Goal: Transaction & Acquisition: Purchase product/service

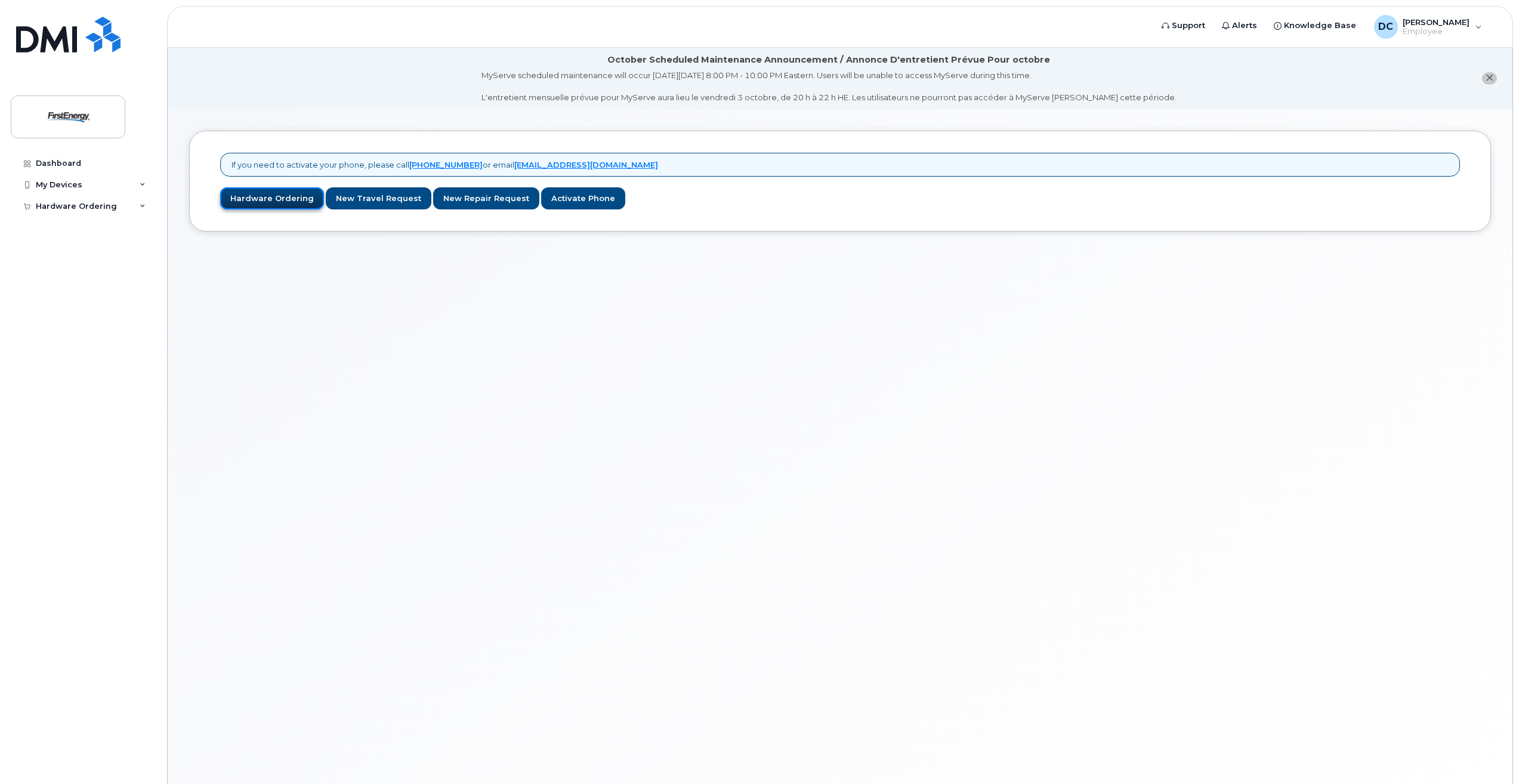
click at [270, 198] on link "Hardware Ordering" at bounding box center [272, 198] width 104 height 22
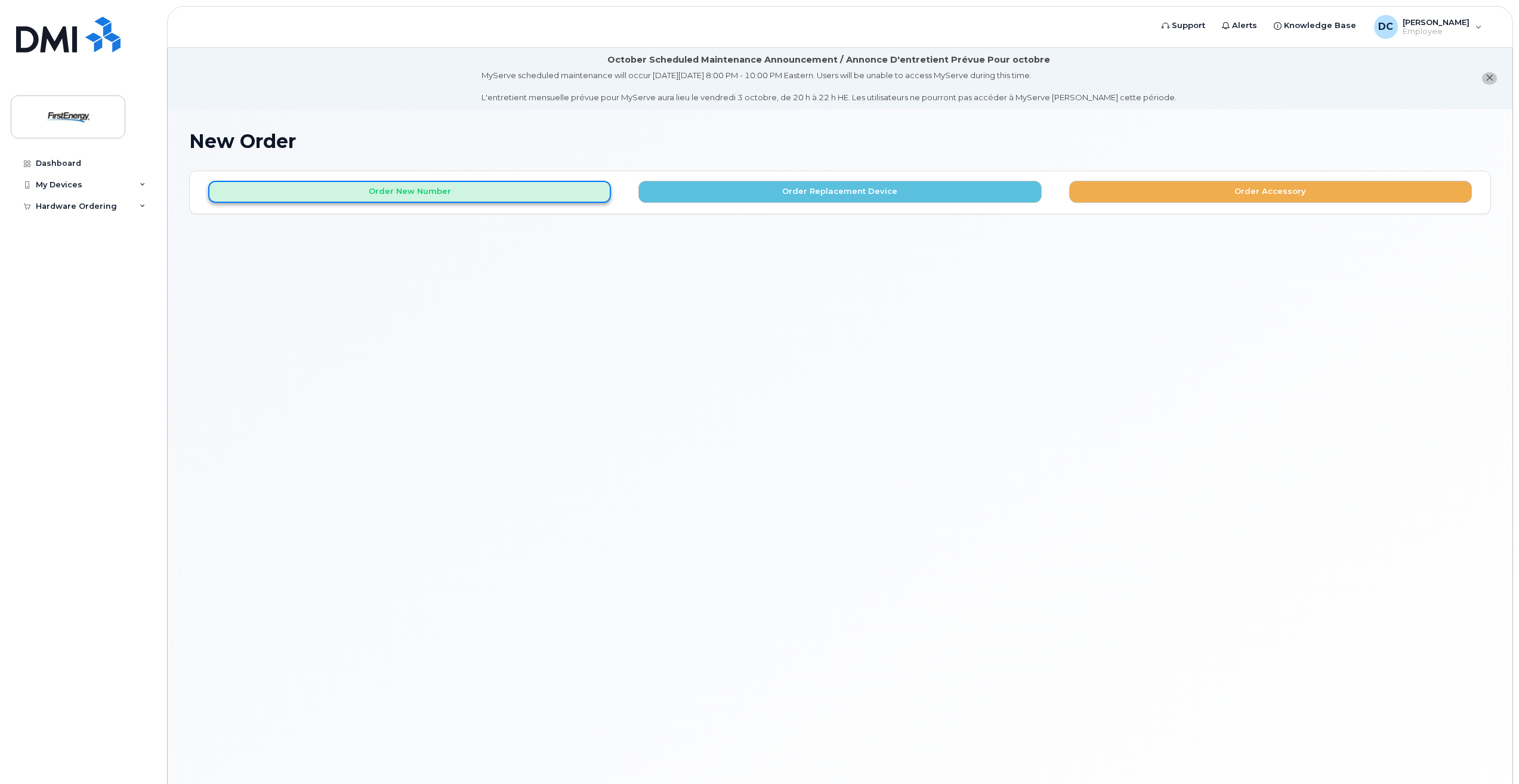
click at [398, 188] on button "Order New Number" at bounding box center [410, 192] width 403 height 22
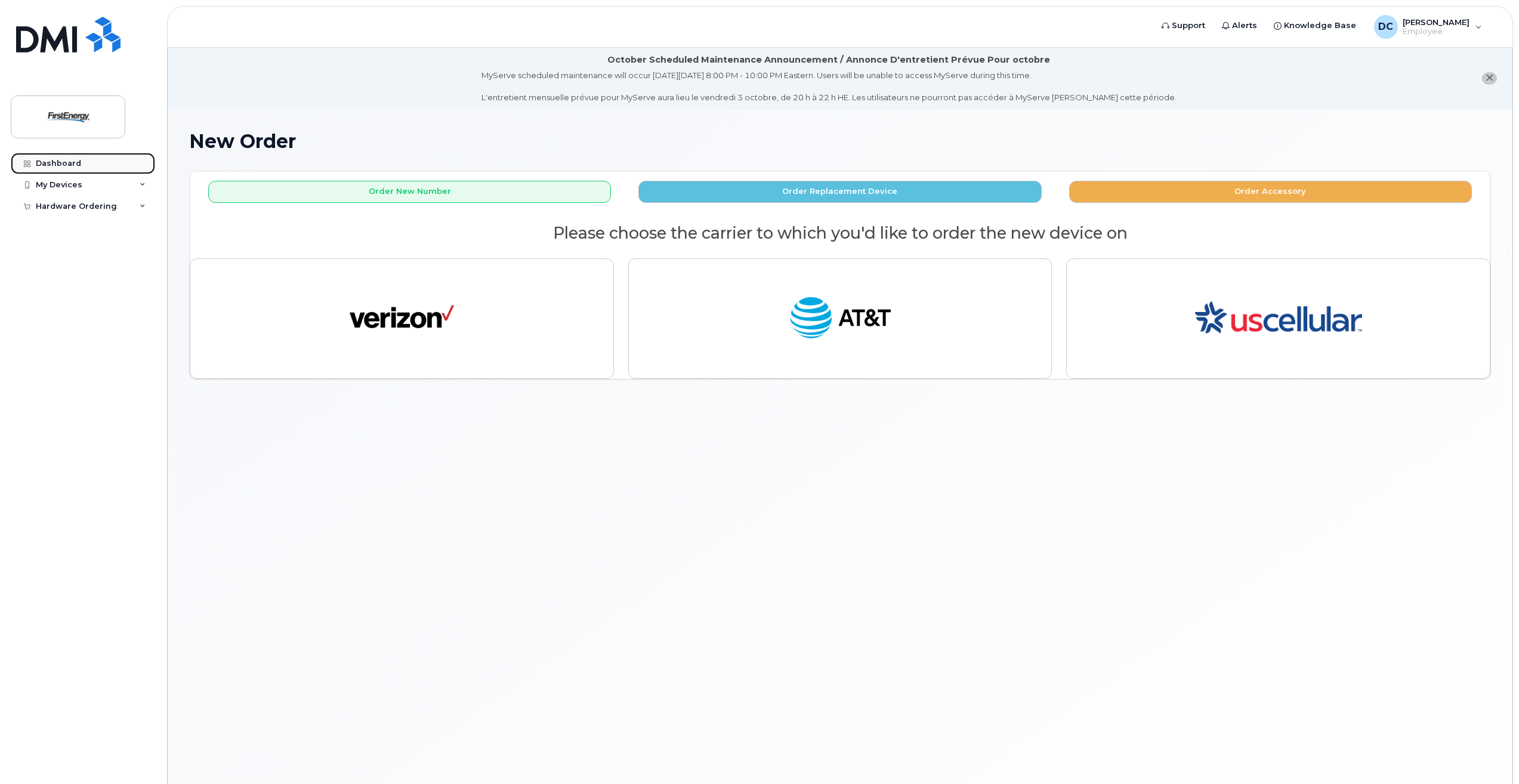
click at [44, 160] on div "Dashboard" at bounding box center [58, 163] width 45 height 10
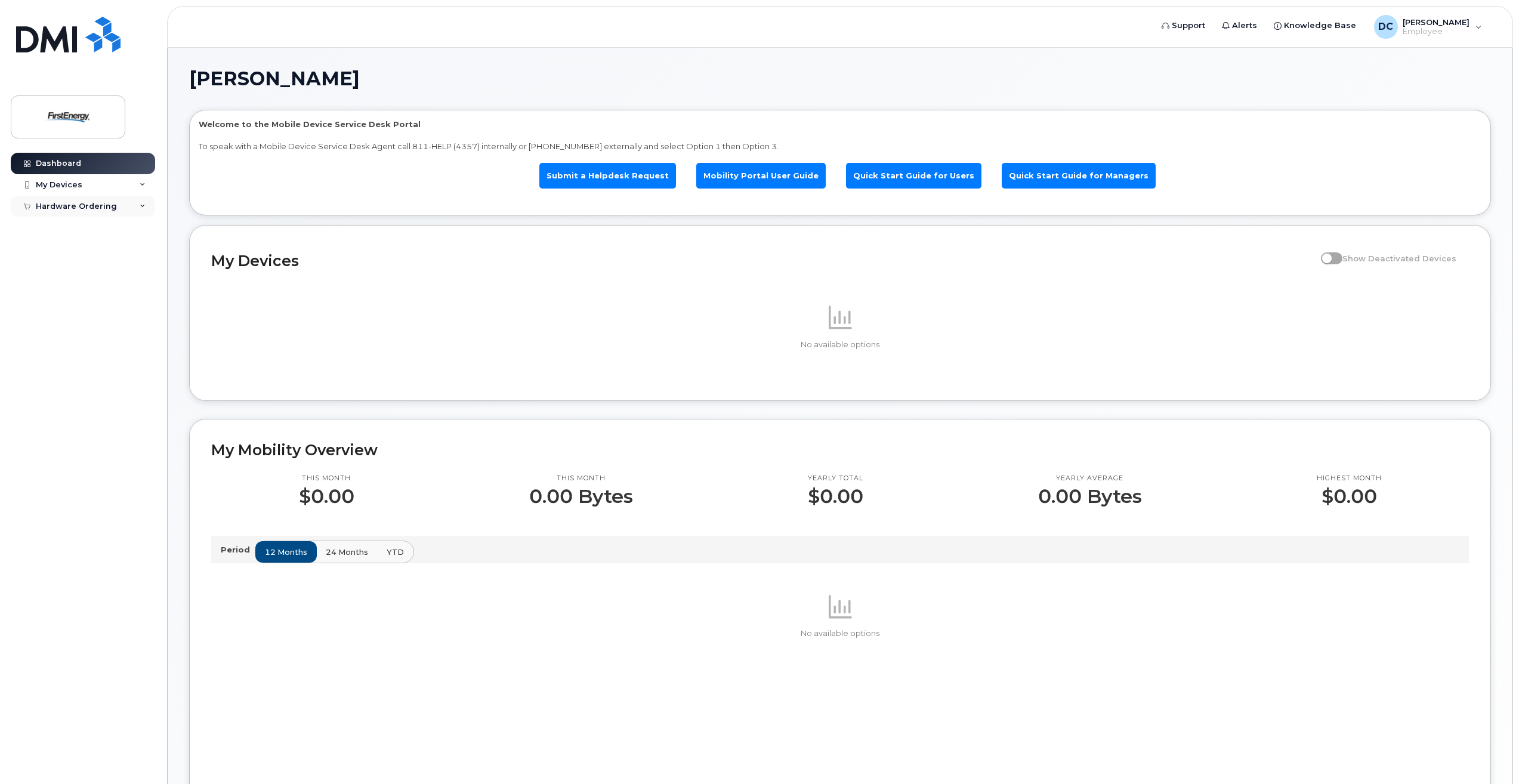
click at [56, 208] on div "Hardware Ordering" at bounding box center [76, 206] width 81 height 10
click at [73, 226] on div "My Orders" at bounding box center [62, 228] width 43 height 11
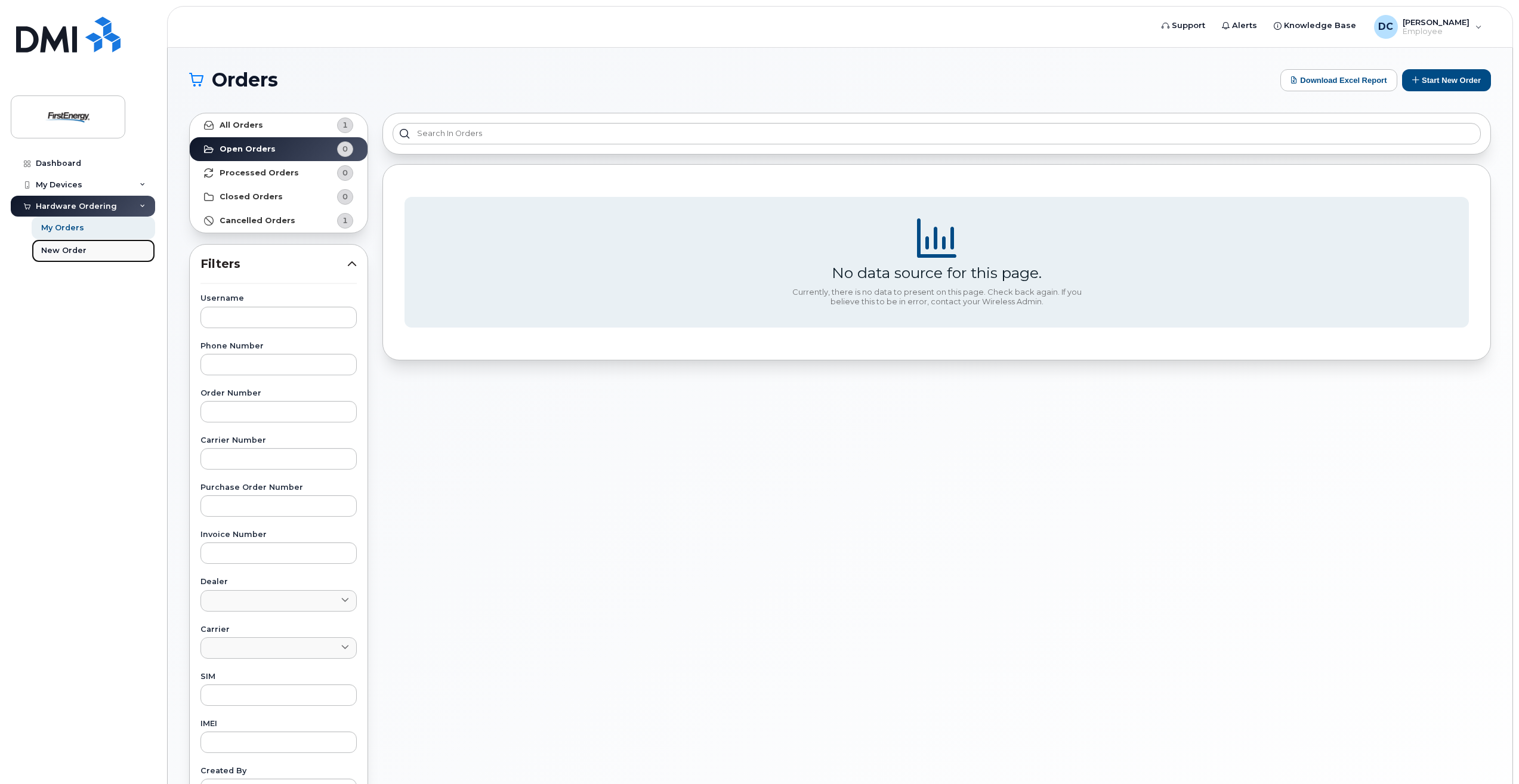
click at [69, 253] on div "New Order" at bounding box center [63, 250] width 45 height 11
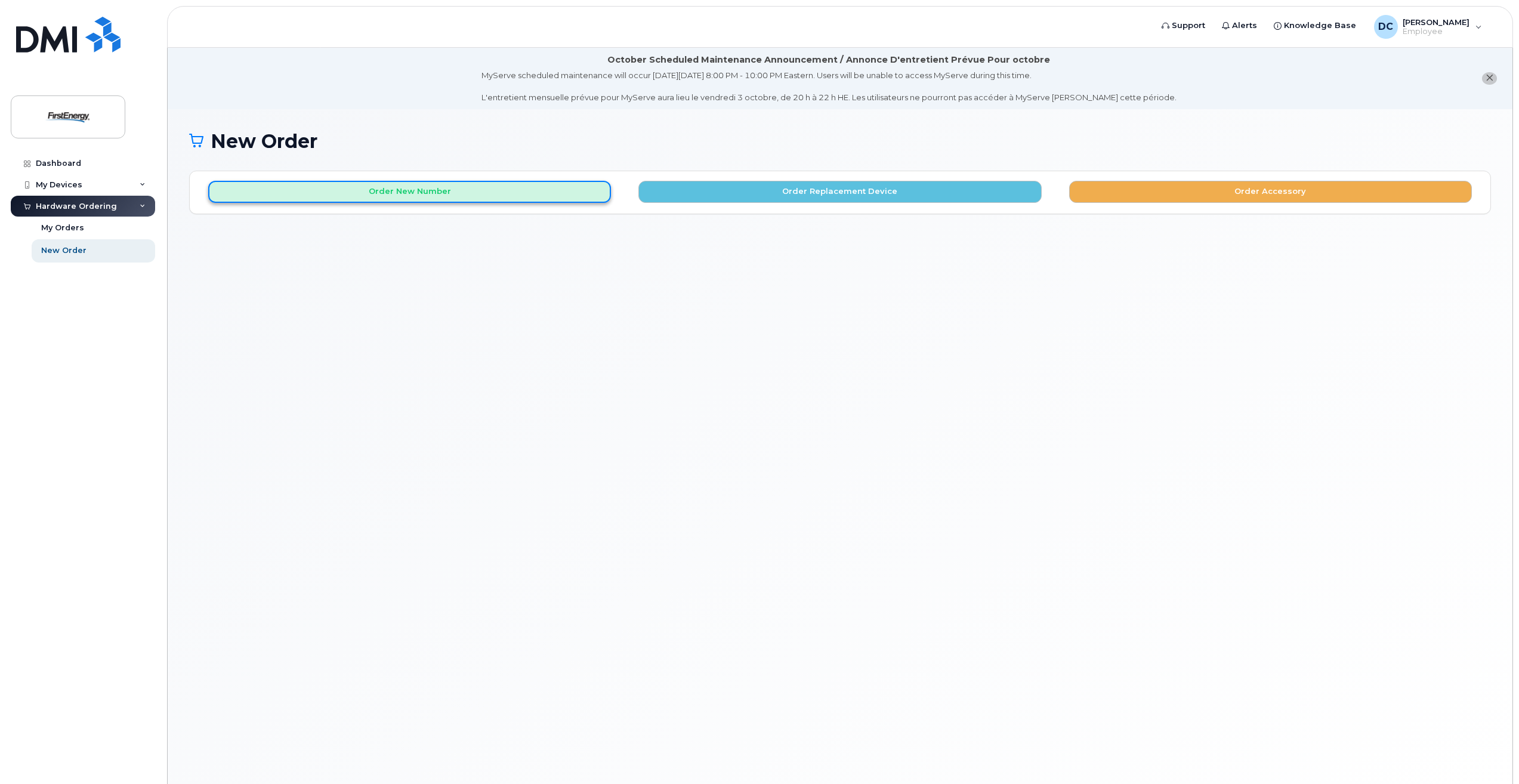
click at [403, 191] on button "Order New Number" at bounding box center [410, 192] width 403 height 22
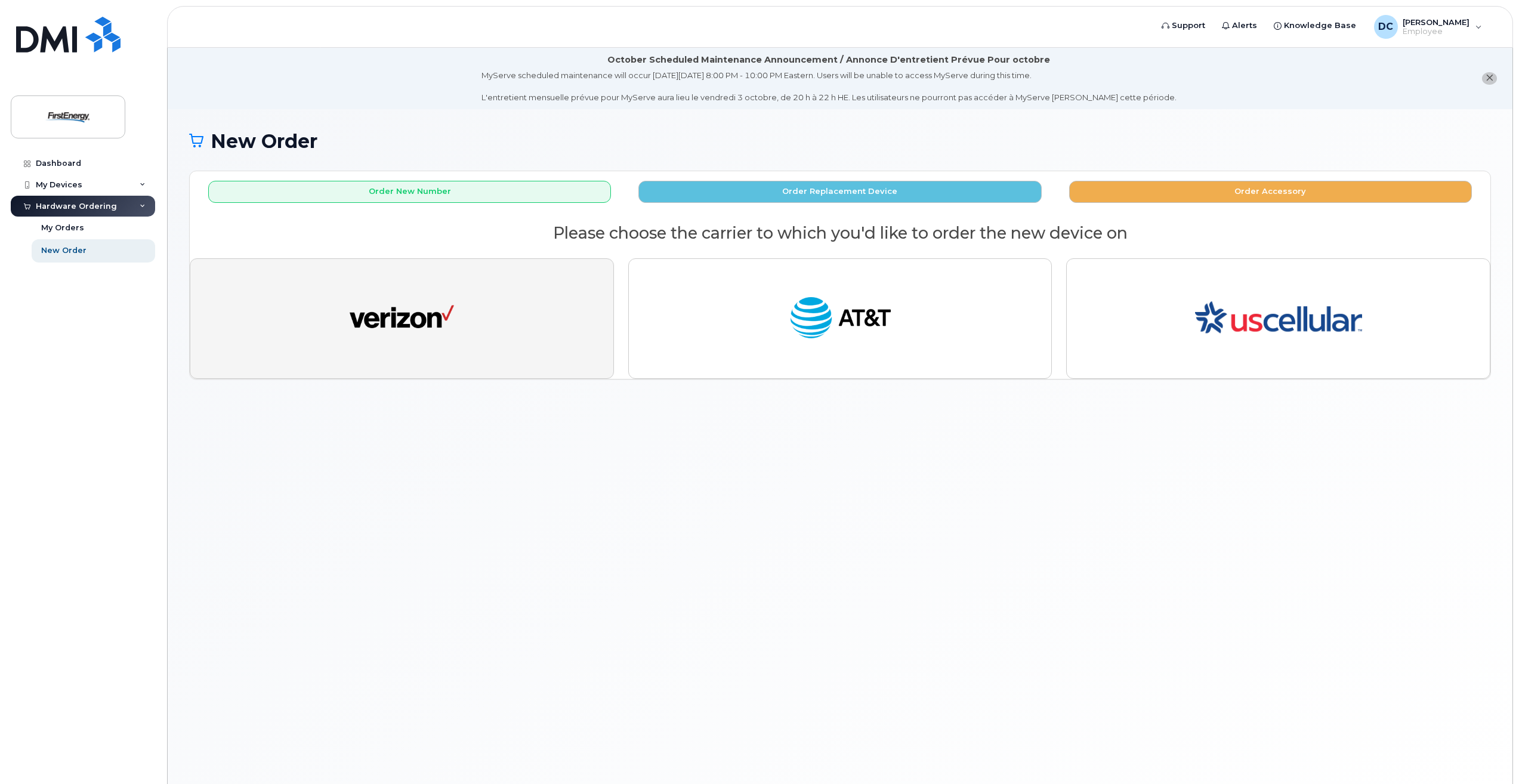
click at [382, 311] on img "button" at bounding box center [402, 318] width 104 height 54
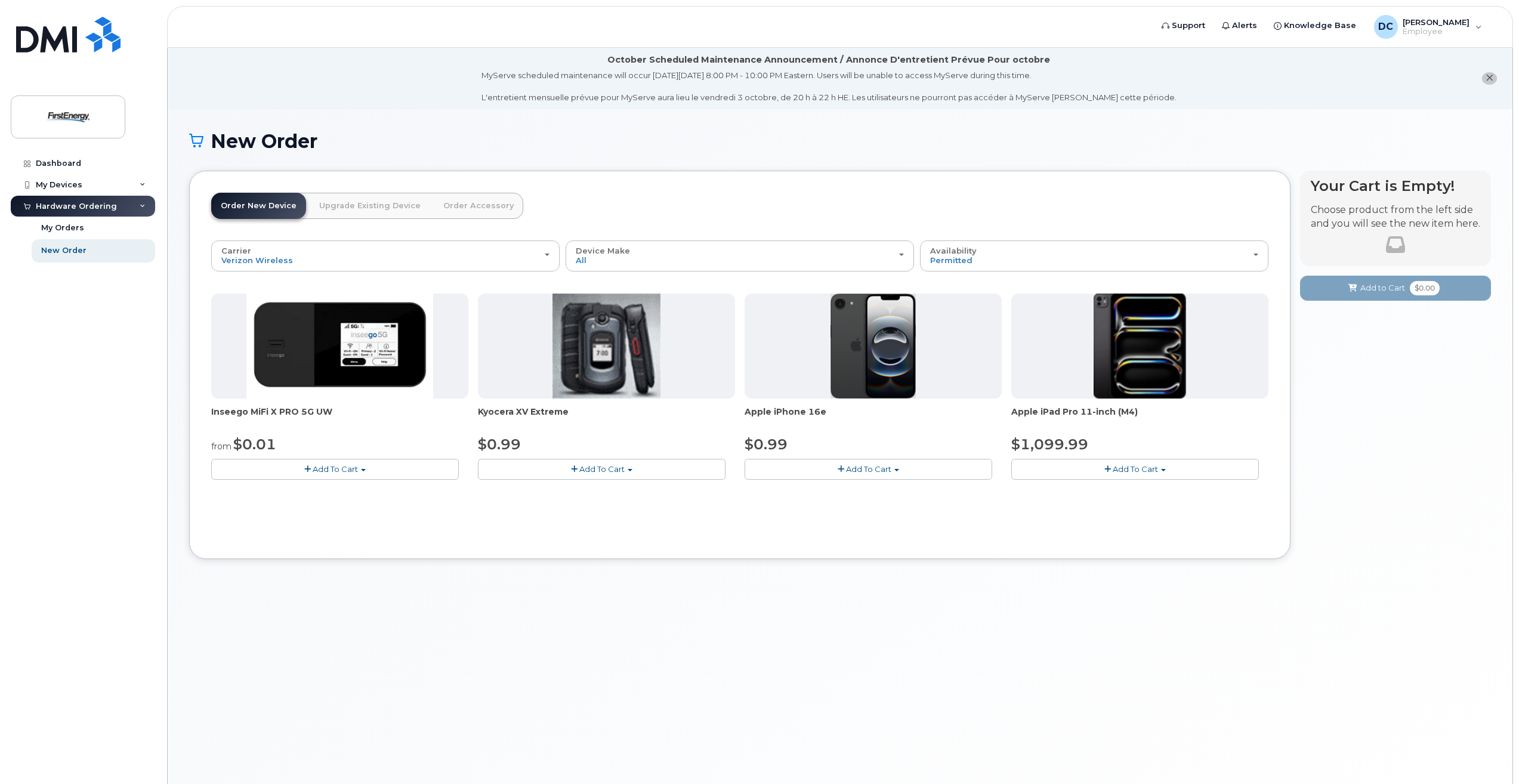
click at [877, 467] on span "Add To Cart" at bounding box center [869, 469] width 45 height 10
click at [799, 492] on link "$0.99 - 2 Year Activation" at bounding box center [807, 490] width 120 height 15
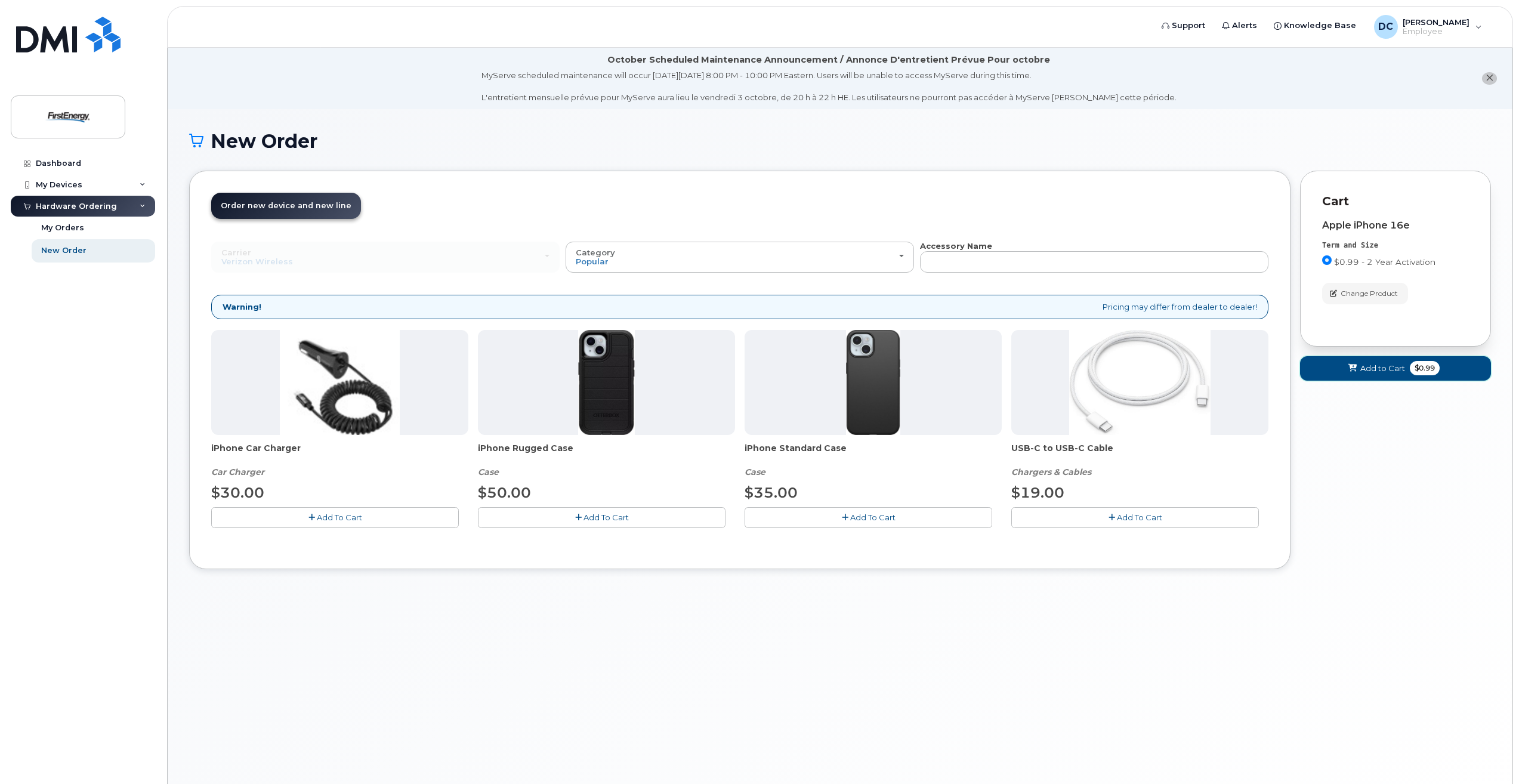
click at [1386, 365] on span "Add to Cart" at bounding box center [1383, 368] width 45 height 12
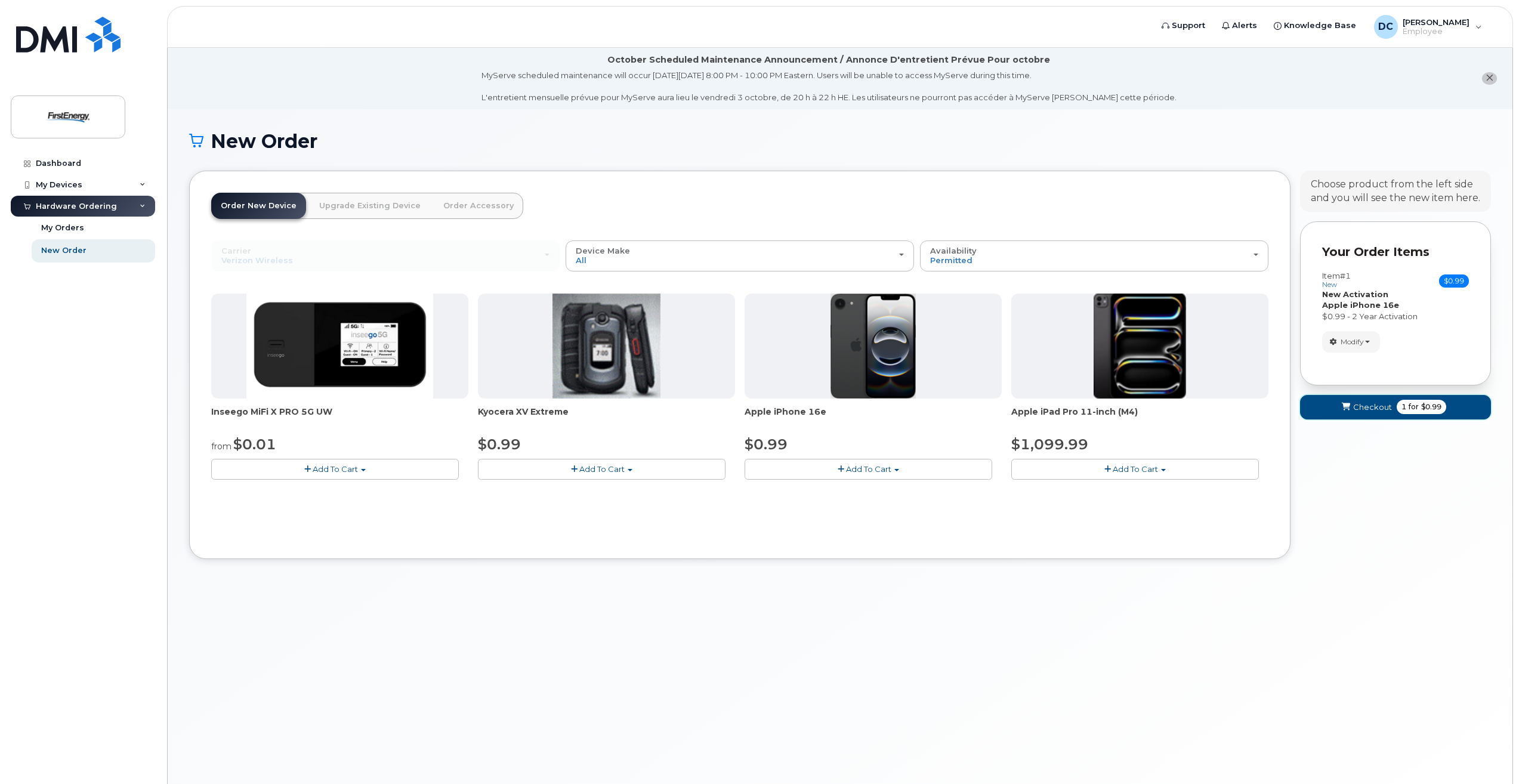
click at [1353, 407] on span "Checkout" at bounding box center [1372, 407] width 39 height 12
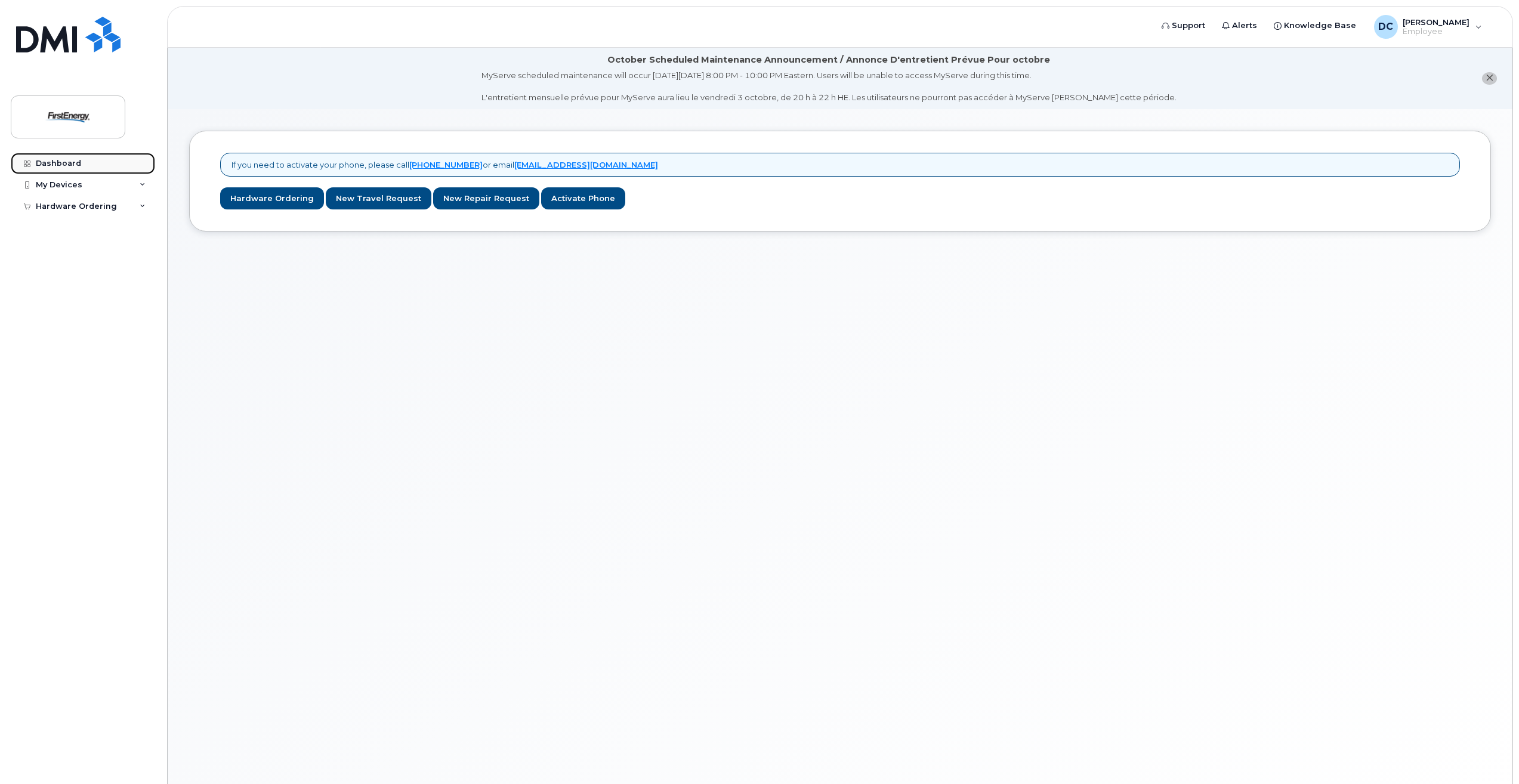
click at [52, 161] on div "Dashboard" at bounding box center [58, 163] width 45 height 10
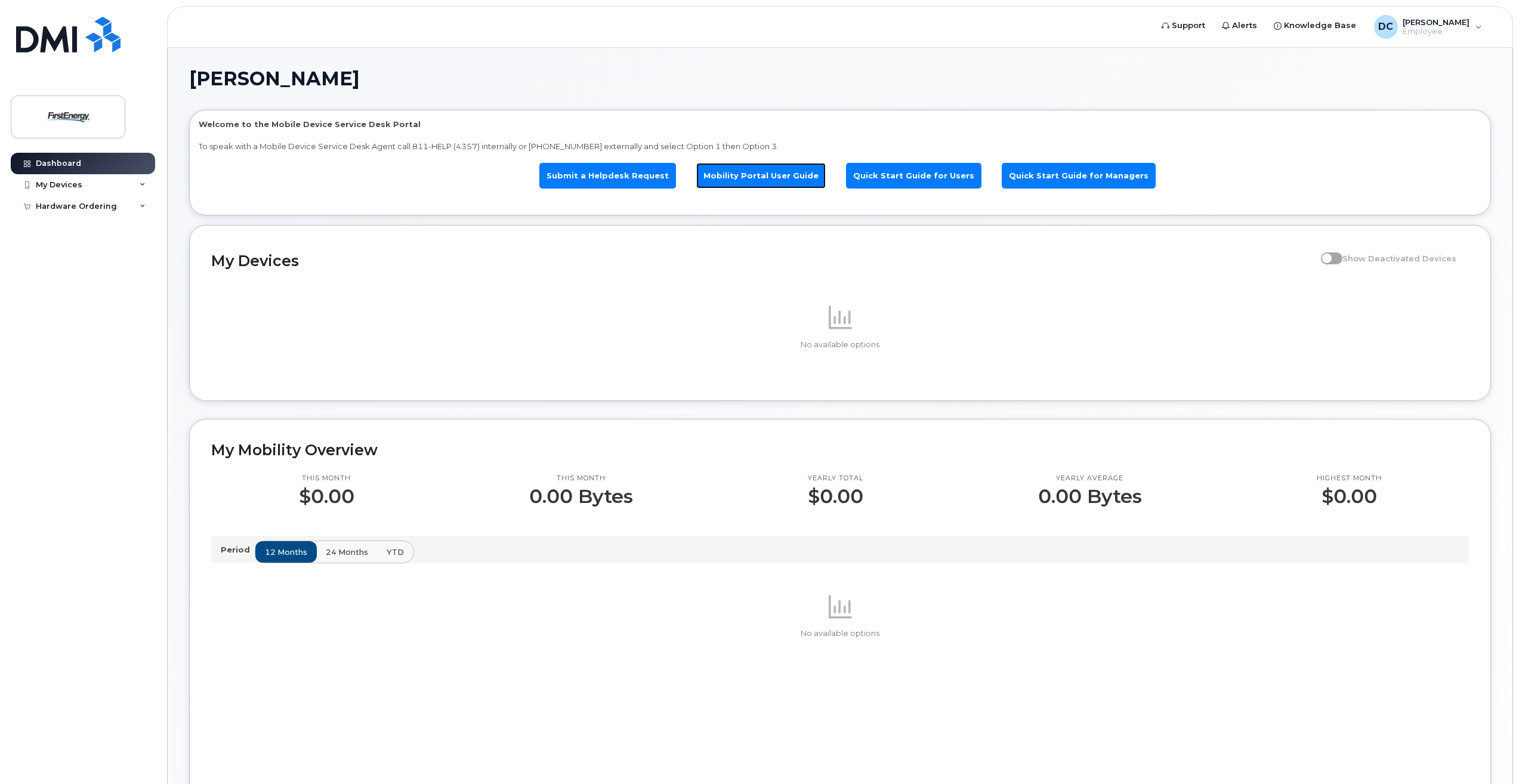
click at [776, 178] on link "Mobility Portal User Guide" at bounding box center [761, 176] width 129 height 26
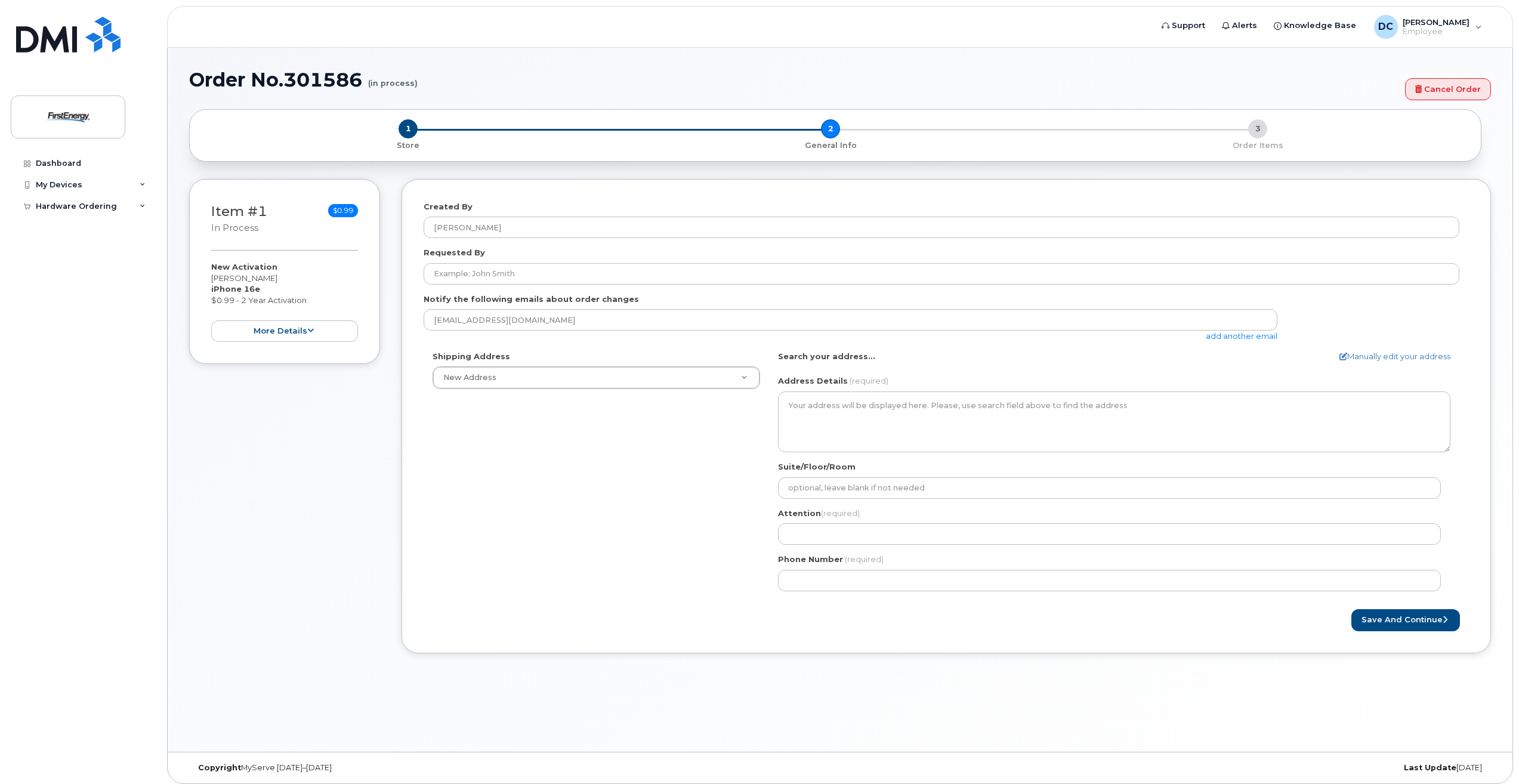
select select
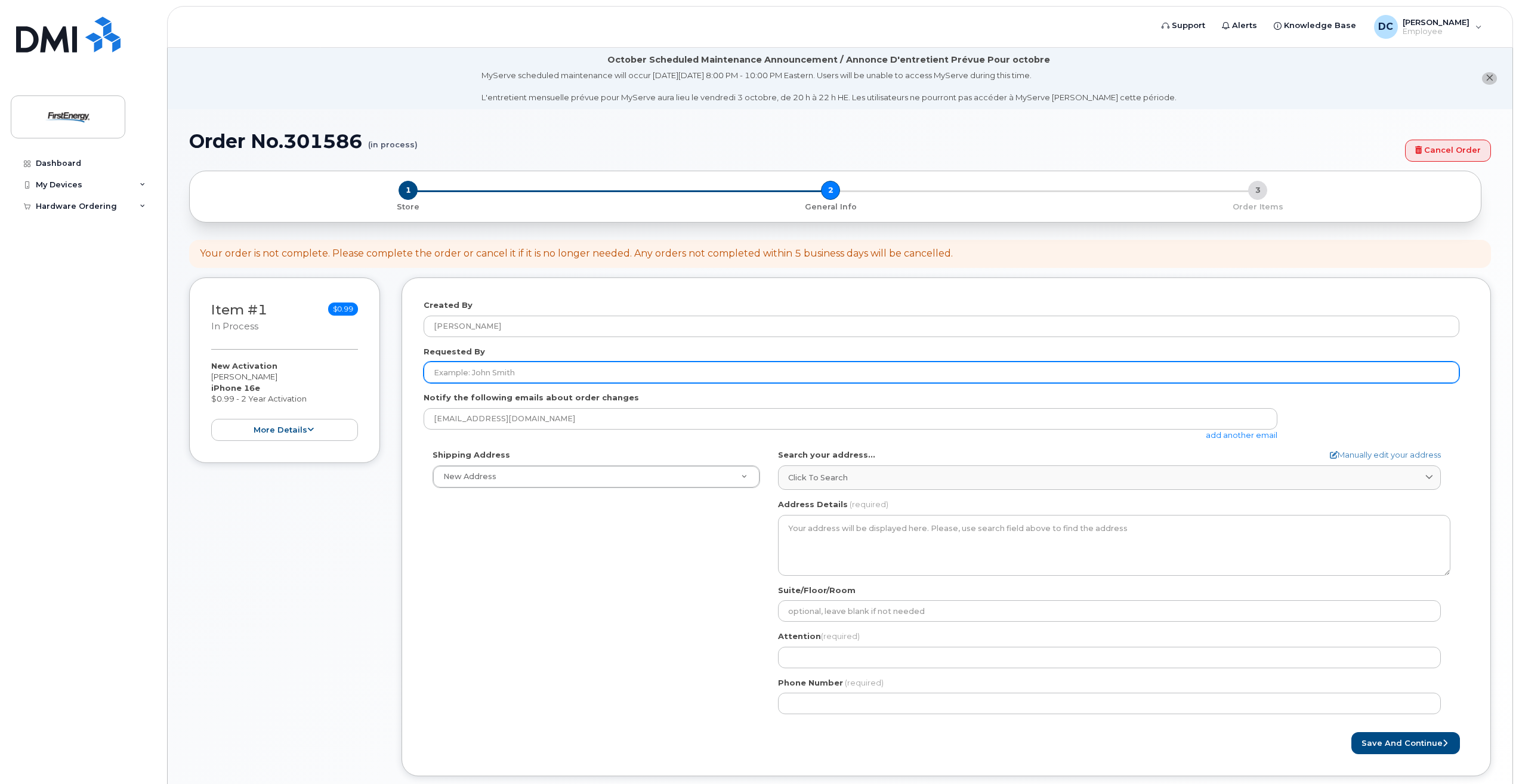
click at [620, 378] on input "Requested By" at bounding box center [941, 372] width 1035 height 22
drag, startPoint x: 501, startPoint y: 369, endPoint x: 352, endPoint y: 356, distance: 149.6
click at [346, 359] on div "Item #1 in process $0.99 New Activation Christina D Dobson iPhone 16e $0.99 - 2…" at bounding box center [840, 536] width 1302 height 517
type input "Chris Ingraham"
drag, startPoint x: 455, startPoint y: 370, endPoint x: 559, endPoint y: 370, distance: 104.0
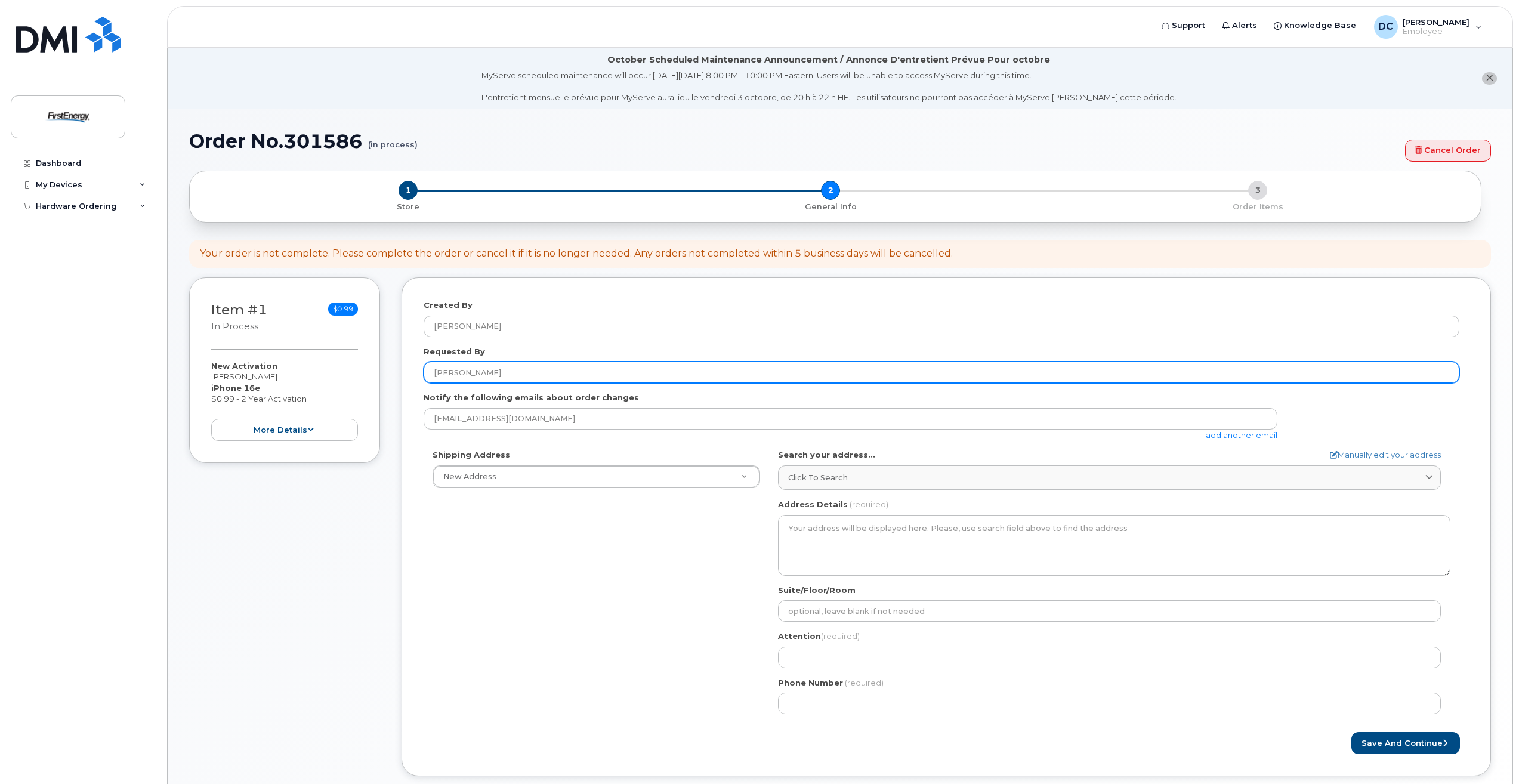
click at [559, 370] on input "Chris Ingraham" at bounding box center [941, 372] width 1035 height 22
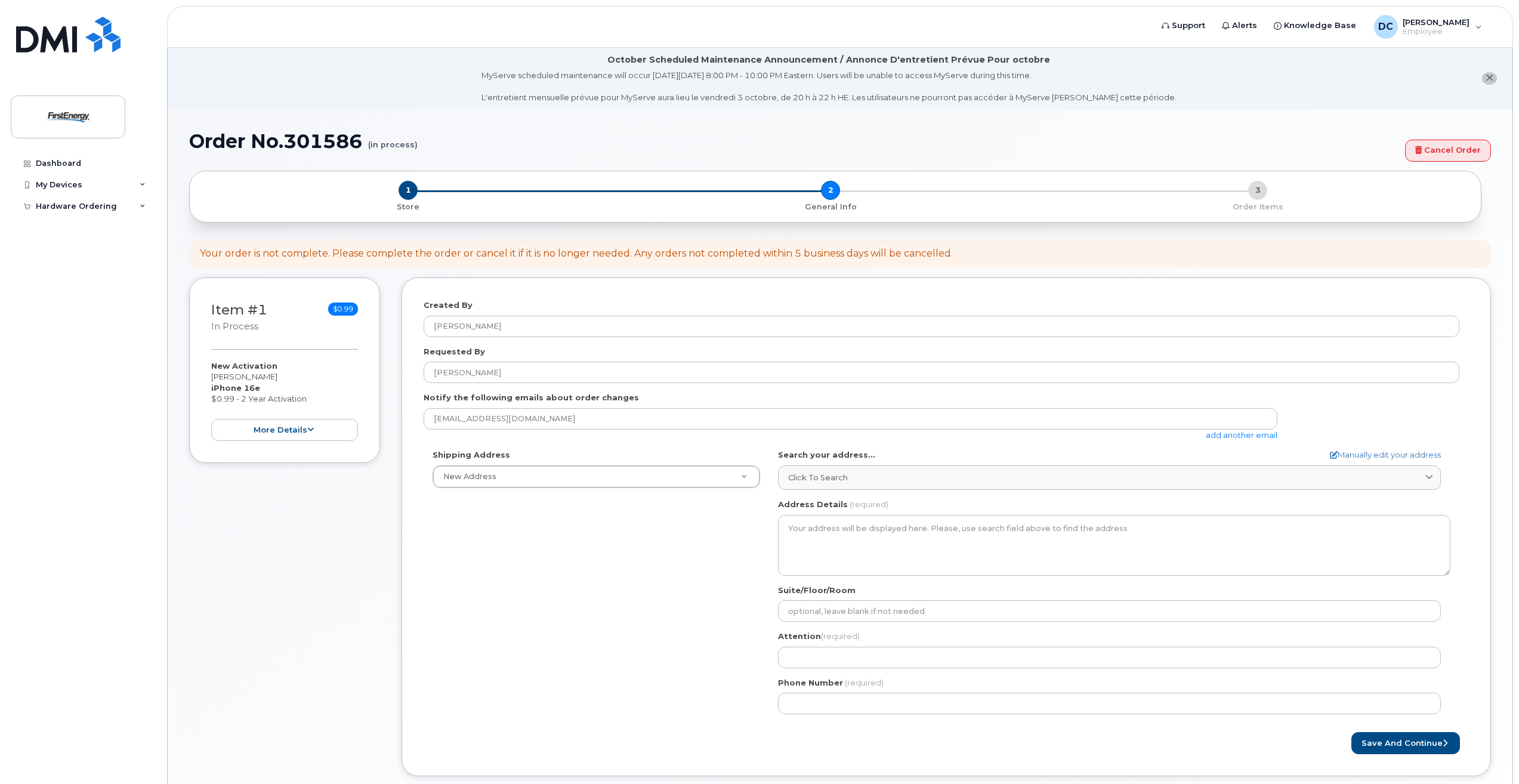
click at [1217, 433] on link "add another email" at bounding box center [1241, 435] width 72 height 10
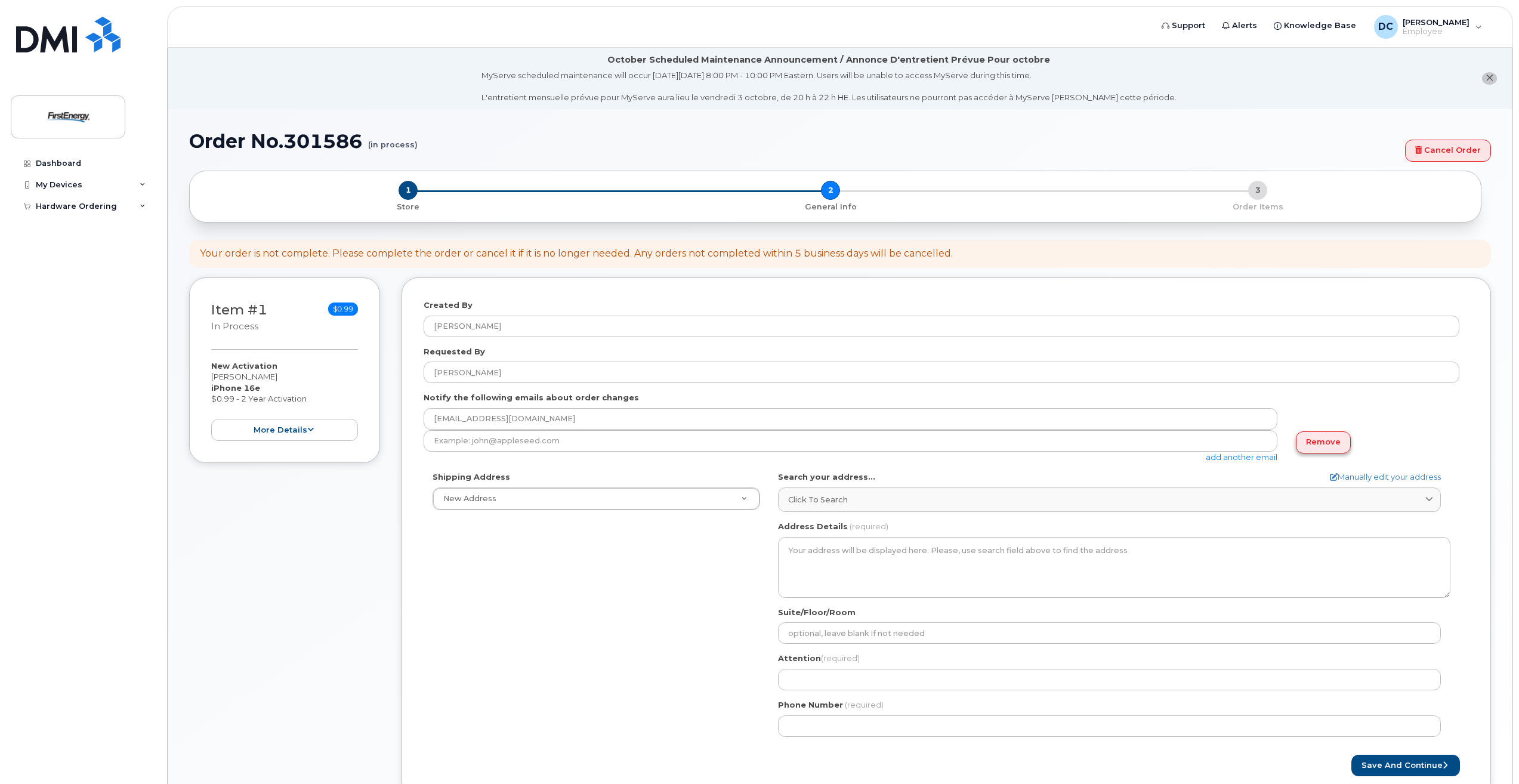
click at [1311, 439] on link "Remove" at bounding box center [1323, 442] width 55 height 22
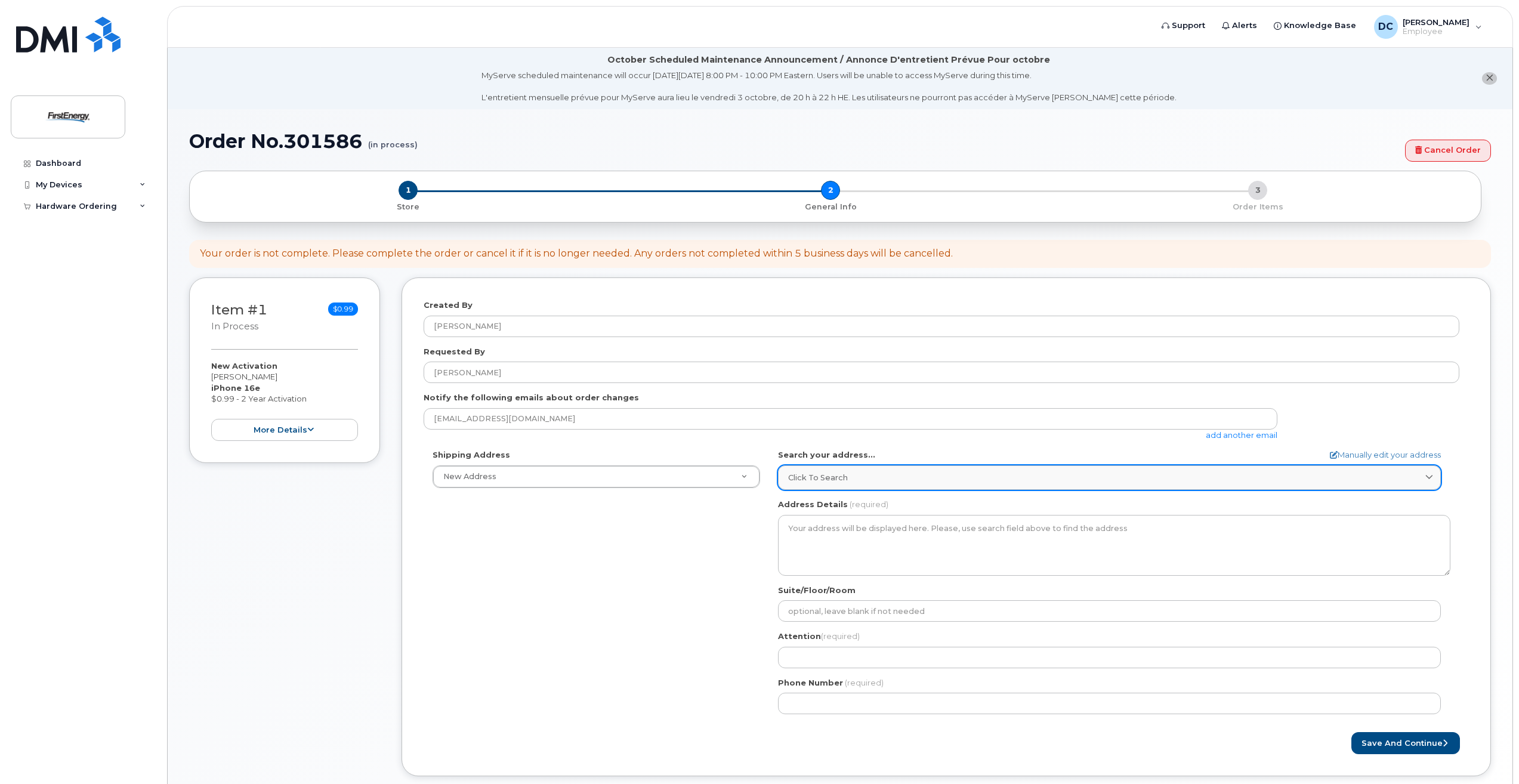
click at [805, 480] on span "Click to search" at bounding box center [817, 478] width 59 height 12
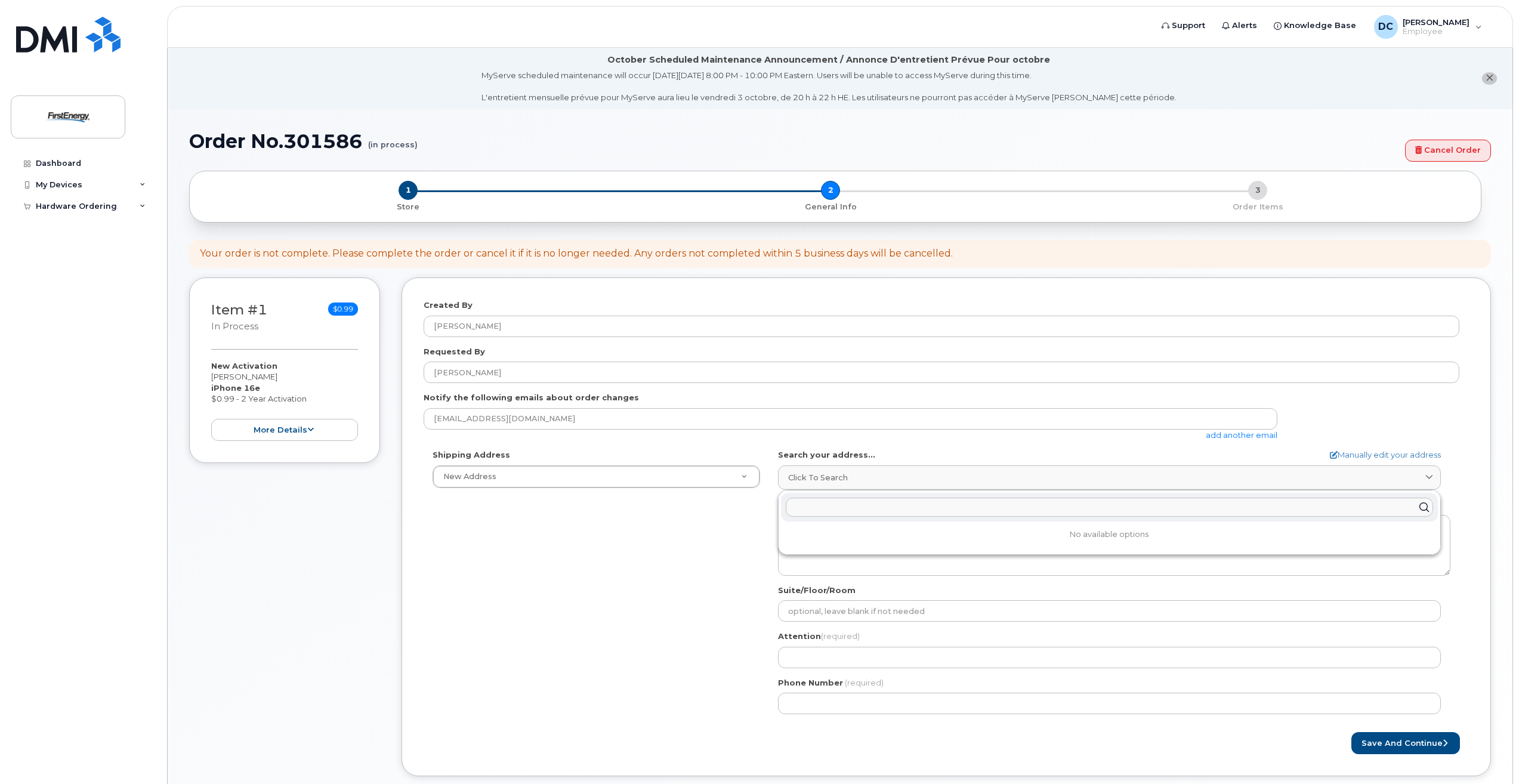
paste input "2901 Back Acre Circle, Mount Airy, MD 21771"
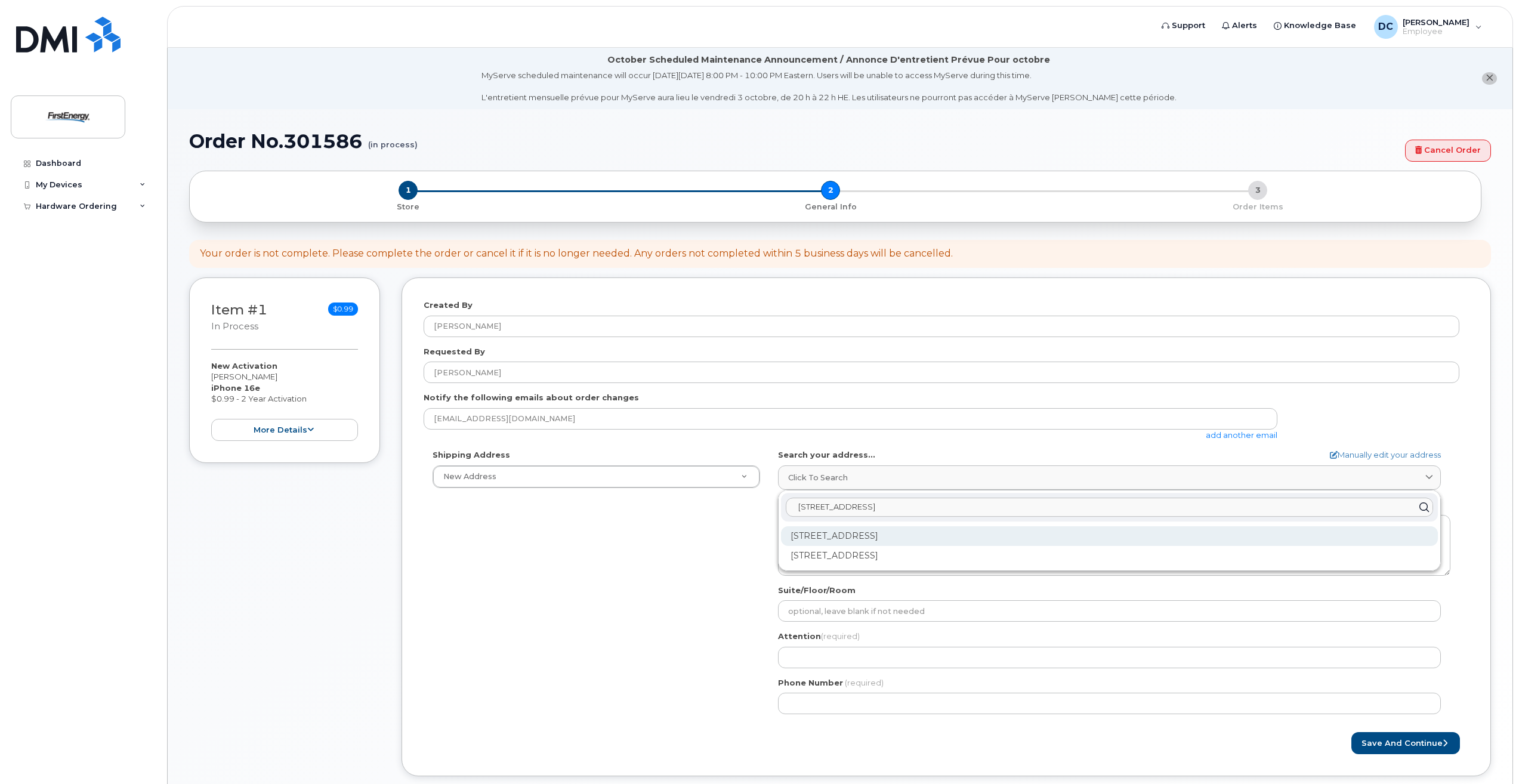
type input "2901 Back Acre Circle, Mount Airy, MD 21771"
click at [892, 539] on div "2901 Back Acre Cir Mount Airy MD 21771-7751" at bounding box center [1109, 536] width 657 height 20
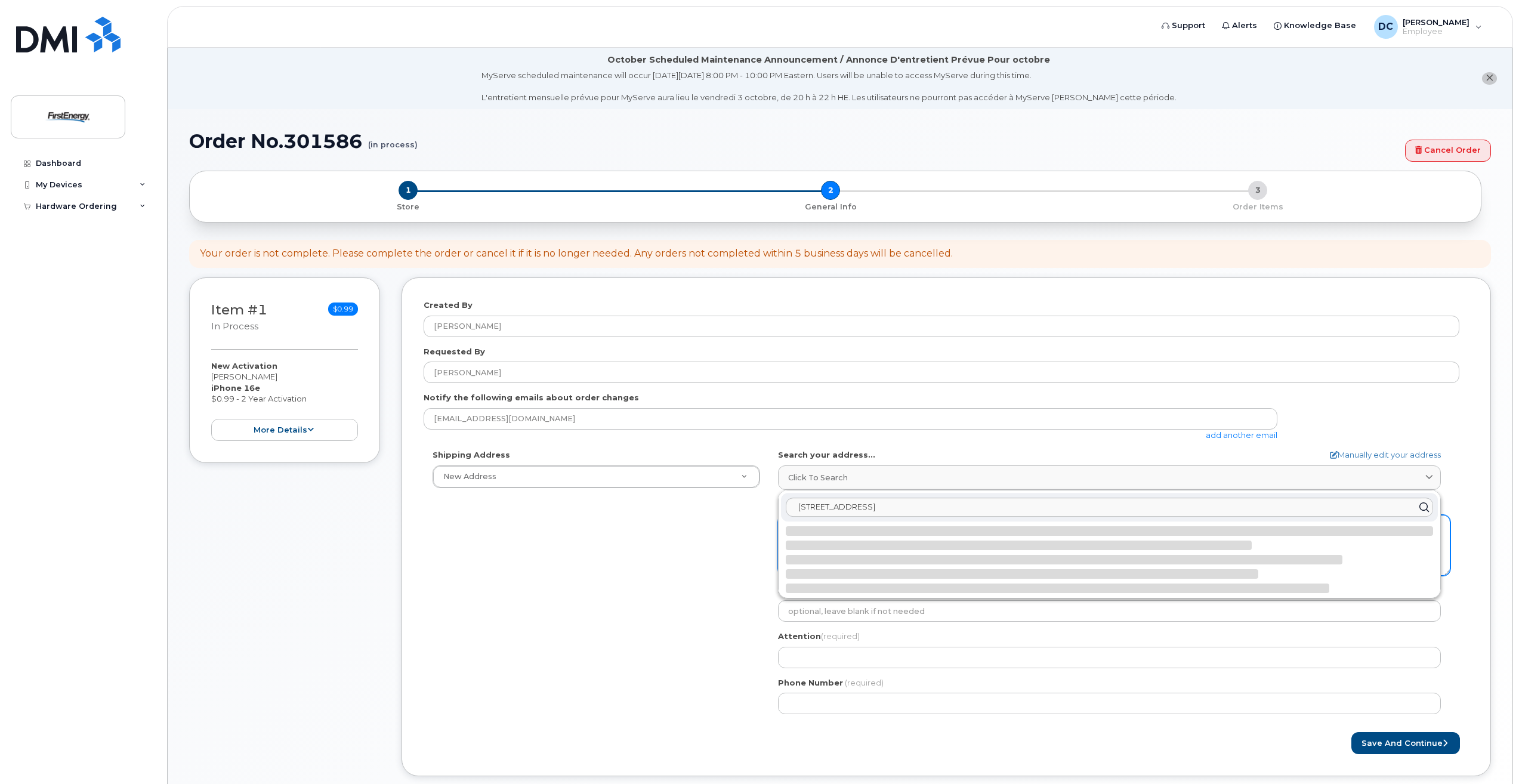
select select
type textarea "2901 Back Acre Cir MOUNT AIRY MD 21771-7751 UNITED STATES"
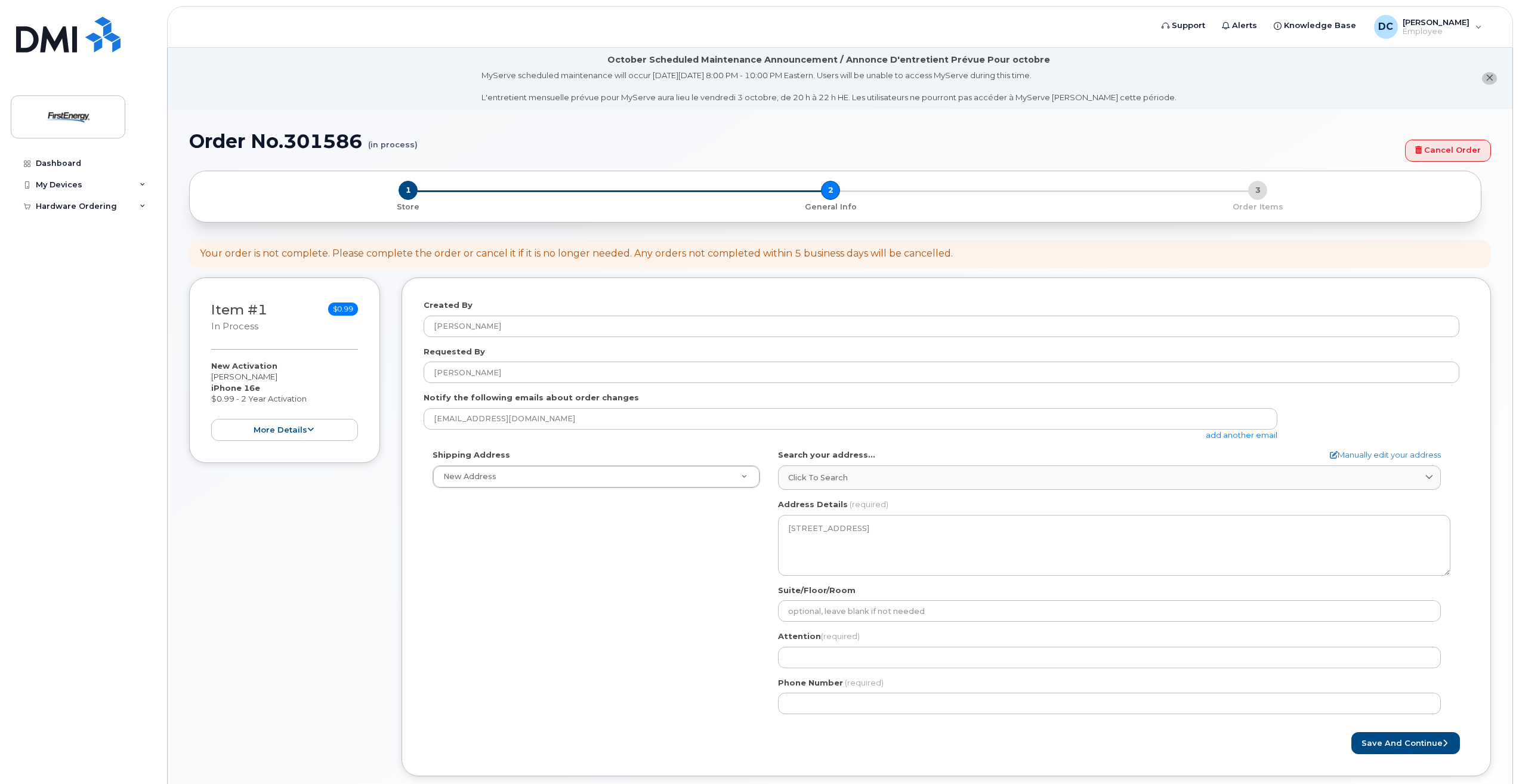
click at [694, 553] on div "Shipping Address New Address New Address MD Mount Airy Search your address... M…" at bounding box center [941, 586] width 1035 height 274
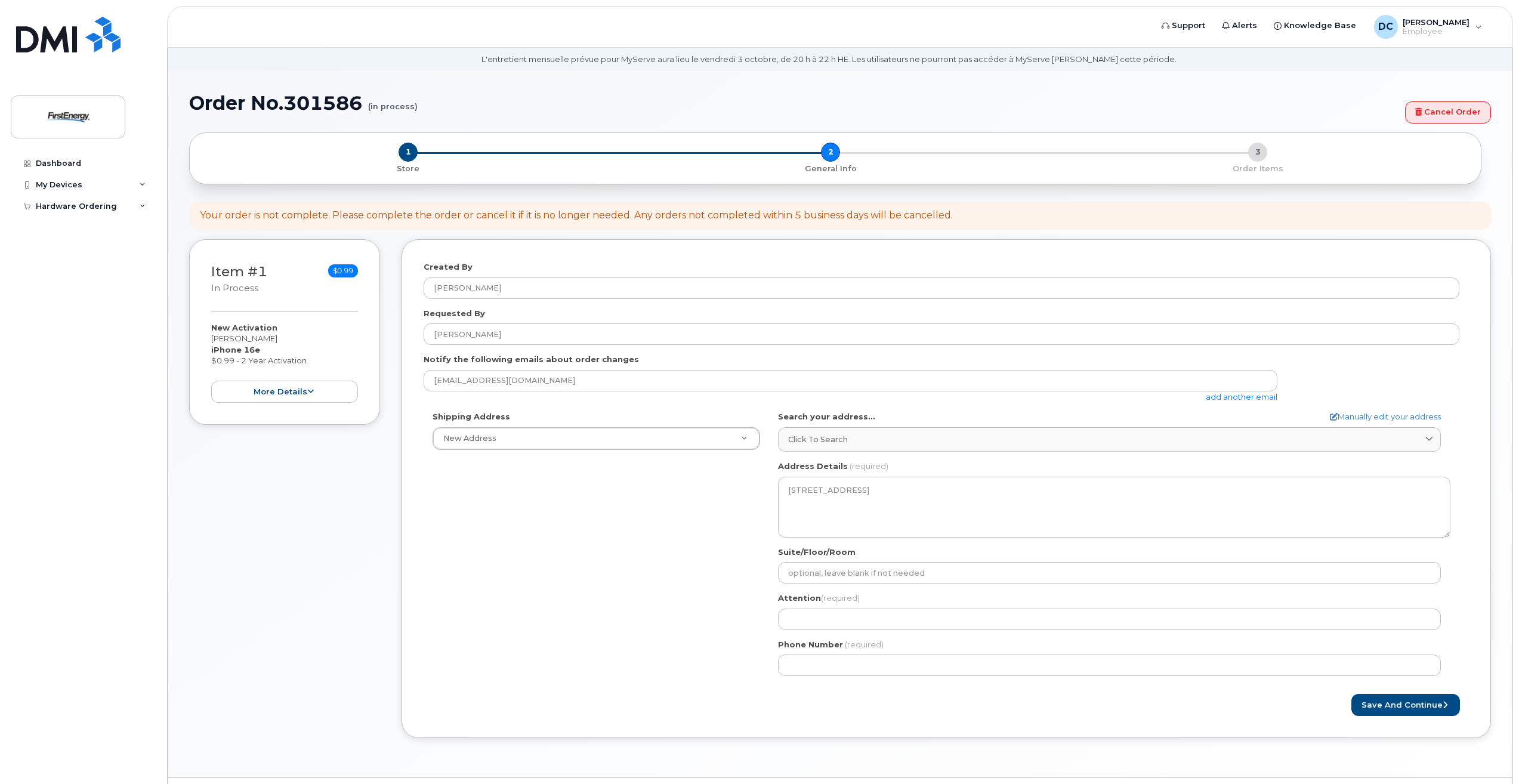
scroll to position [70, 0]
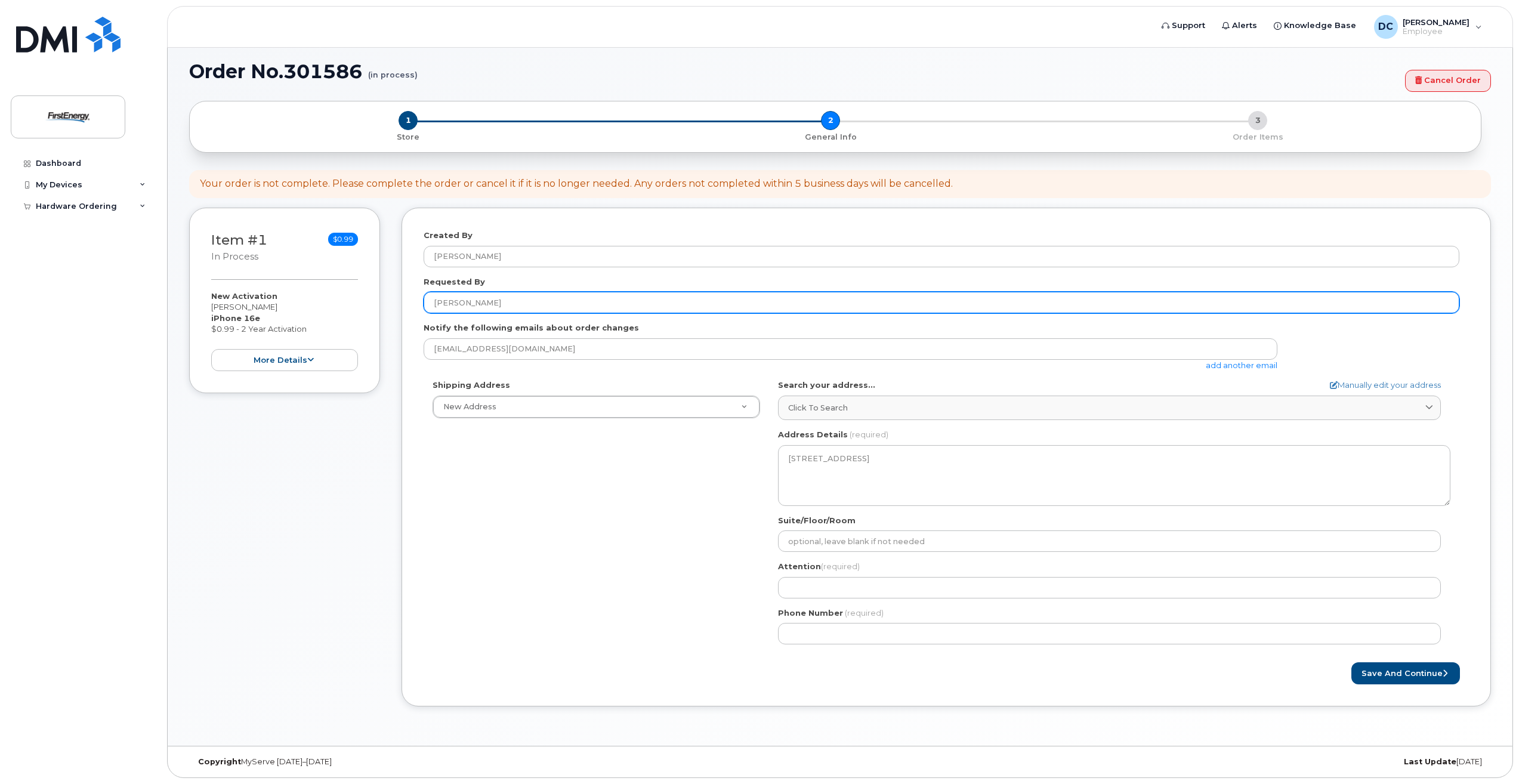
drag, startPoint x: 503, startPoint y: 302, endPoint x: 342, endPoint y: 301, distance: 161.0
click at [342, 301] on div "Item #1 in process $0.99 New Activation Christina D Dobson iPhone 16e $0.99 - 2…" at bounding box center [840, 466] width 1302 height 517
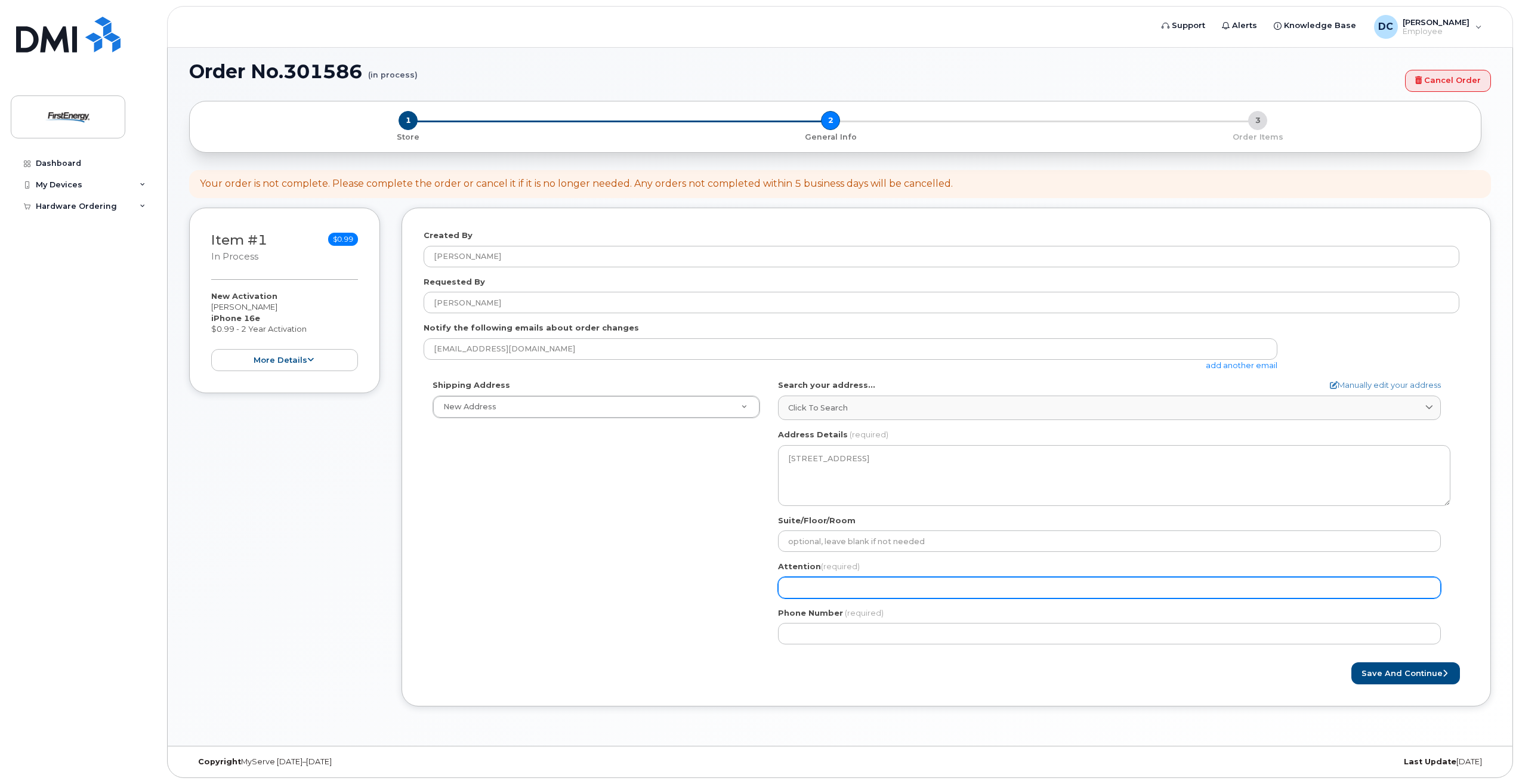
click at [861, 590] on input "Attention (required)" at bounding box center [1109, 588] width 663 height 22
paste input "[PERSON_NAME]"
select select
type input "[PERSON_NAME]"
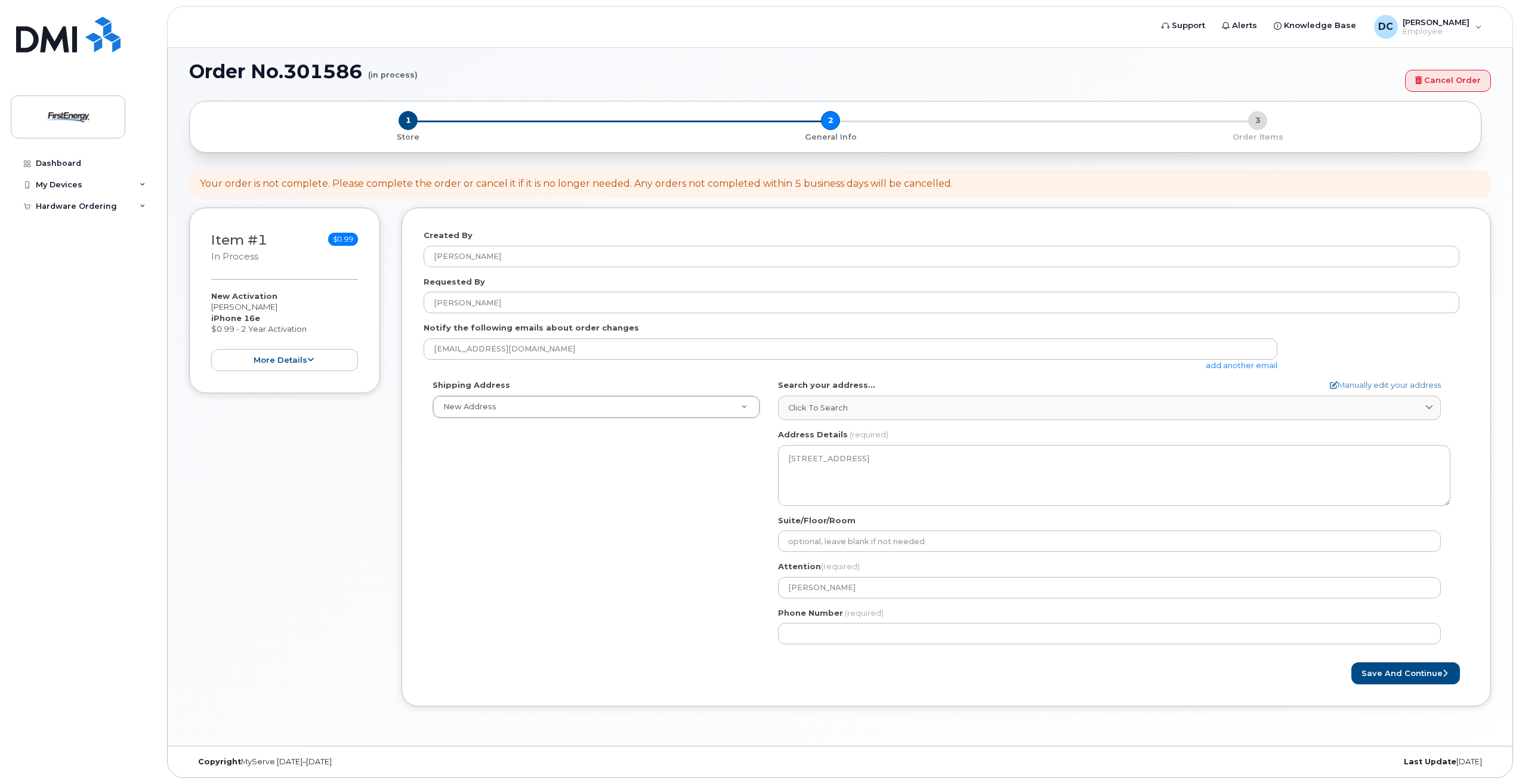
click at [719, 623] on div "Shipping Address New Address New Address MD Mount Airy Search your address... M…" at bounding box center [941, 516] width 1035 height 274
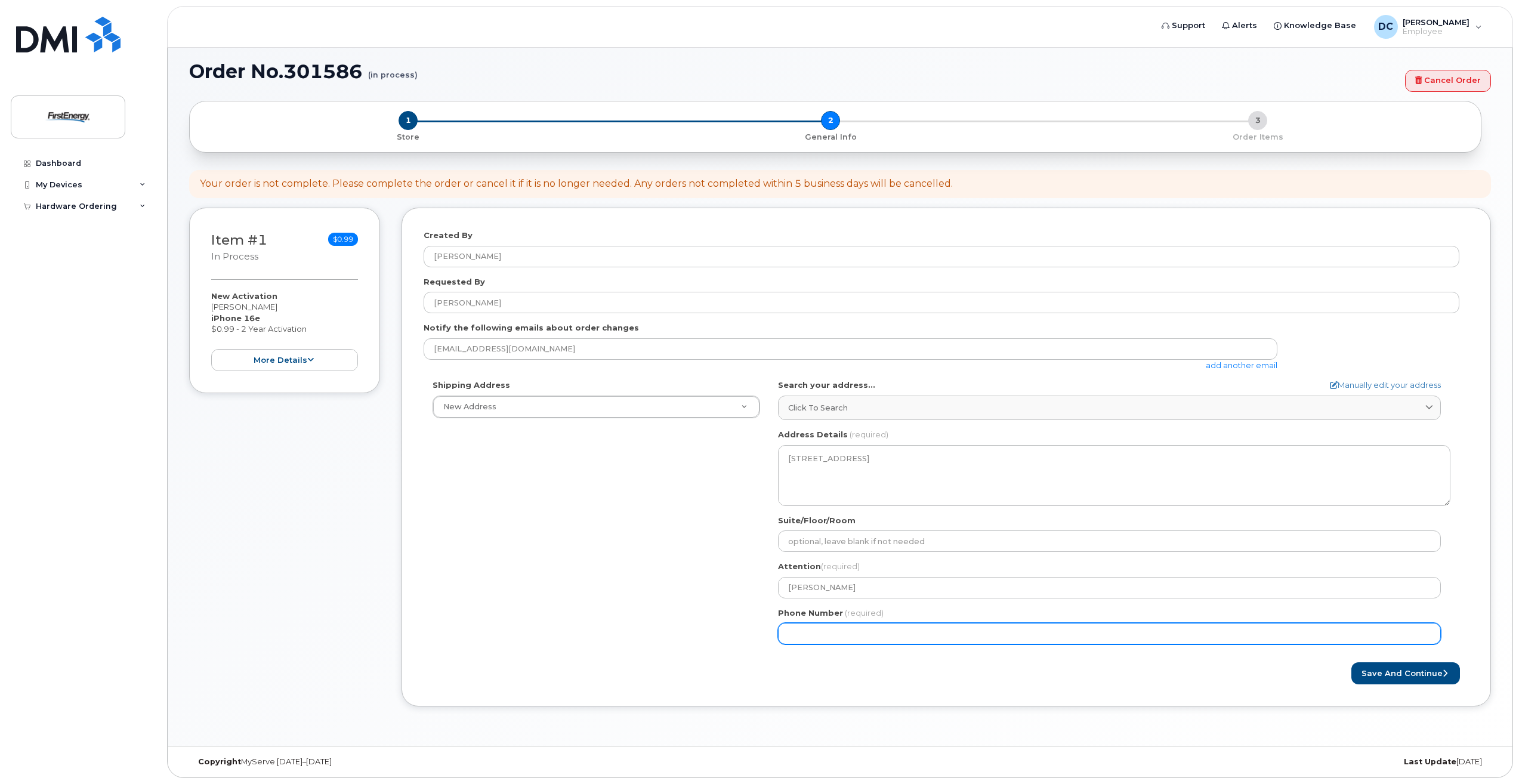
click at [803, 634] on input "Phone Number" at bounding box center [1109, 634] width 663 height 22
click at [797, 629] on input "Phone Number" at bounding box center [1109, 634] width 663 height 22
type input "310"
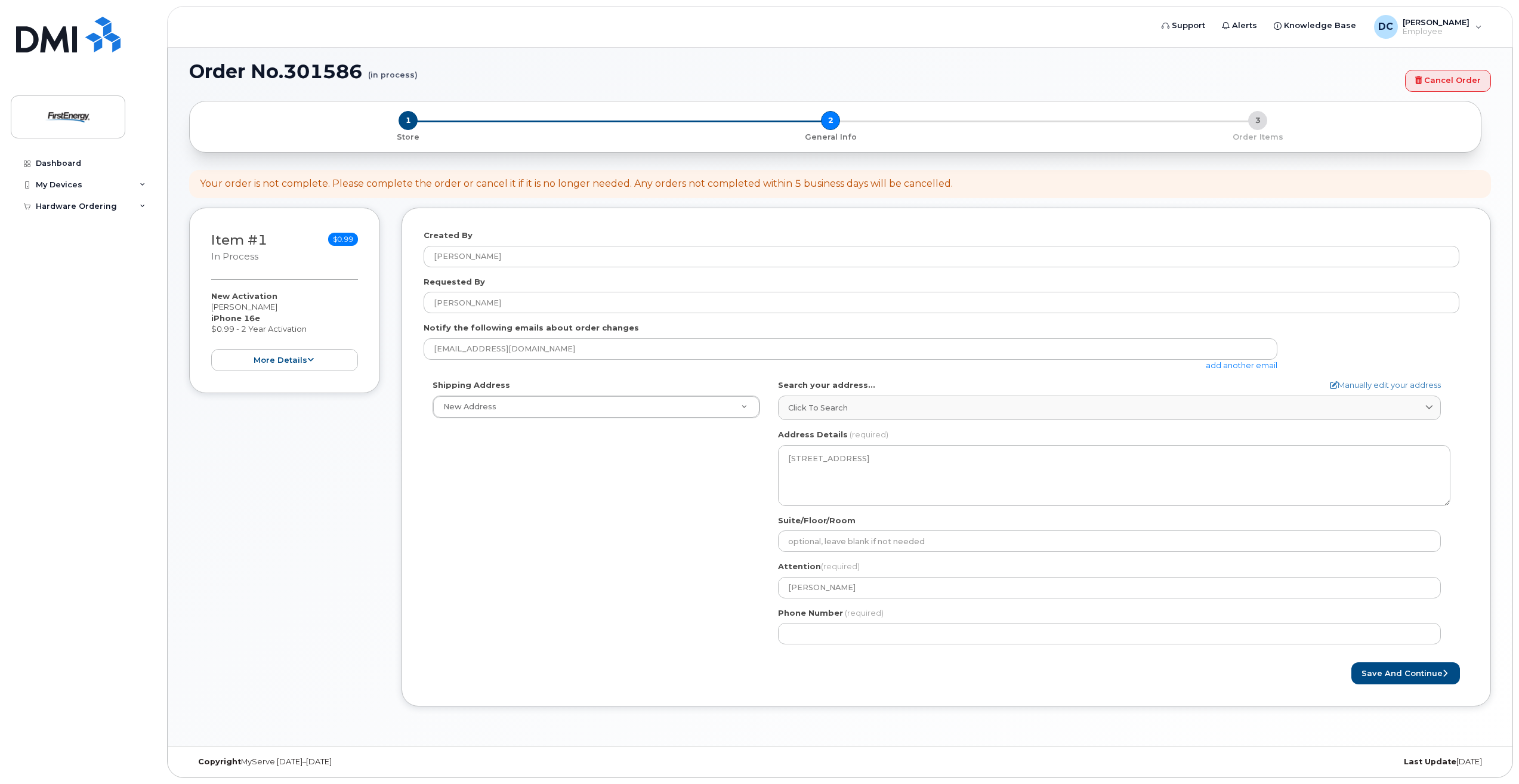
click at [444, 474] on div "Shipping Address New Address New Address MD Mount Airy Search your address... M…" at bounding box center [941, 516] width 1035 height 274
click at [1367, 670] on button "Save and Continue" at bounding box center [1406, 673] width 109 height 22
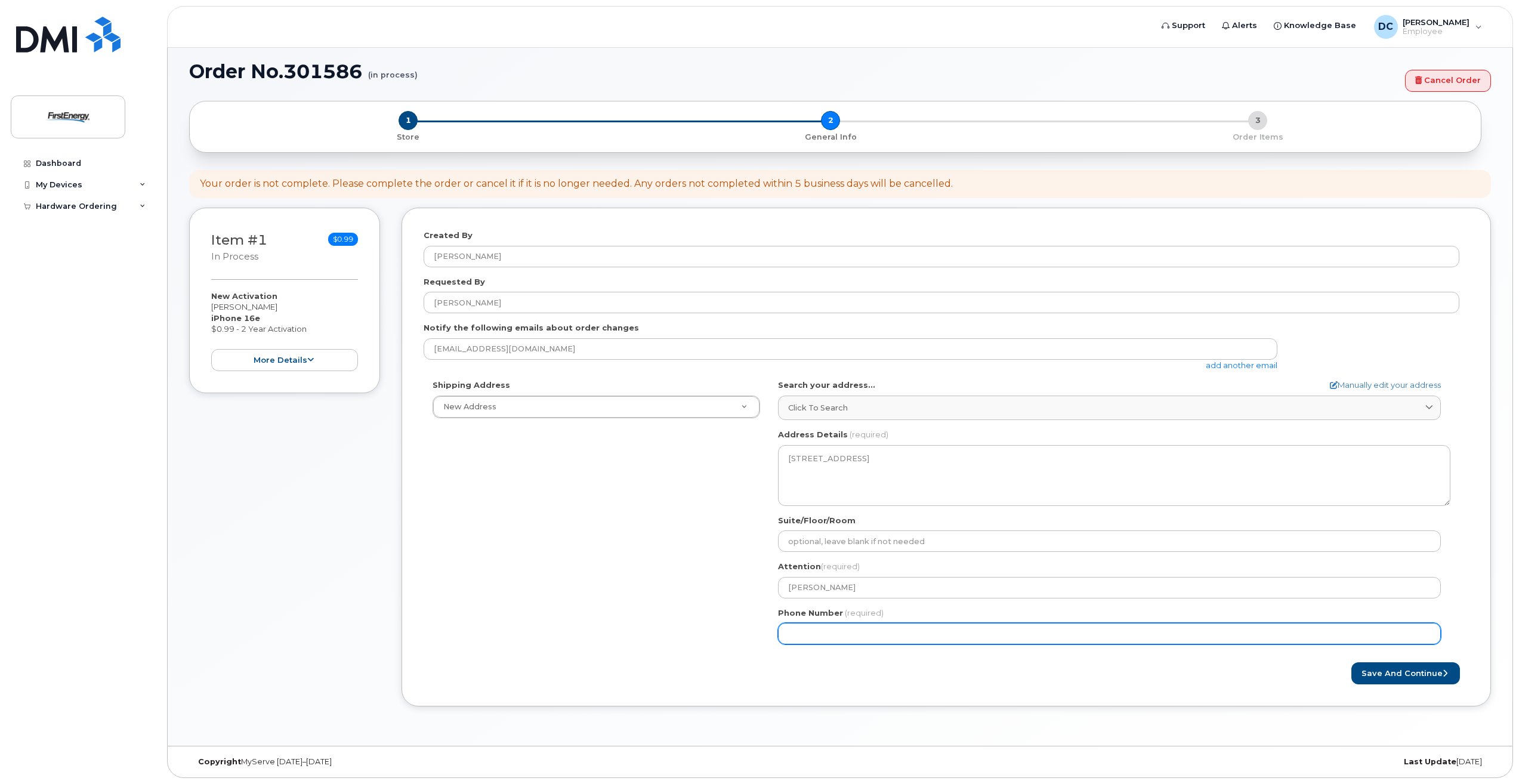
drag, startPoint x: 802, startPoint y: 630, endPoint x: 812, endPoint y: 638, distance: 12.8
click at [802, 630] on input "Phone Number" at bounding box center [1109, 634] width 663 height 22
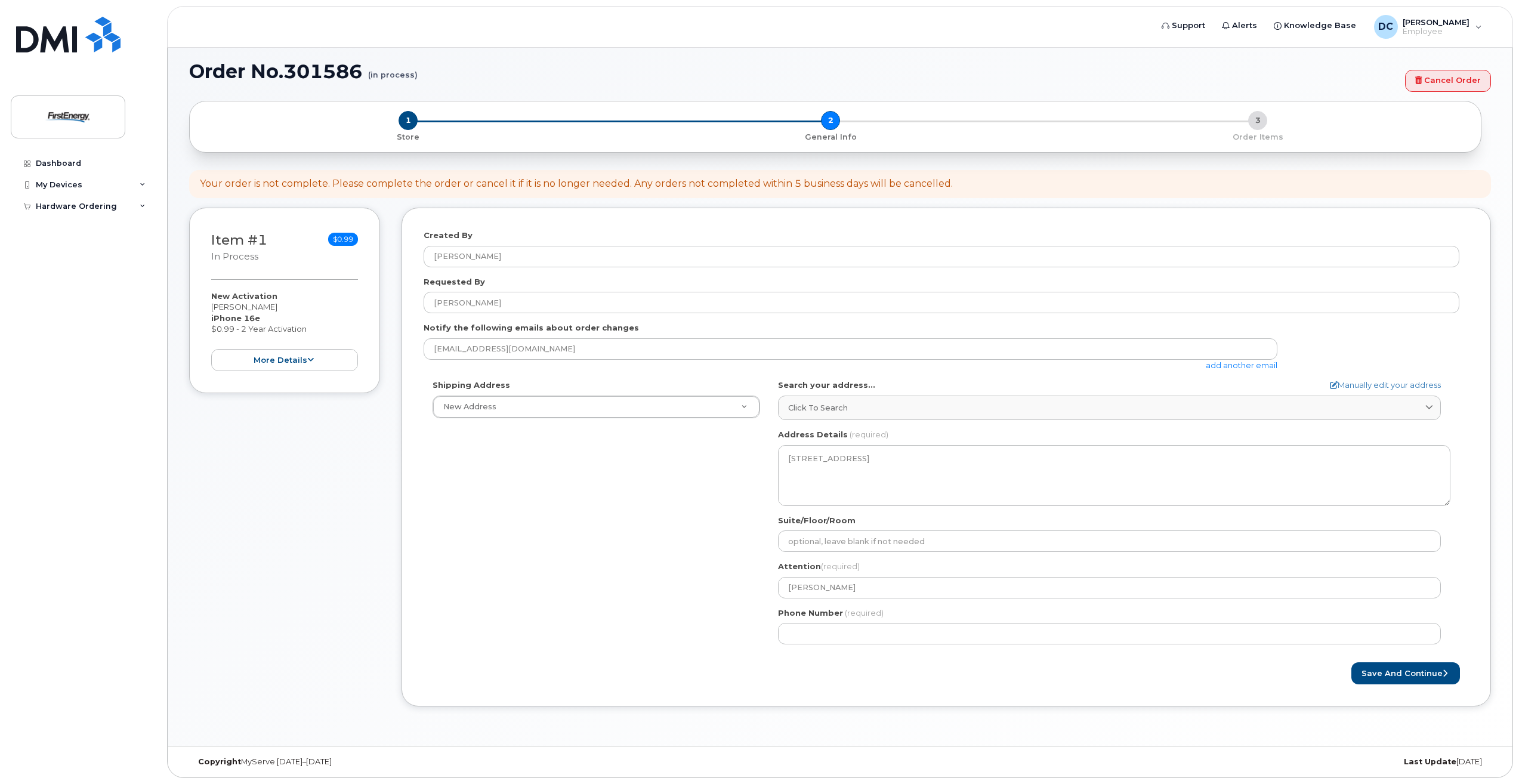
click at [895, 673] on div "Save and Continue" at bounding box center [946, 673] width 1045 height 22
click at [1376, 677] on button "Save and Continue" at bounding box center [1406, 673] width 109 height 22
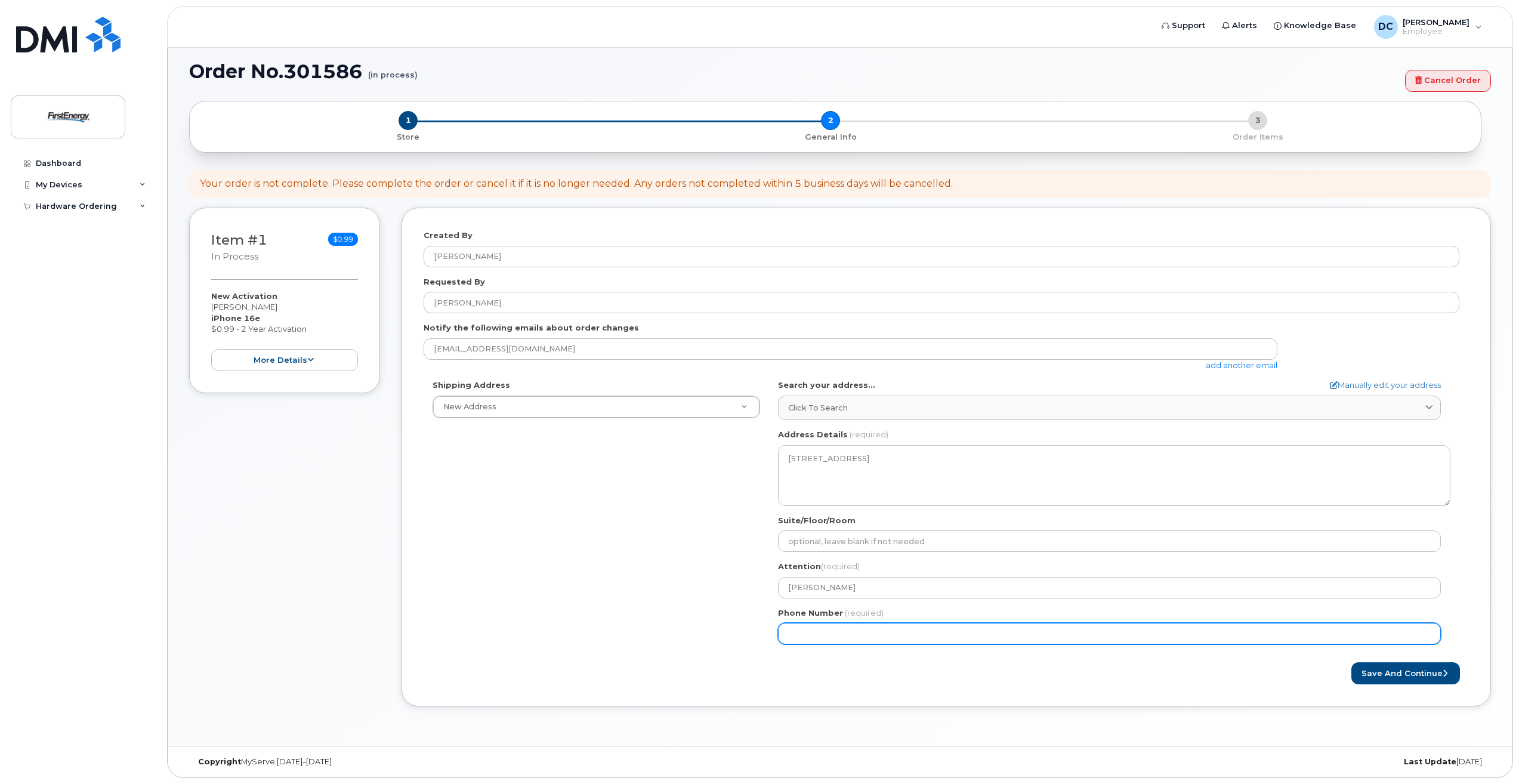
select select
type input "3015825249"
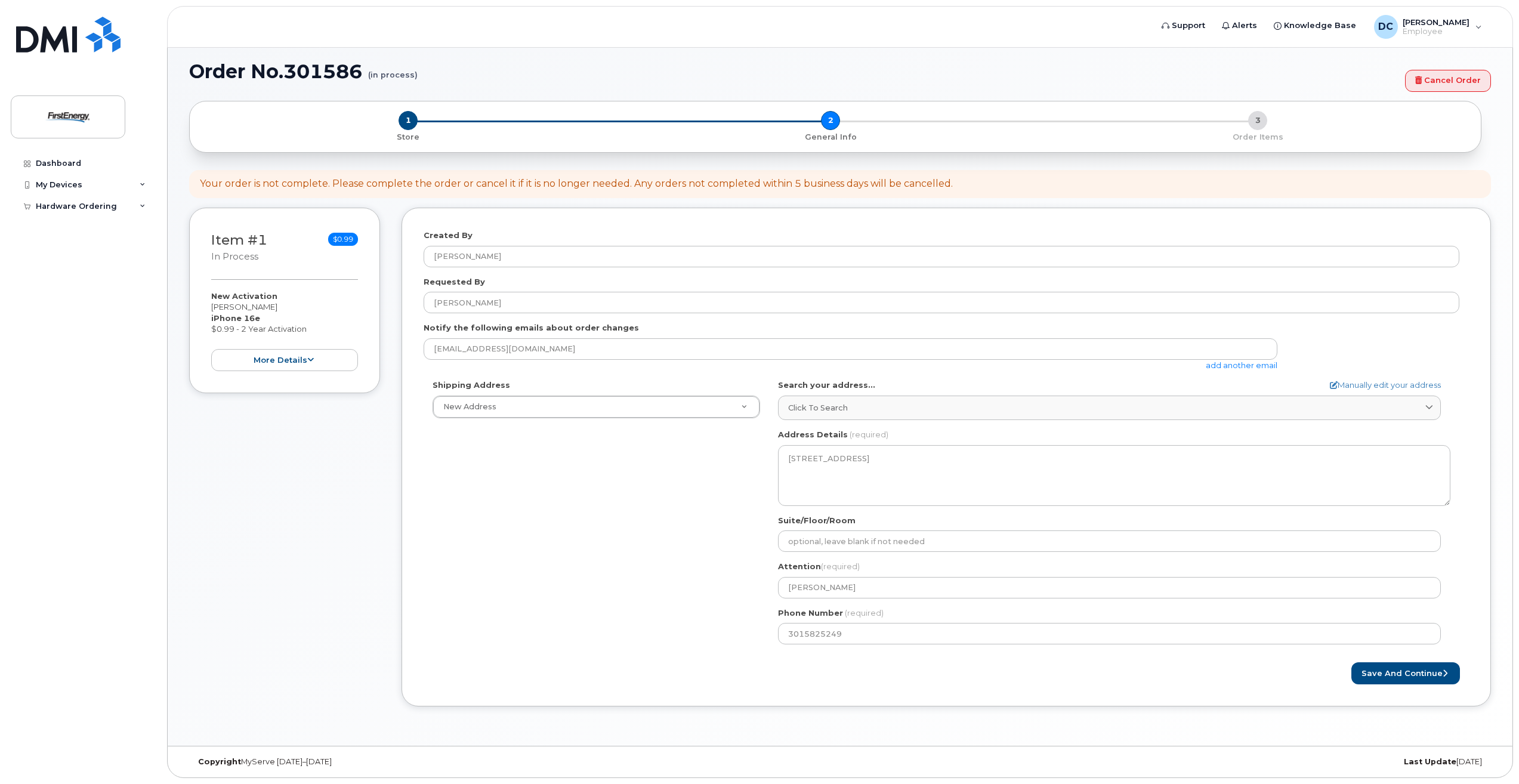
click at [819, 649] on div "MD Mount Airy Search your address... Manually edit your address Click to search…" at bounding box center [1114, 516] width 690 height 274
click at [1421, 675] on button "Save and Continue" at bounding box center [1406, 673] width 109 height 22
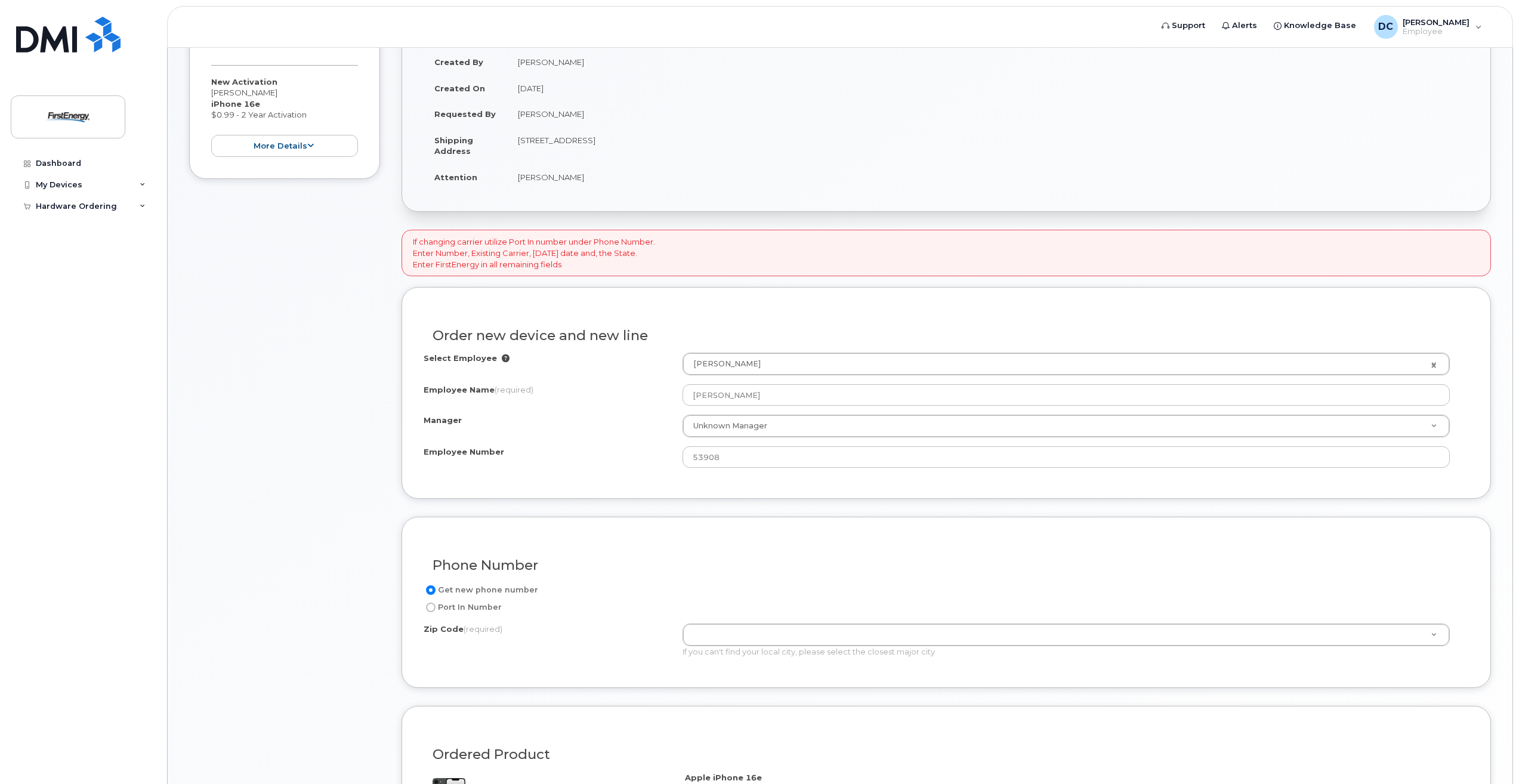
scroll to position [268, 0]
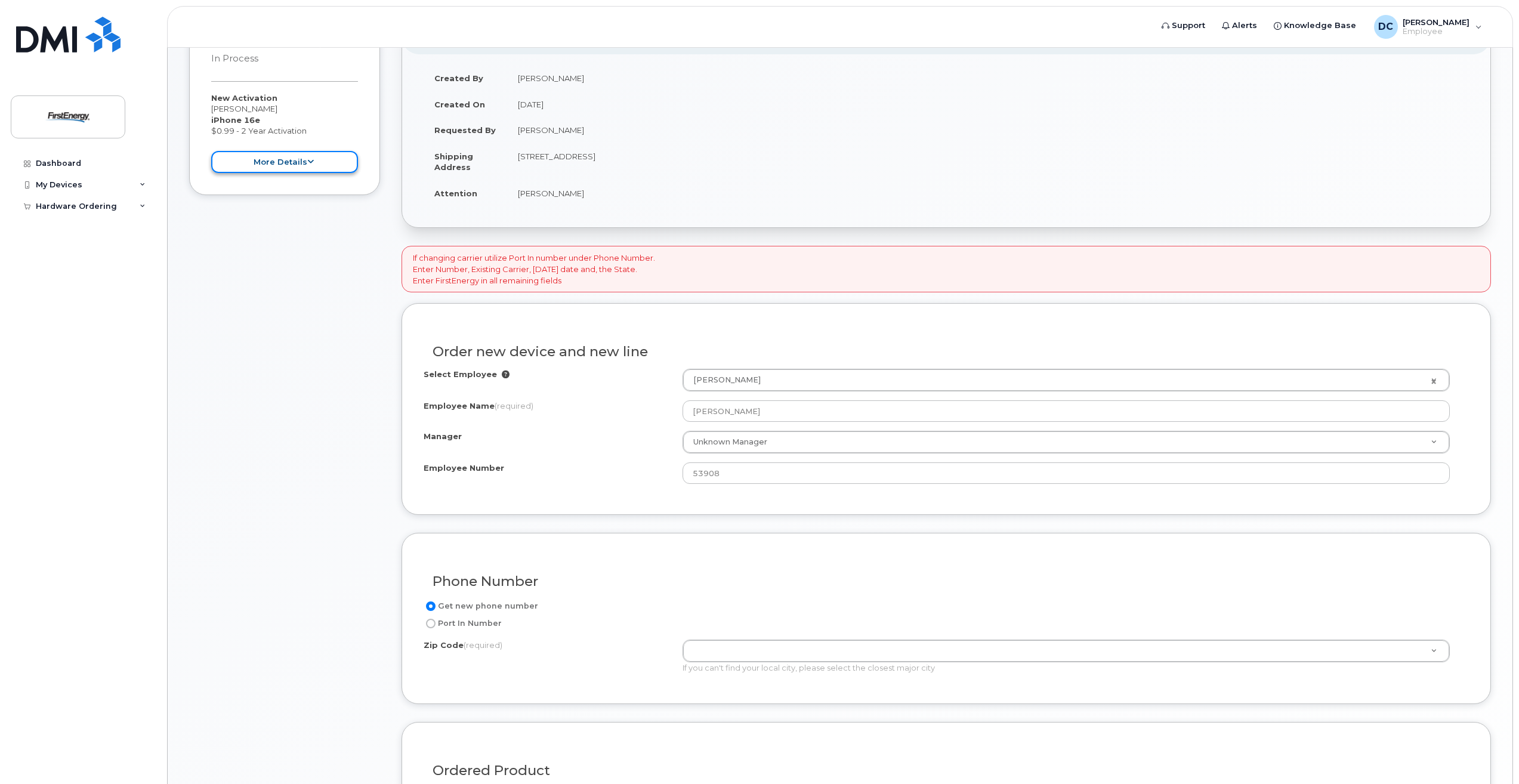
click at [255, 164] on button "more details" at bounding box center [284, 162] width 146 height 22
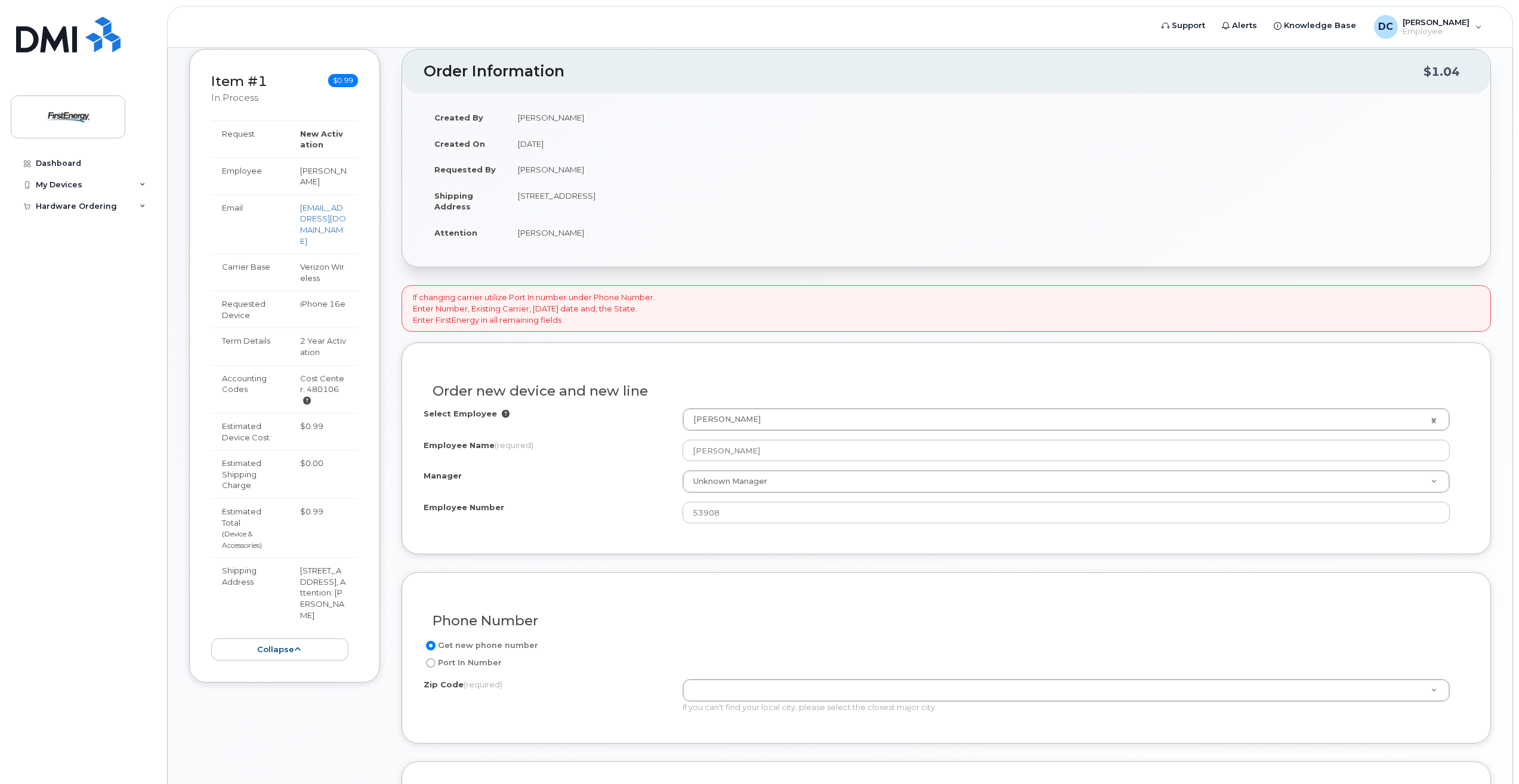
scroll to position [208, 0]
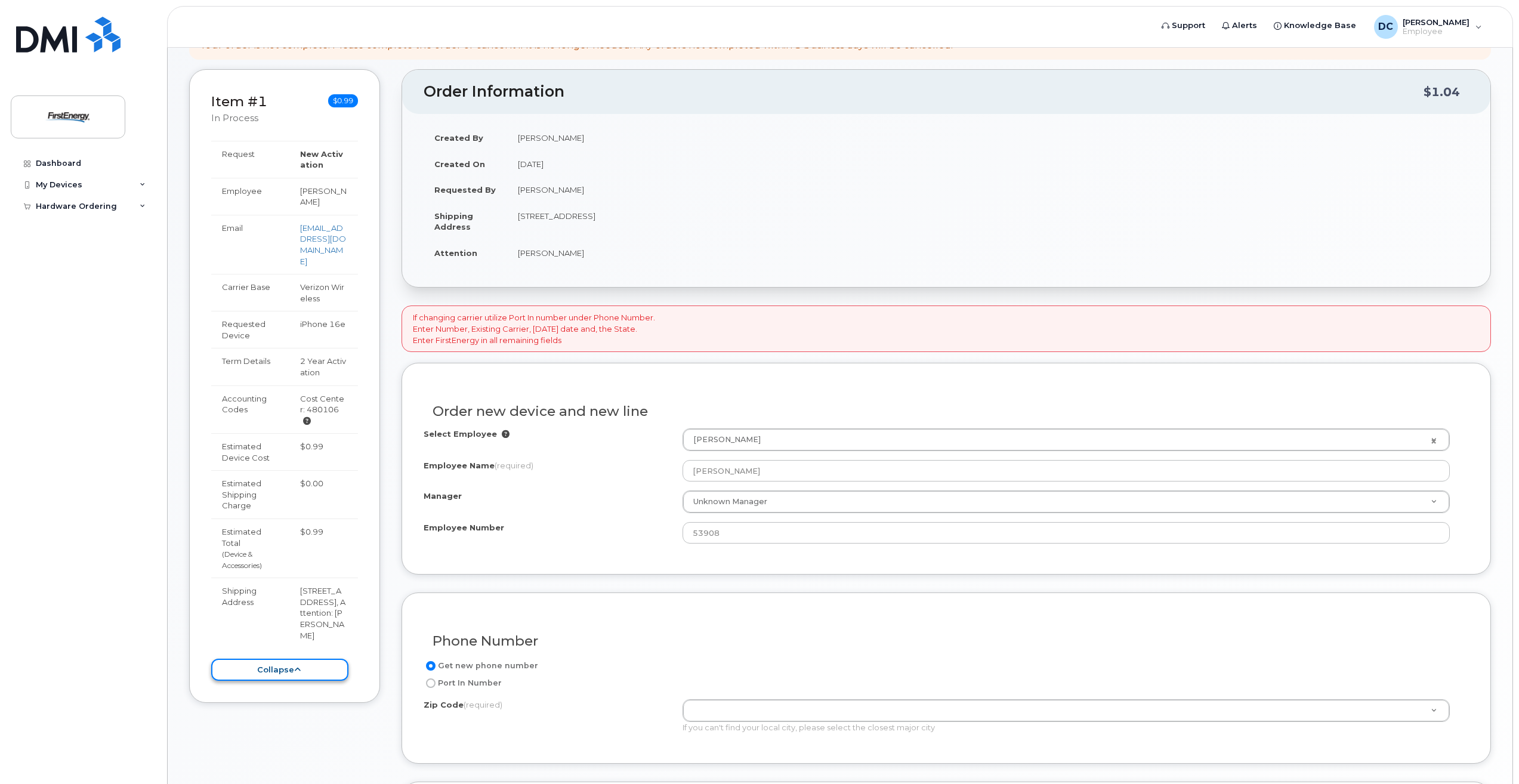
click at [274, 674] on button "collapse" at bounding box center [279, 670] width 138 height 22
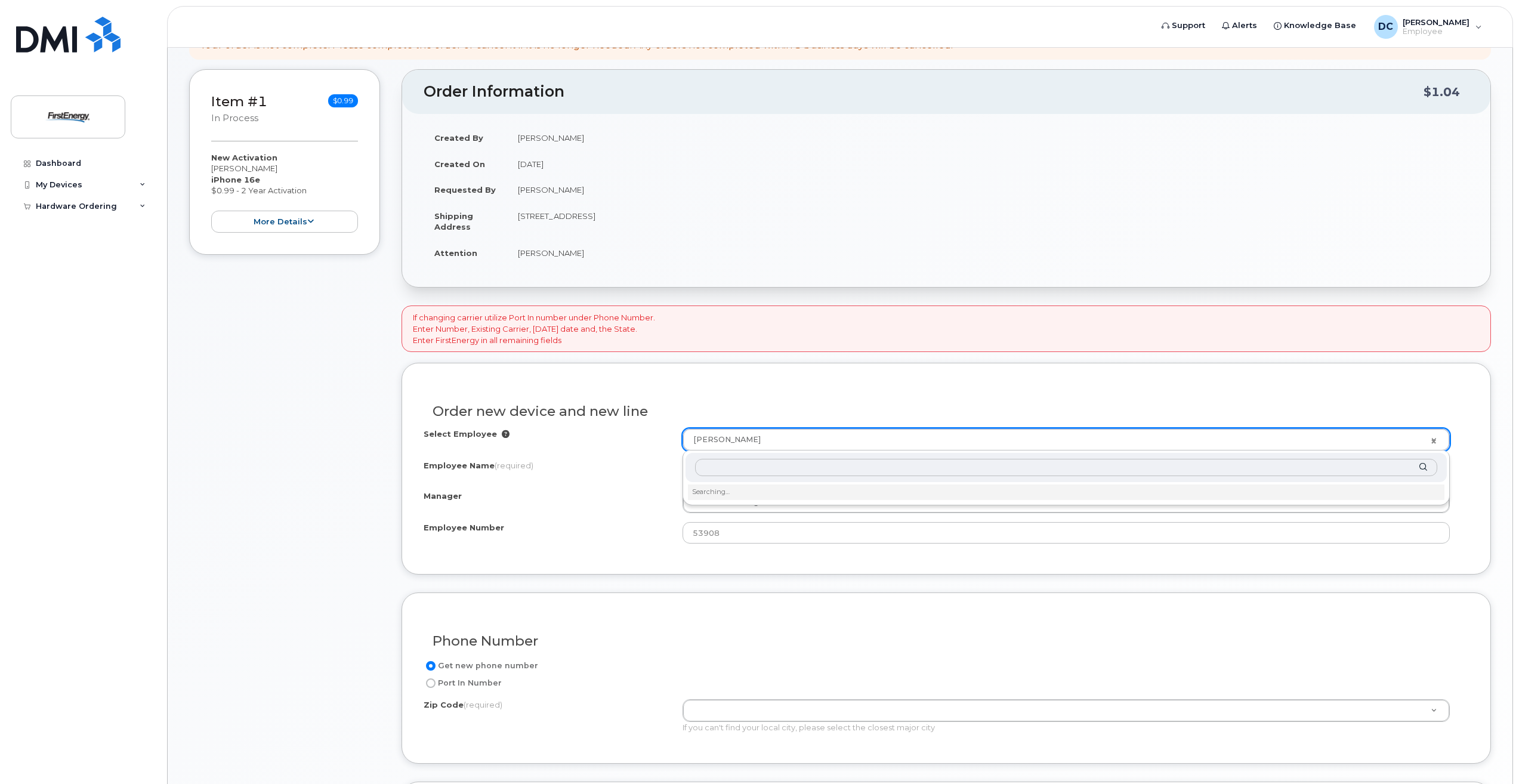
type input "Chris Ingraham"
drag, startPoint x: 772, startPoint y: 462, endPoint x: 652, endPoint y: 470, distance: 120.3
click at [652, 470] on body "Support Alerts Knowledge Base DC Dobson, Christina D Employee English Français …" at bounding box center [759, 466] width 1519 height 1350
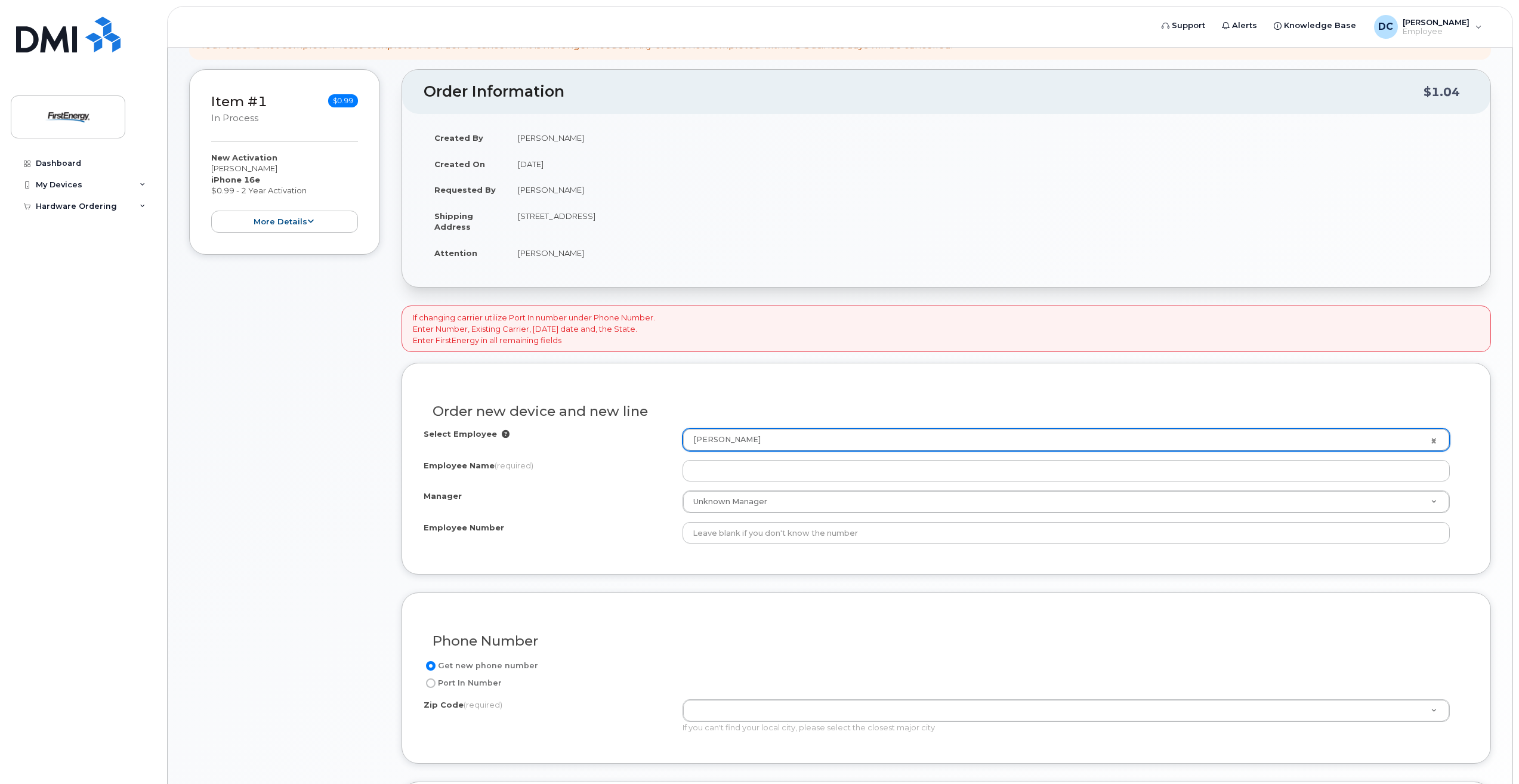
click at [1435, 439] on link "Christina D Dobson" at bounding box center [1066, 440] width 766 height 22
paste input "Chris Ingraham"
type input "Chris Ingraham"
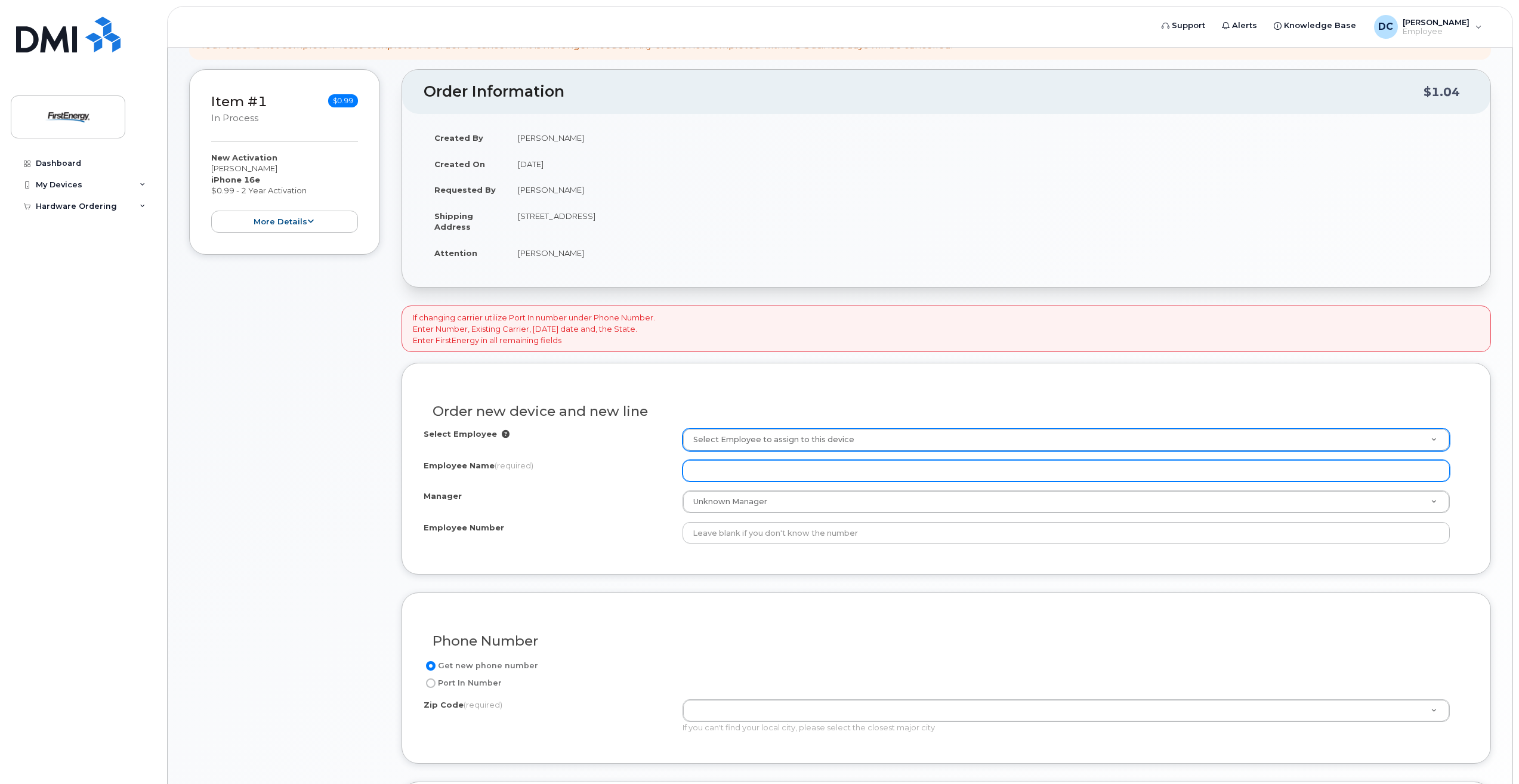
click at [720, 469] on input "Employee Name (required)" at bounding box center [1066, 471] width 767 height 22
paste input "Chris Ingraham"
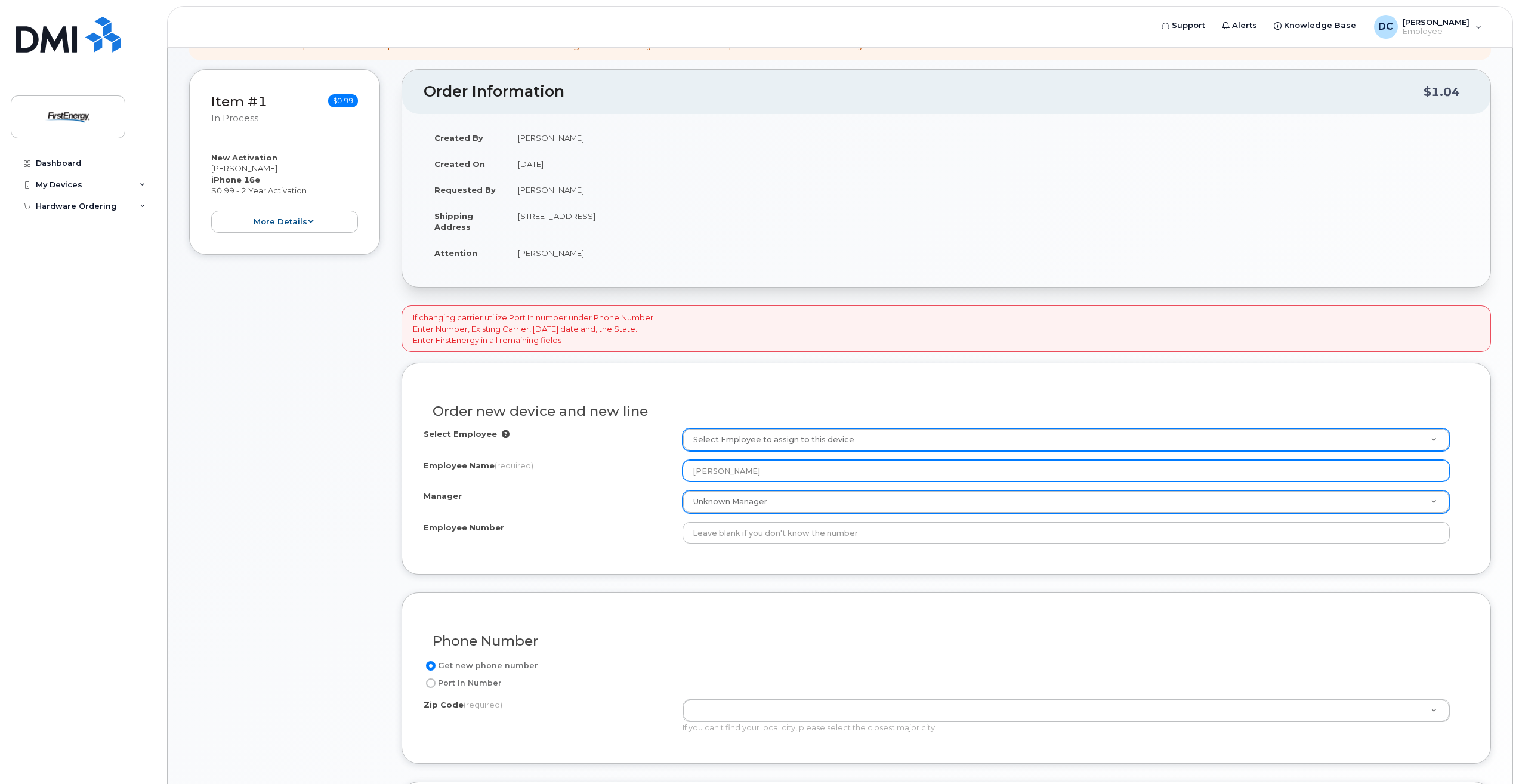
type input "Chris Ingraham"
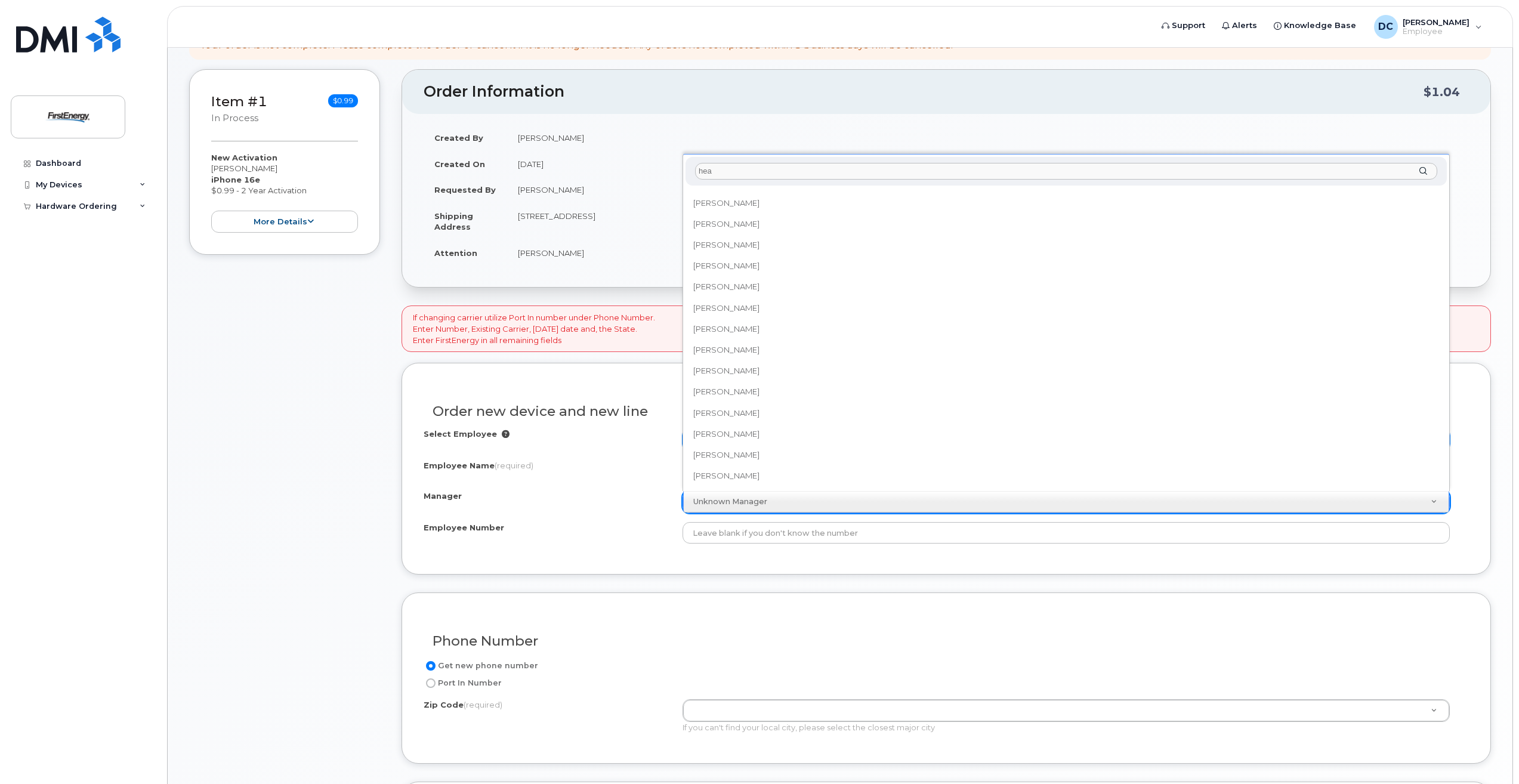
scroll to position [0, 0]
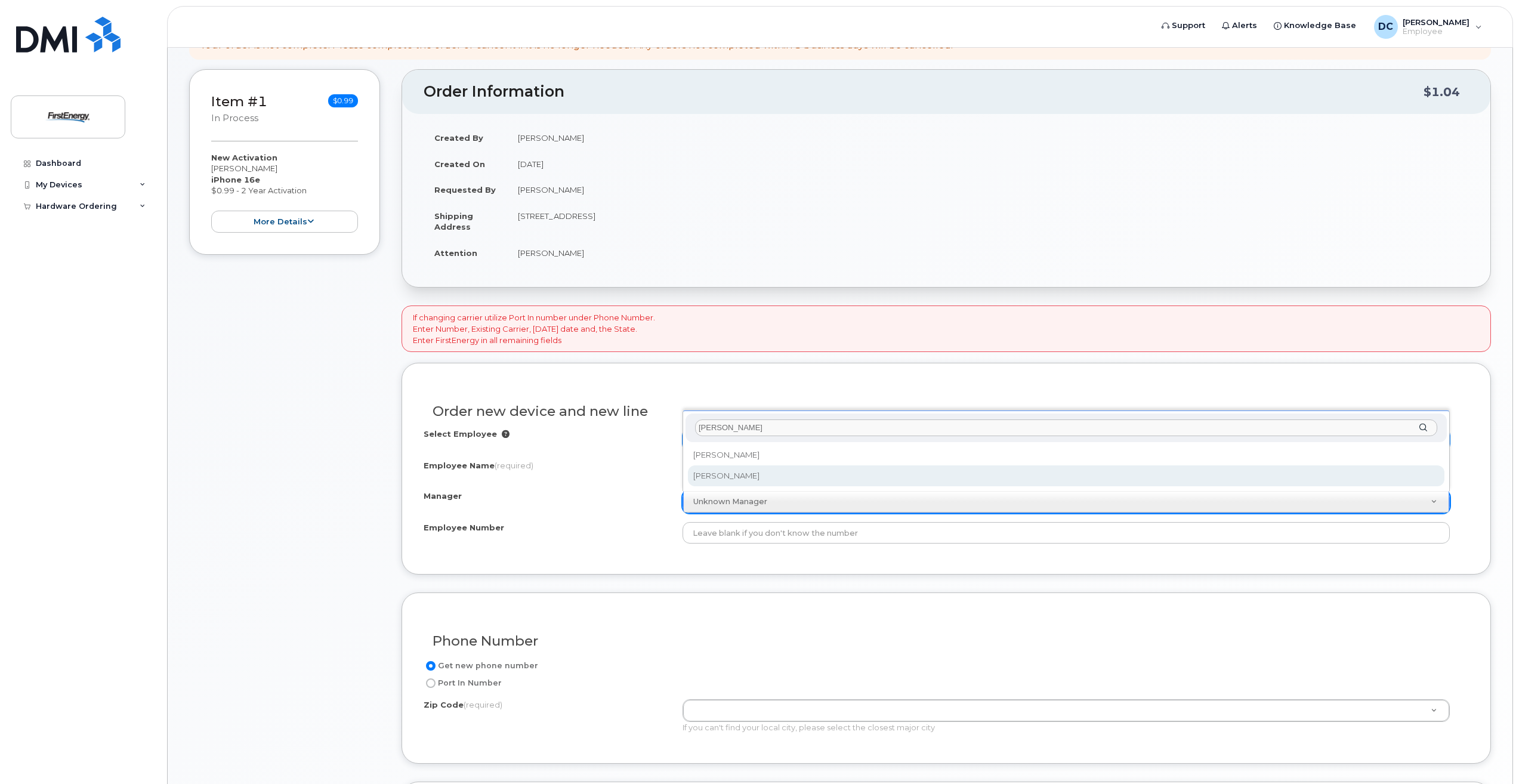
type input "healy"
select select "2080307"
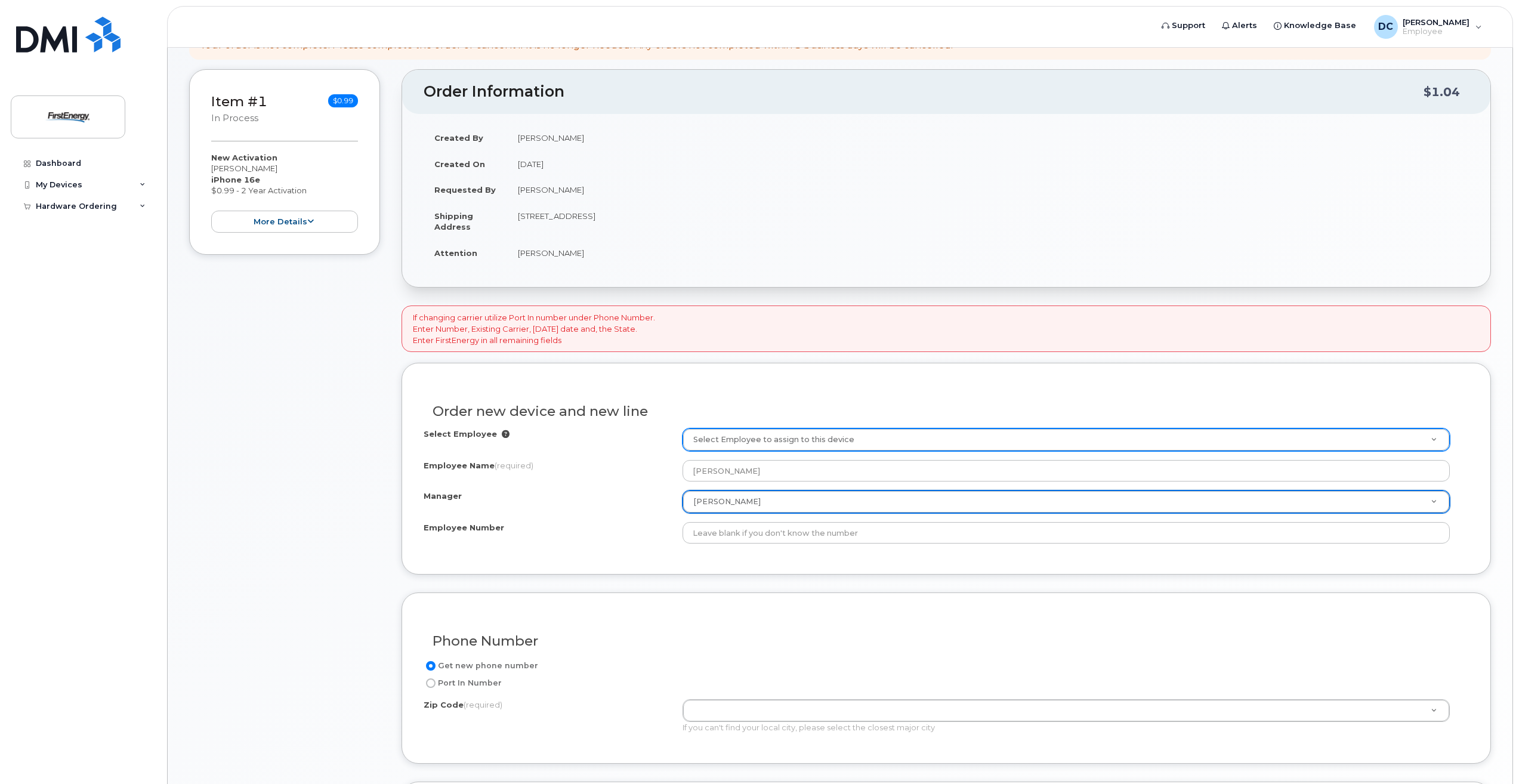
click at [601, 476] on div "Employee Name (required) Chris Ingraham" at bounding box center [946, 471] width 1045 height 22
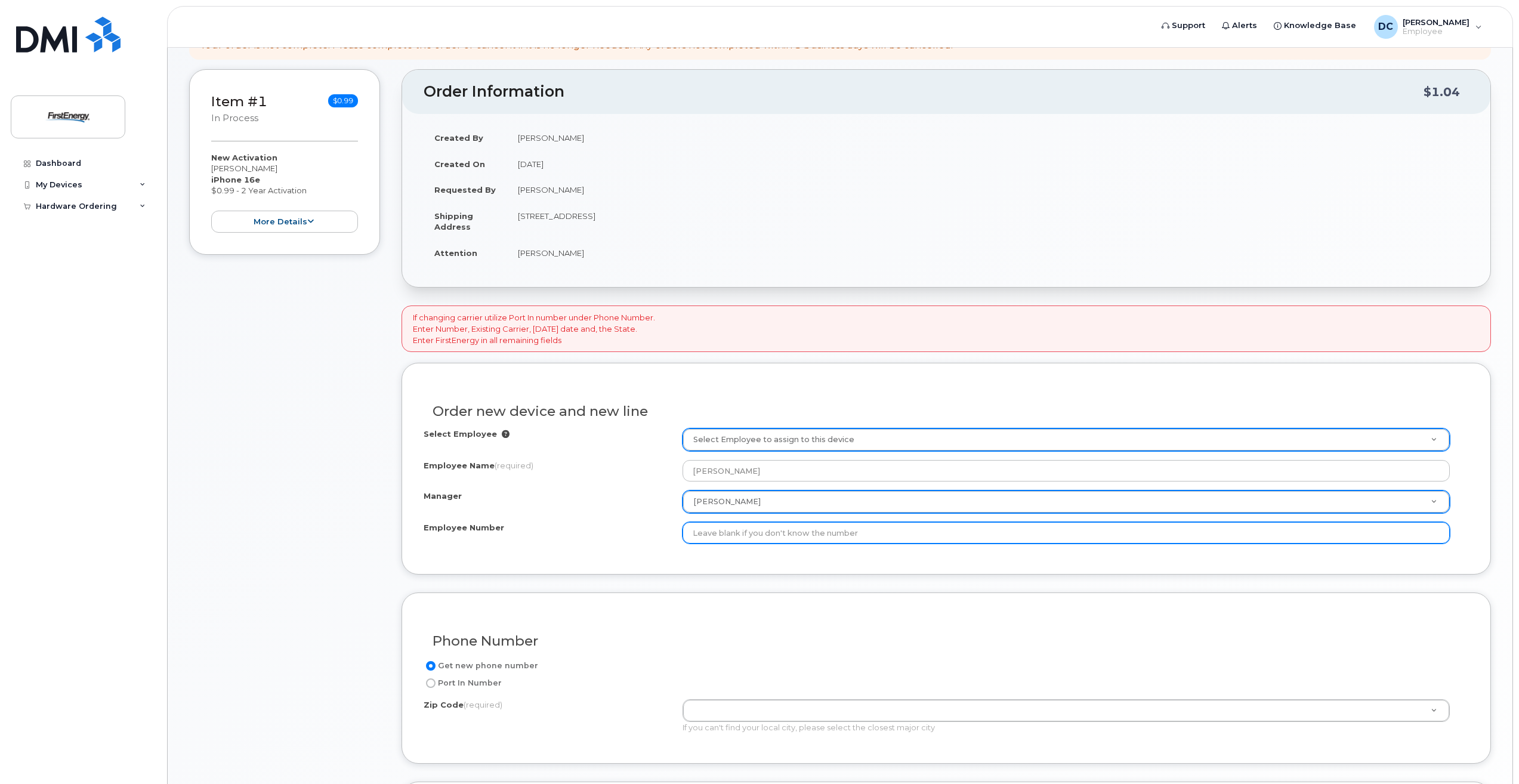
click at [718, 538] on input "Employee Number" at bounding box center [1066, 533] width 767 height 22
type input "60227"
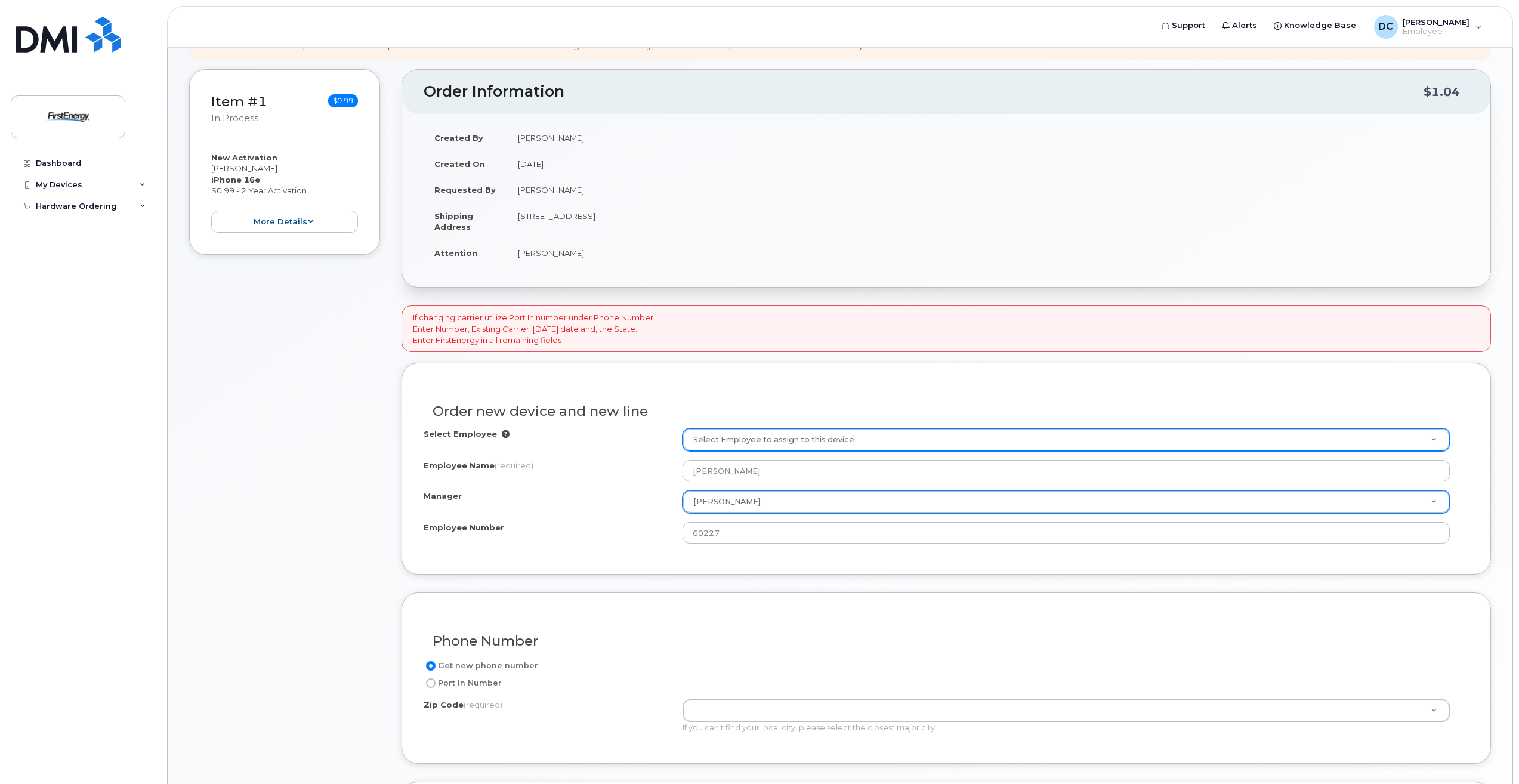
click at [634, 524] on div "Employee Number" at bounding box center [553, 529] width 259 height 16
paste input "[PERSON_NAME]"
drag, startPoint x: 1330, startPoint y: 402, endPoint x: 1360, endPoint y: 425, distance: 37.8
type input "60227"
type input "2080820"
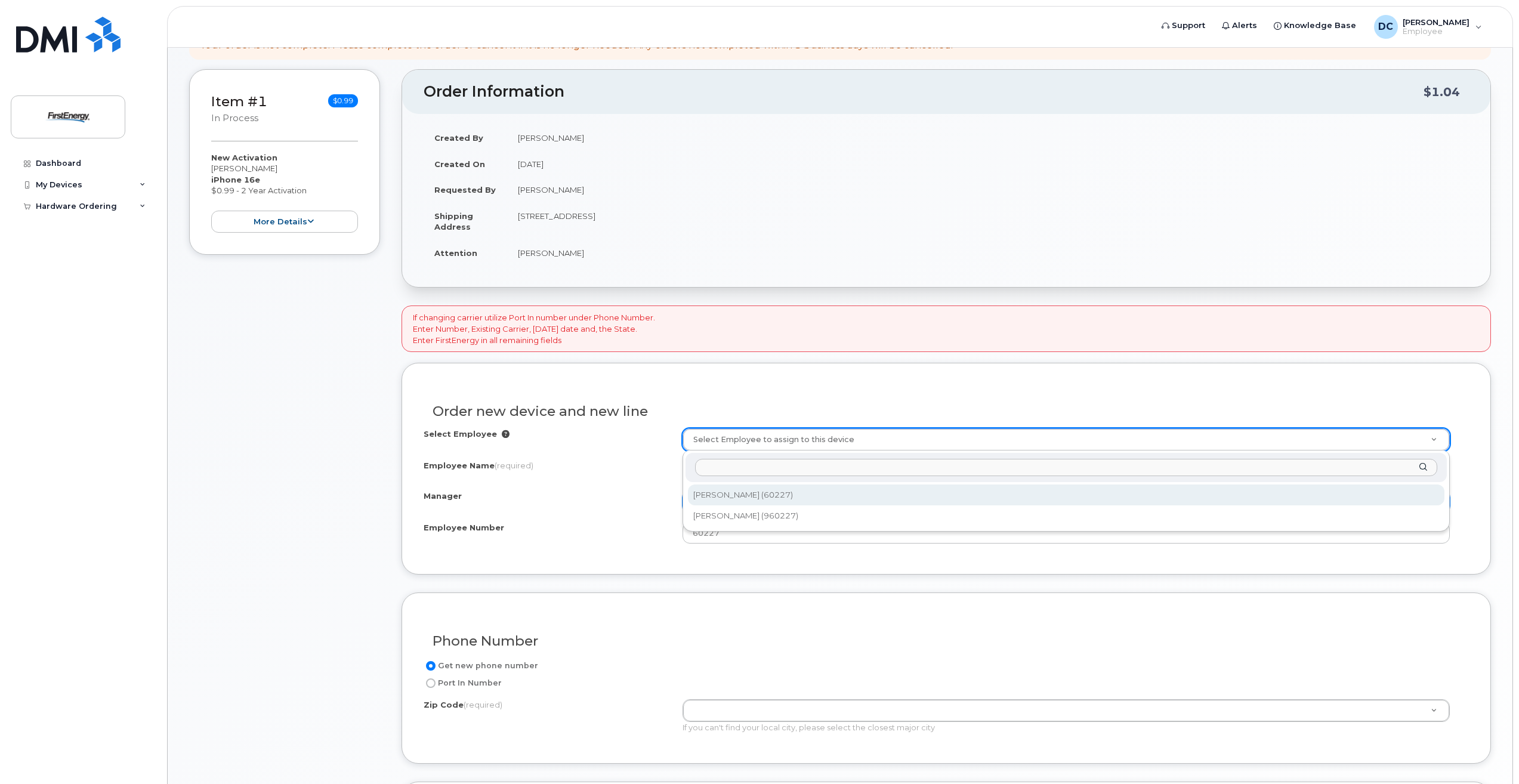
type input "[PERSON_NAME]"
type input "2901 Back Acre Circle"
select select "2080307"
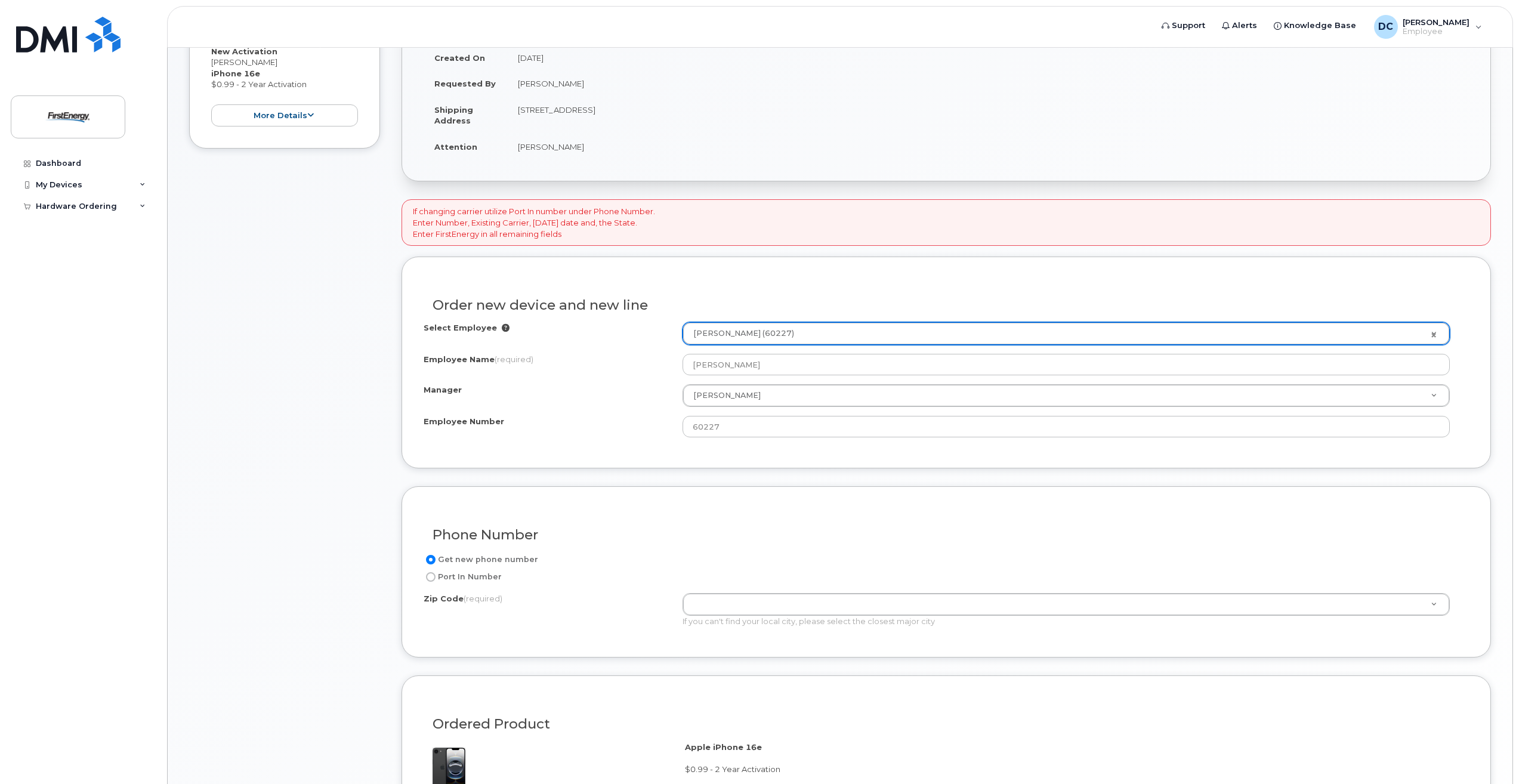
scroll to position [387, 0]
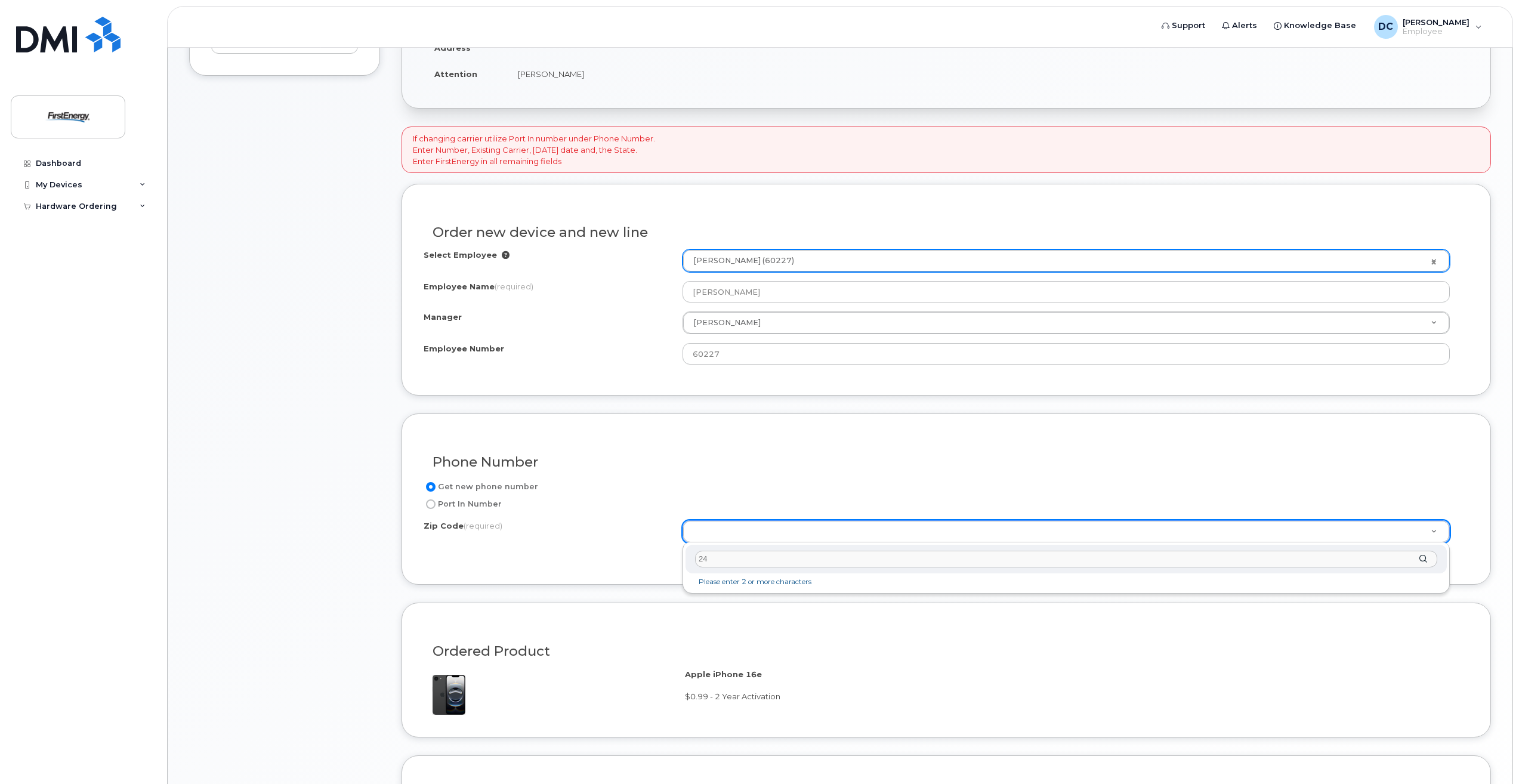
type input "240"
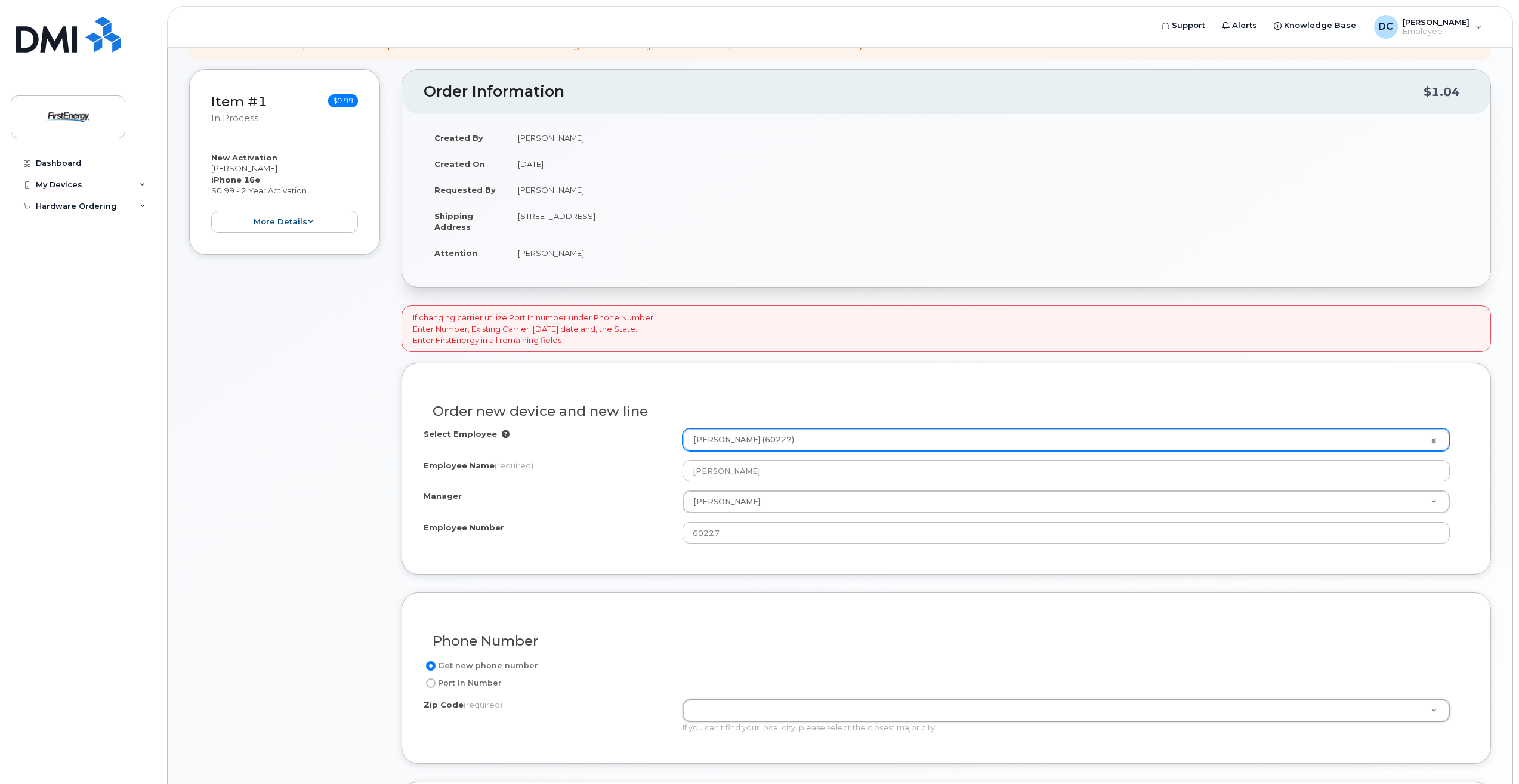
scroll to position [268, 0]
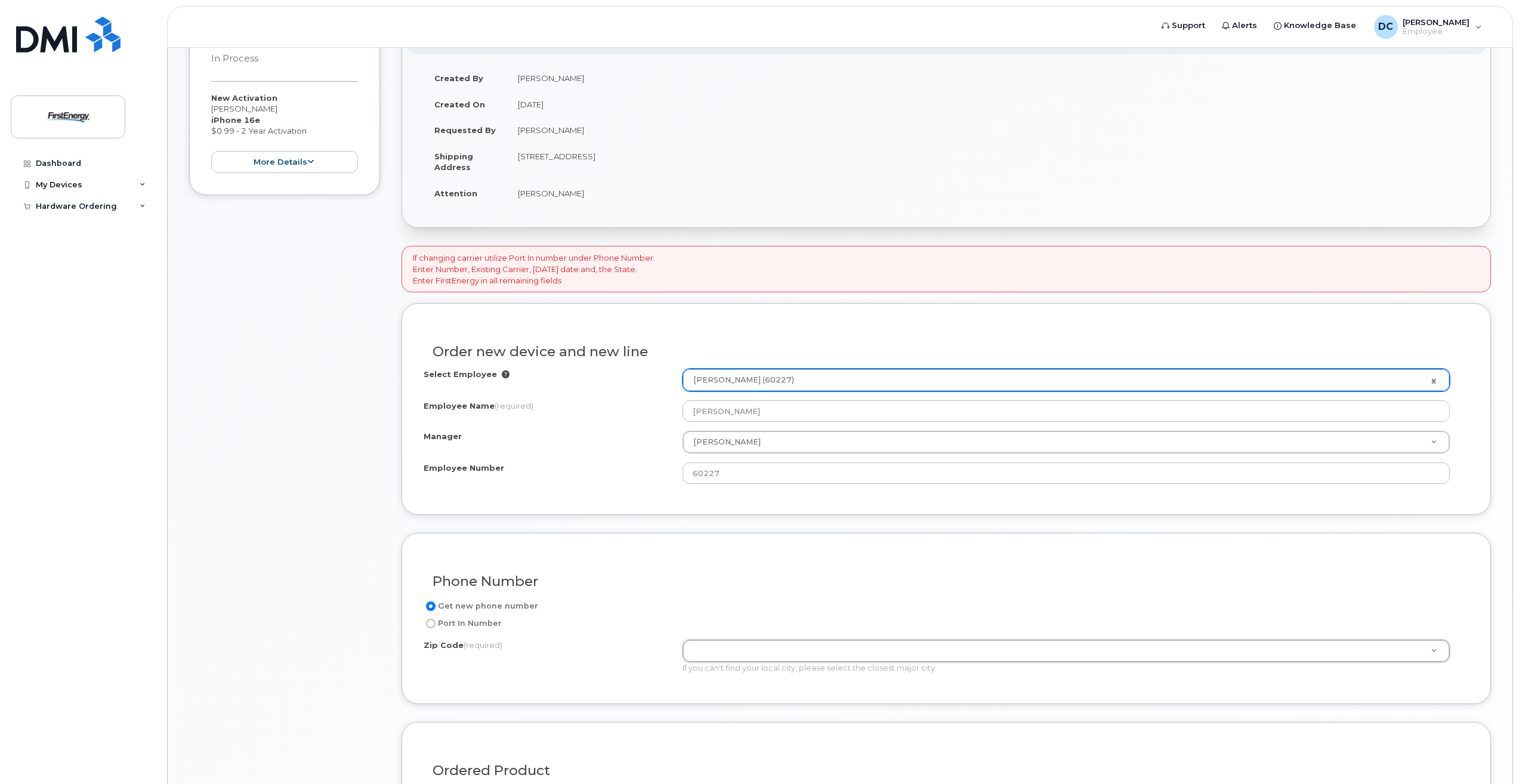
type input "2"
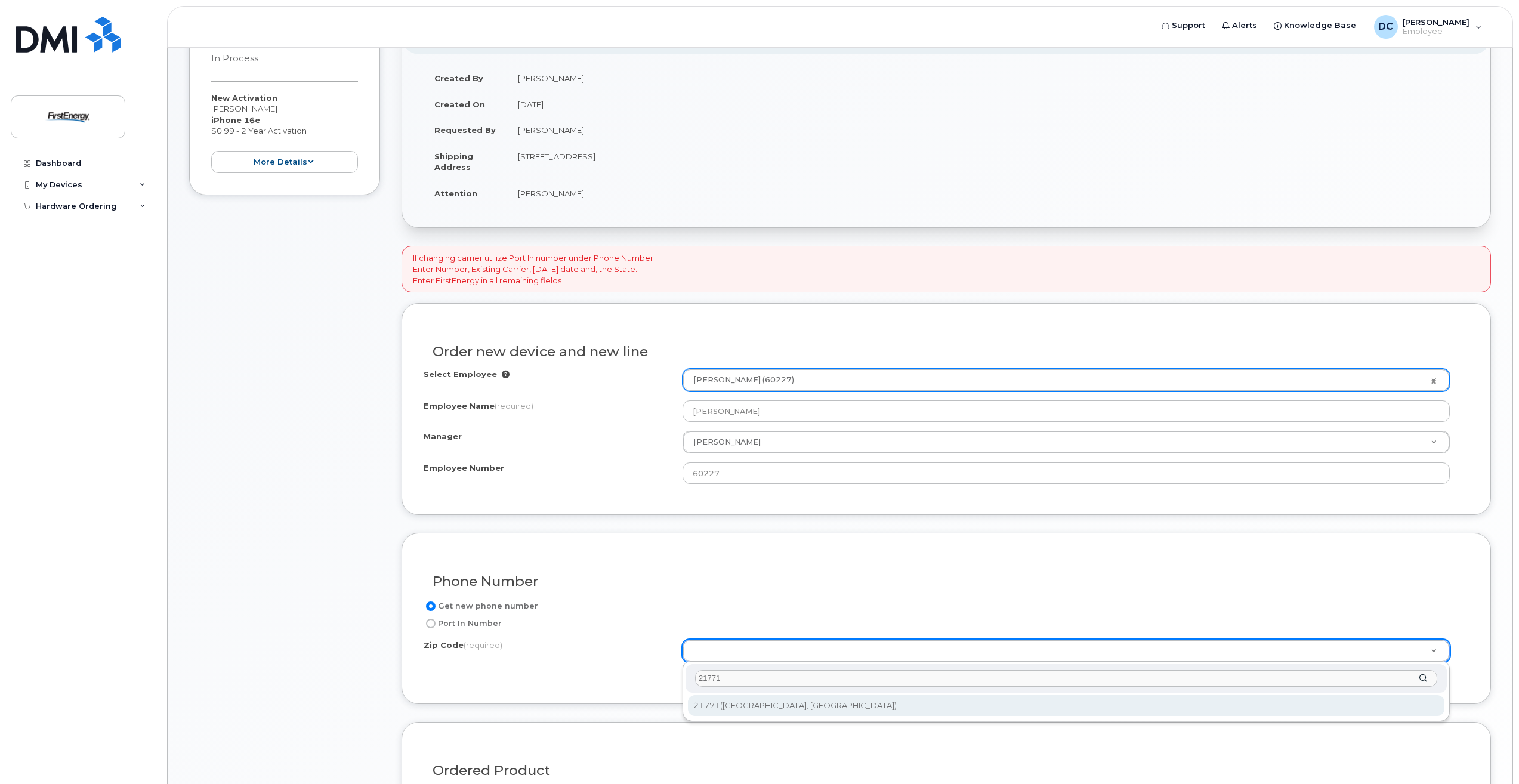
type input "21771"
type input "21771 (Mount Airy, MD)"
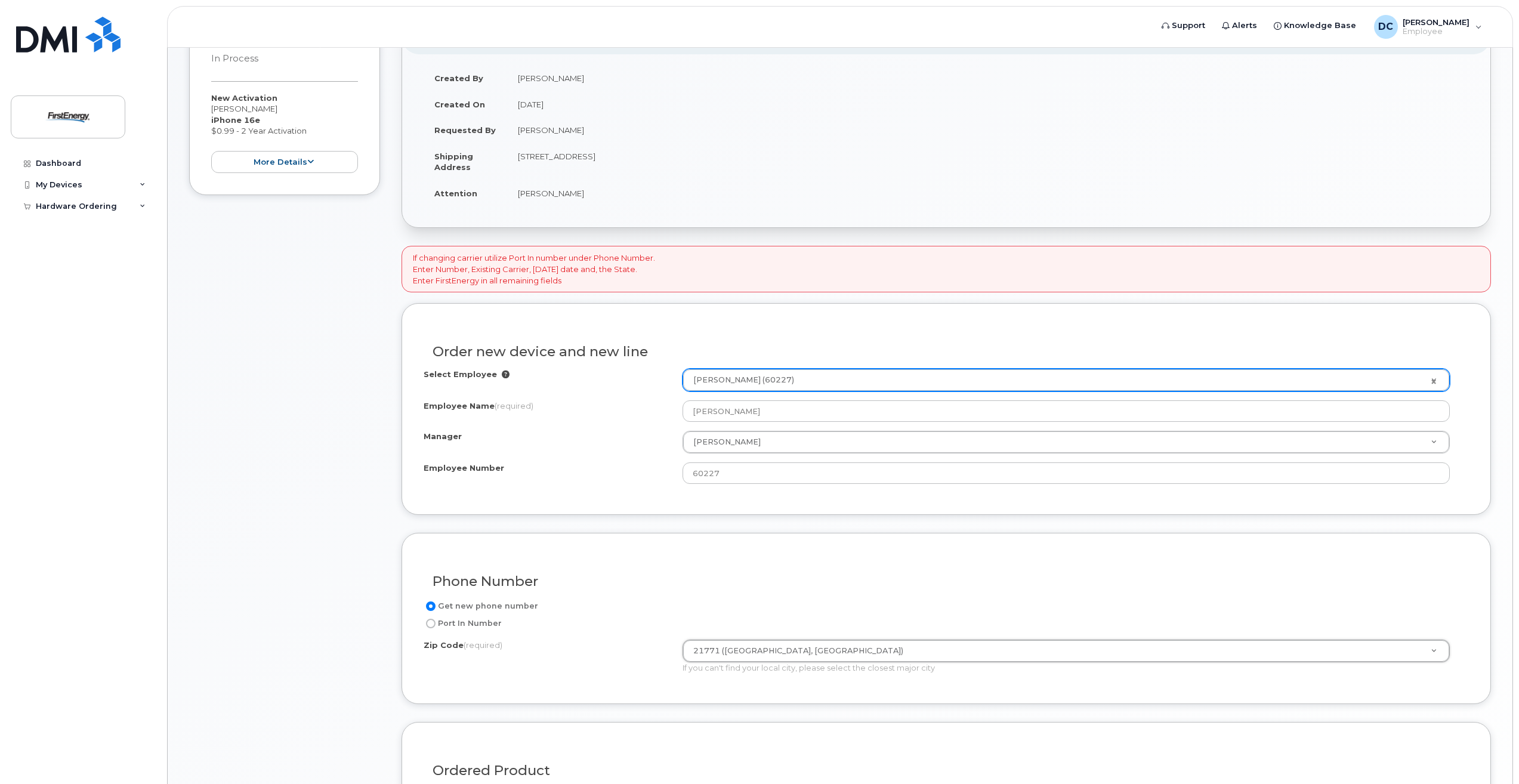
click at [649, 668] on div "Zip Code (required) 21771 (Mount Airy, MD) Zip Code (required) 21771 (Mount Air…" at bounding box center [941, 656] width 1035 height 34
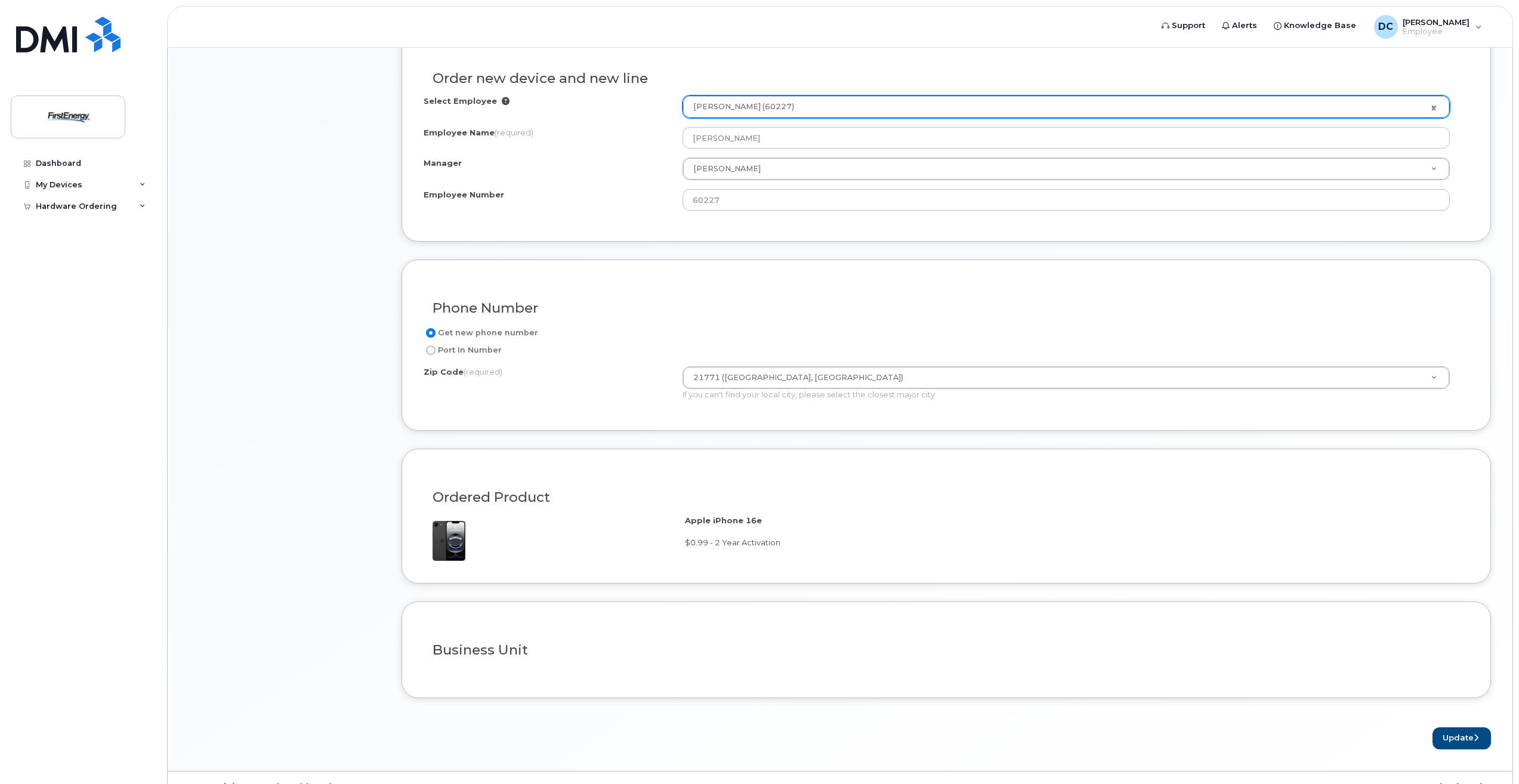
scroll to position [566, 0]
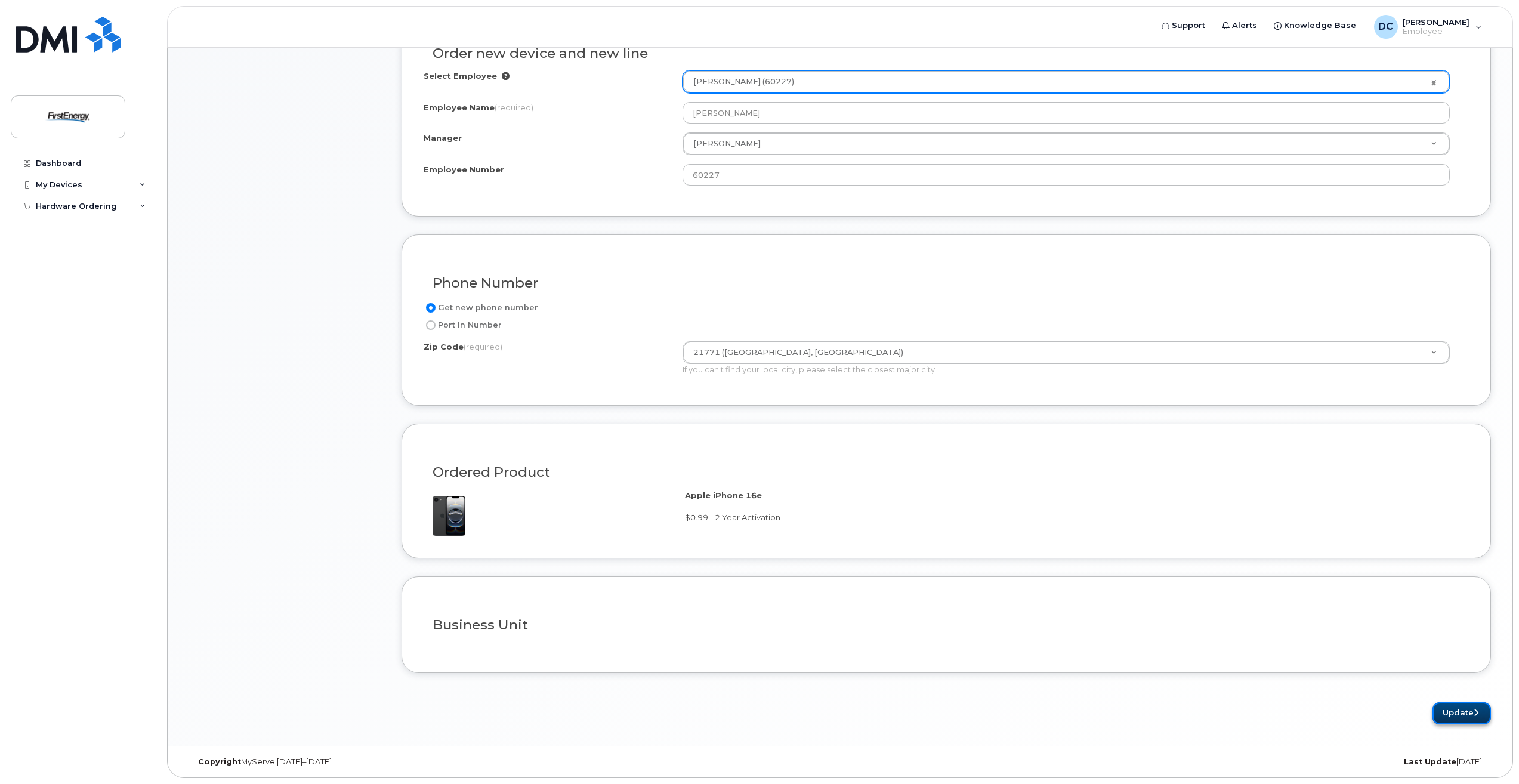
click at [1451, 715] on button "Update" at bounding box center [1461, 713] width 58 height 22
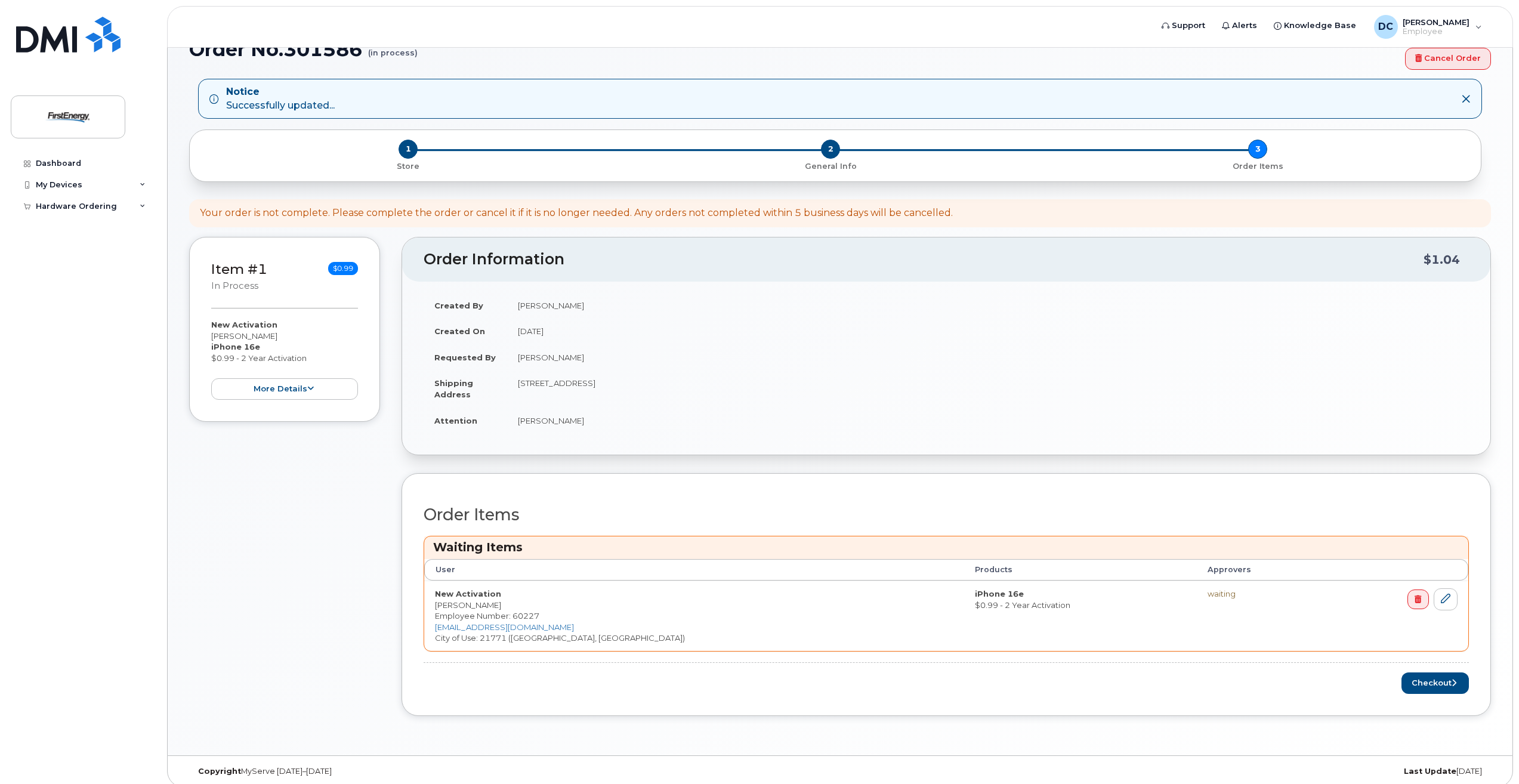
scroll to position [102, 0]
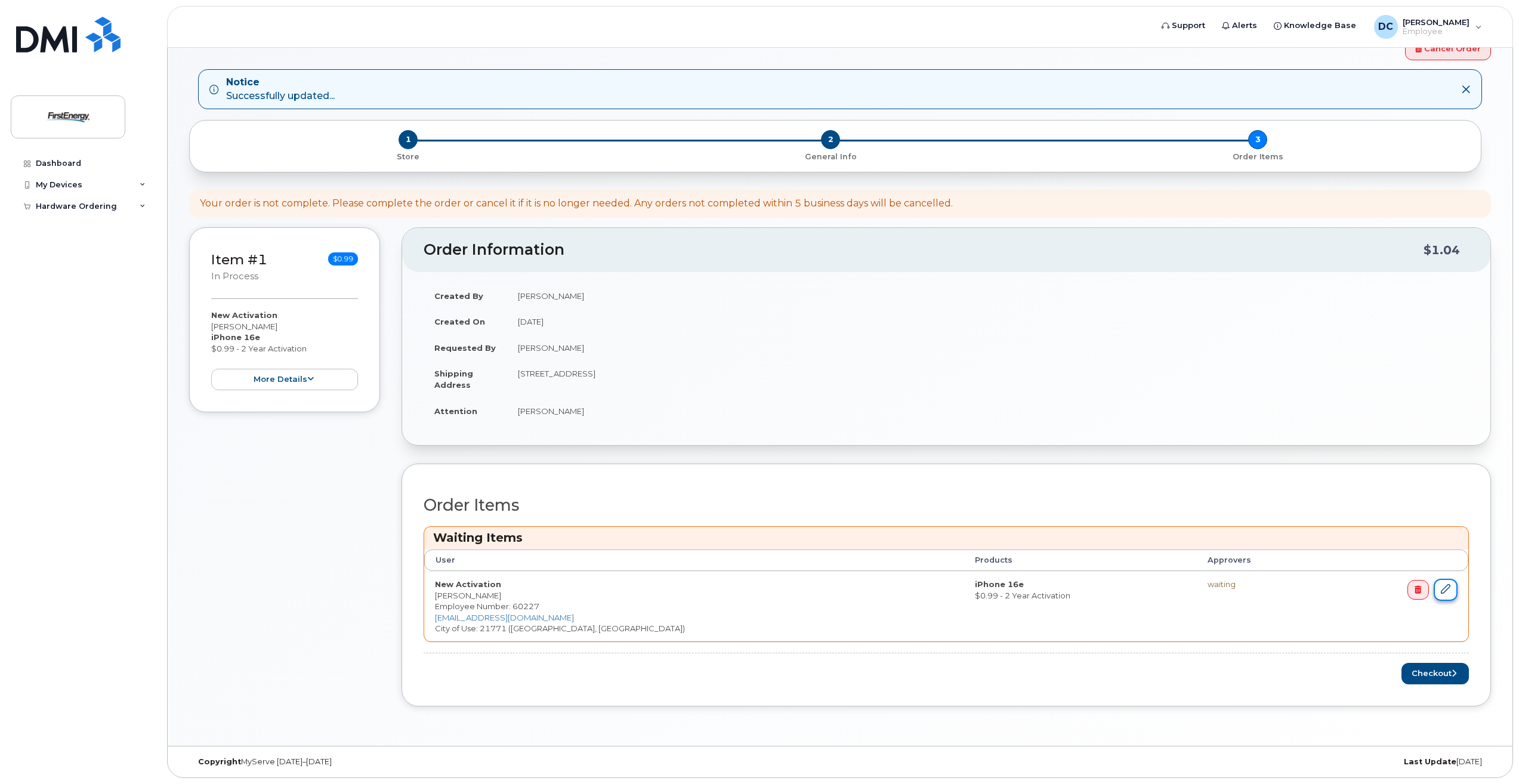
click at [1448, 586] on icon at bounding box center [1445, 588] width 10 height 10
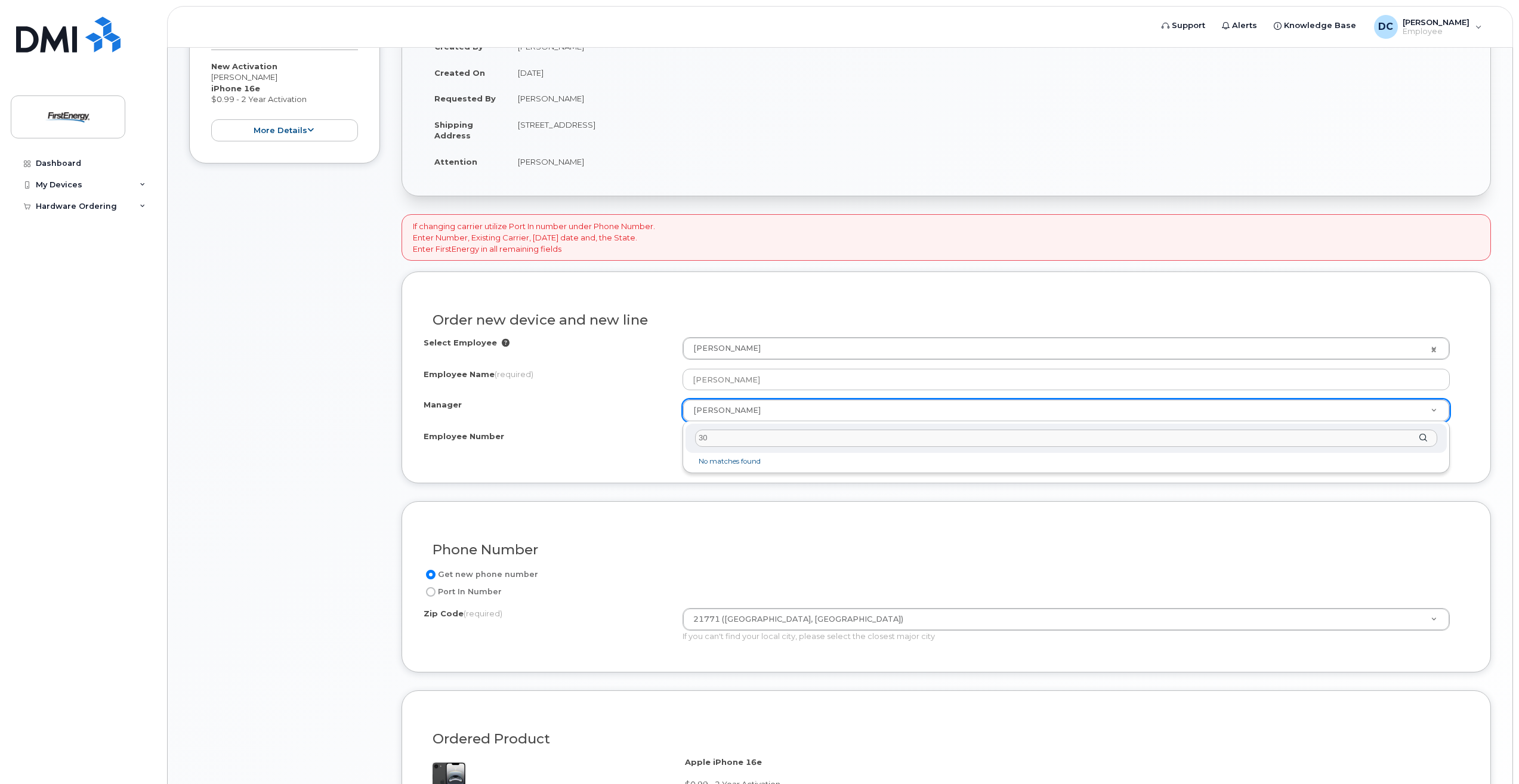
type input "3"
type input "[PERSON_NAME]"
select select "2081045"
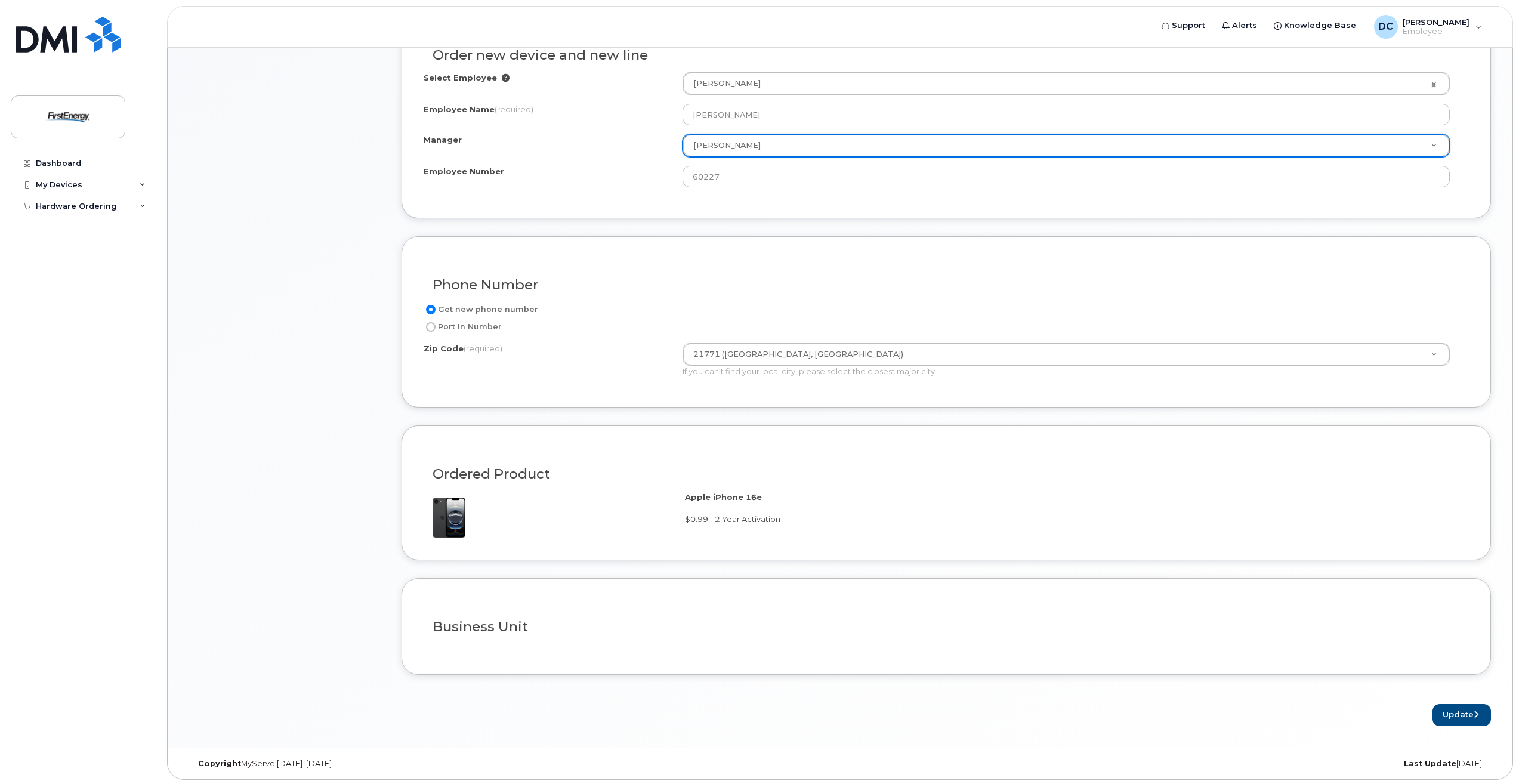
scroll to position [566, 0]
click at [1452, 718] on button "Update" at bounding box center [1461, 713] width 58 height 22
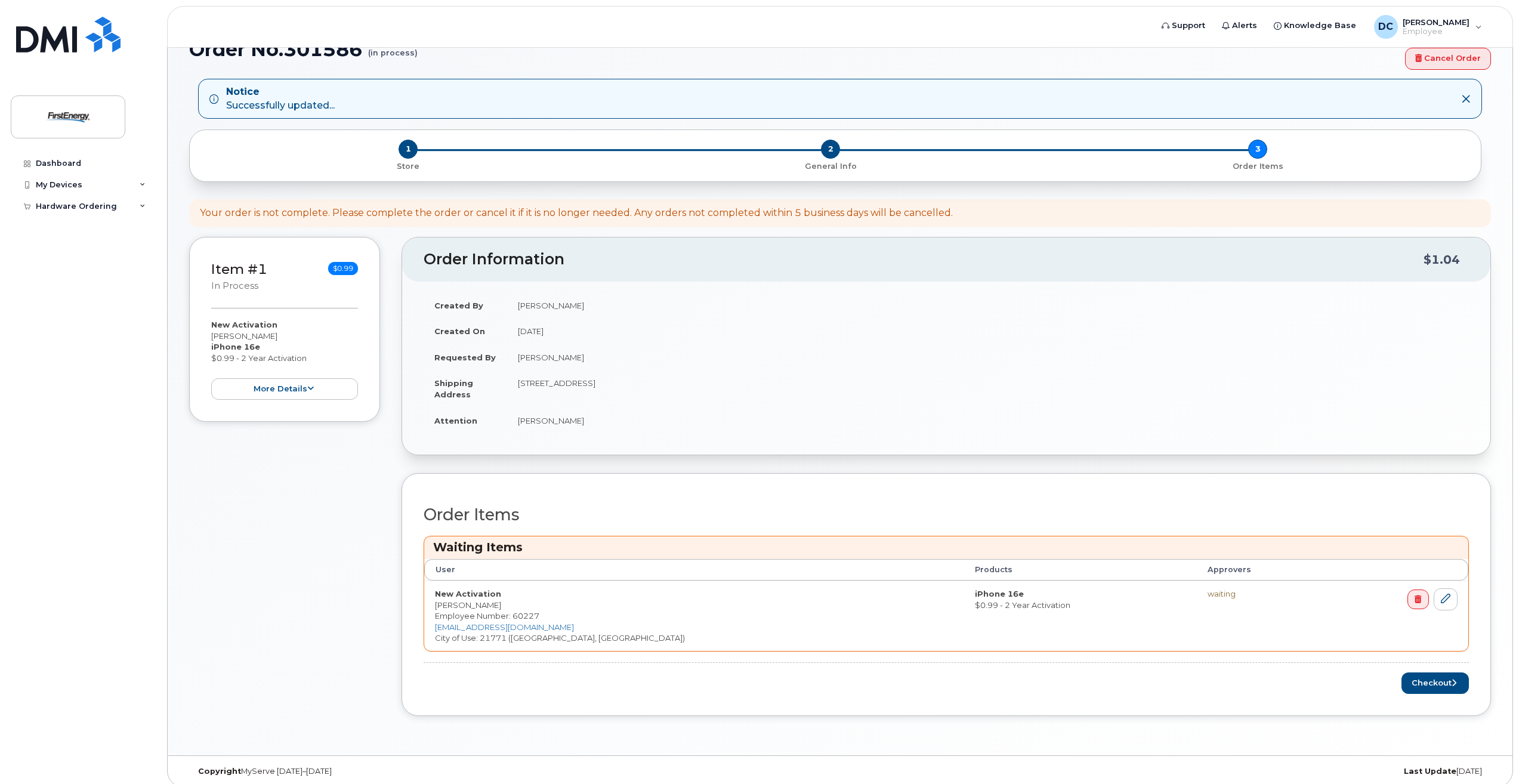
scroll to position [102, 0]
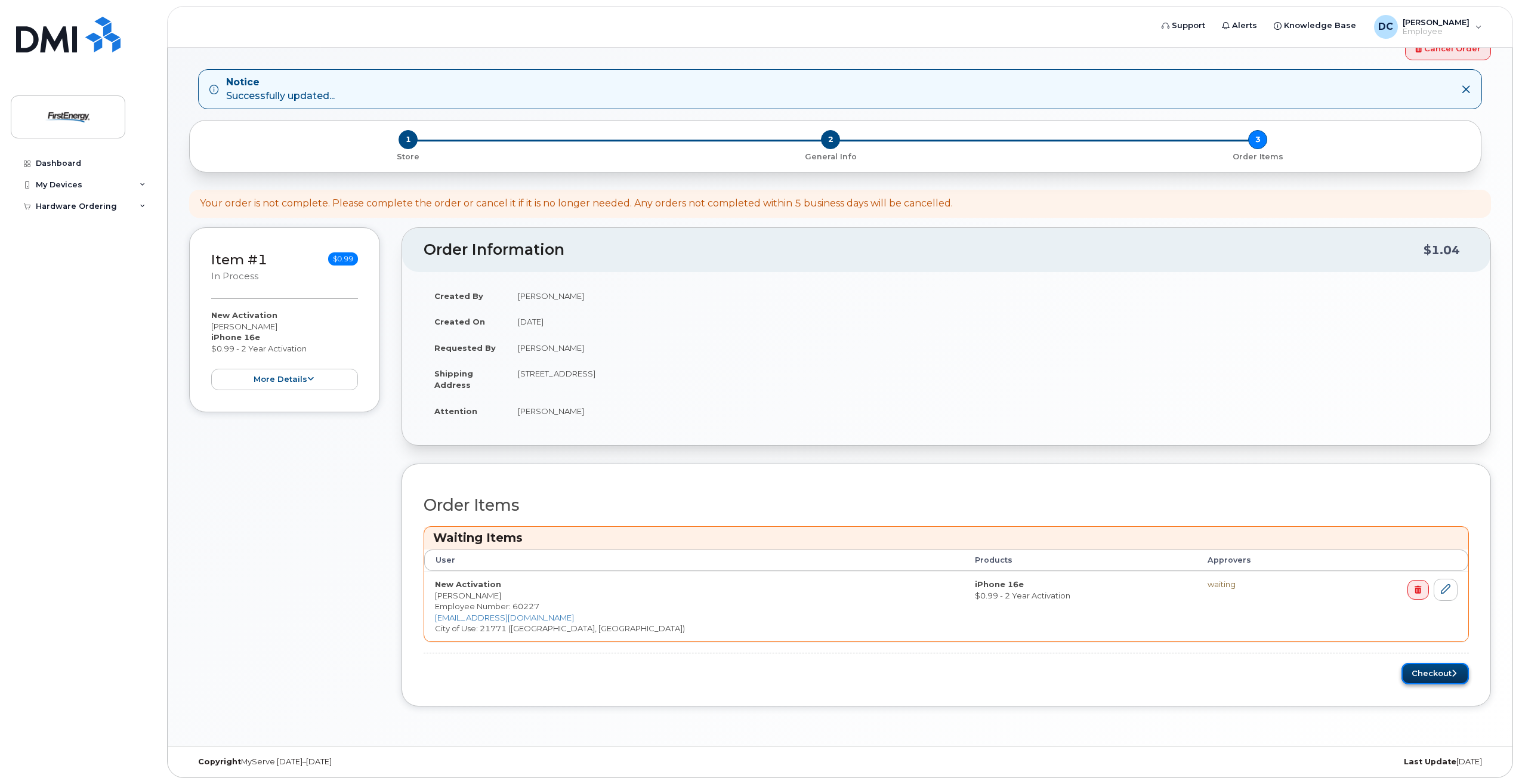
click at [1430, 674] on button "Checkout" at bounding box center [1435, 673] width 67 height 22
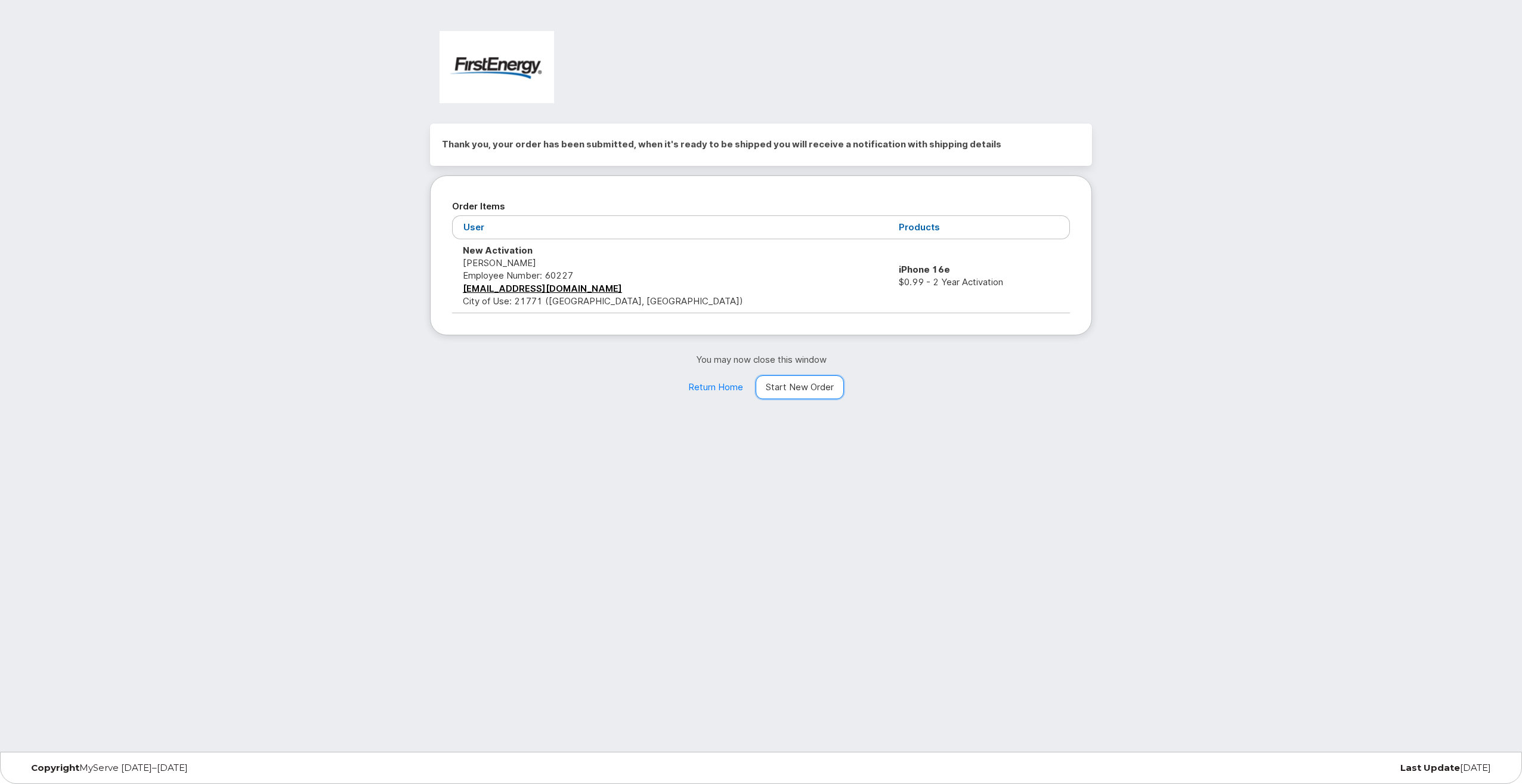
click at [804, 386] on link "Start New Order" at bounding box center [800, 387] width 88 height 24
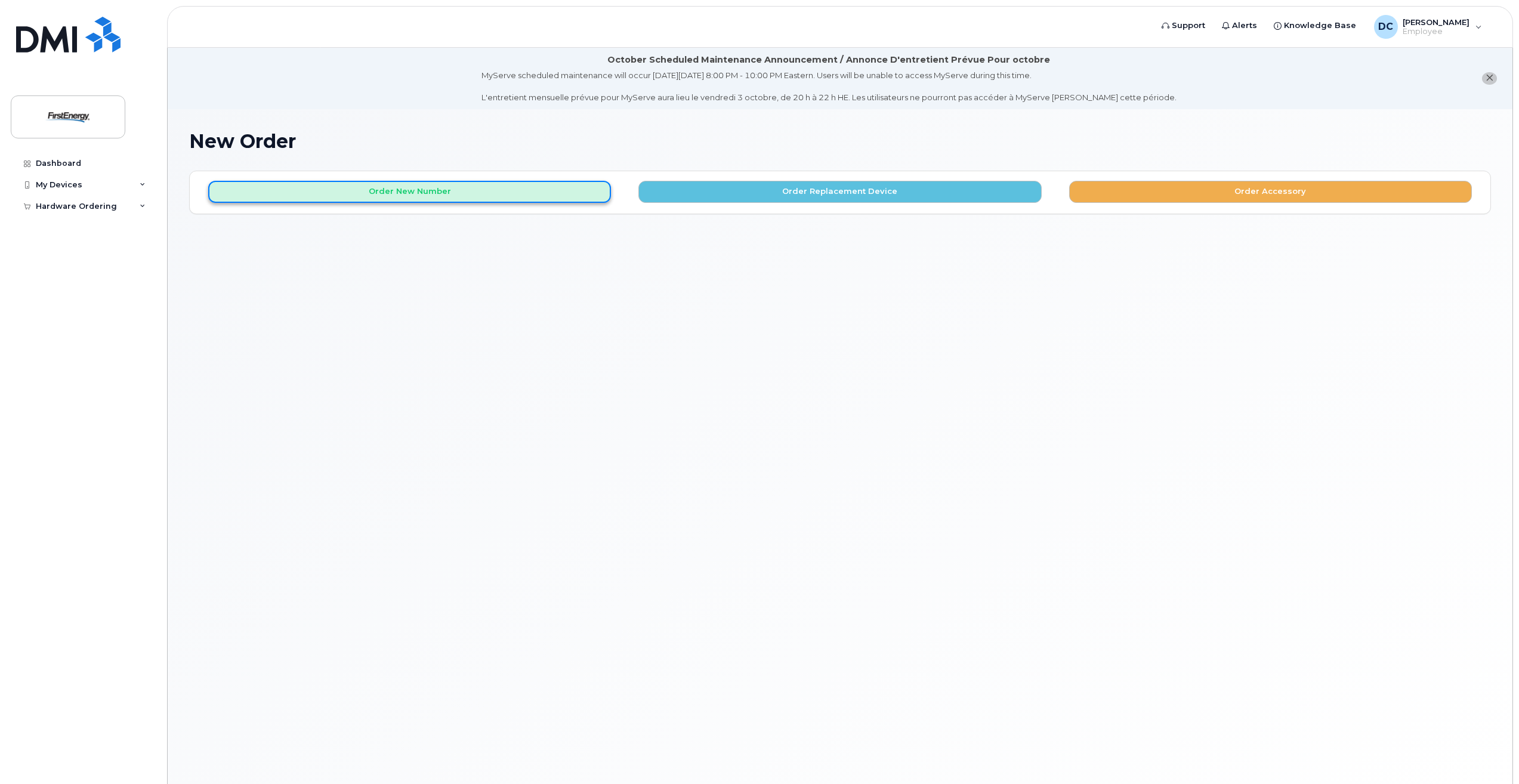
click at [357, 194] on button "Order New Number" at bounding box center [410, 192] width 403 height 22
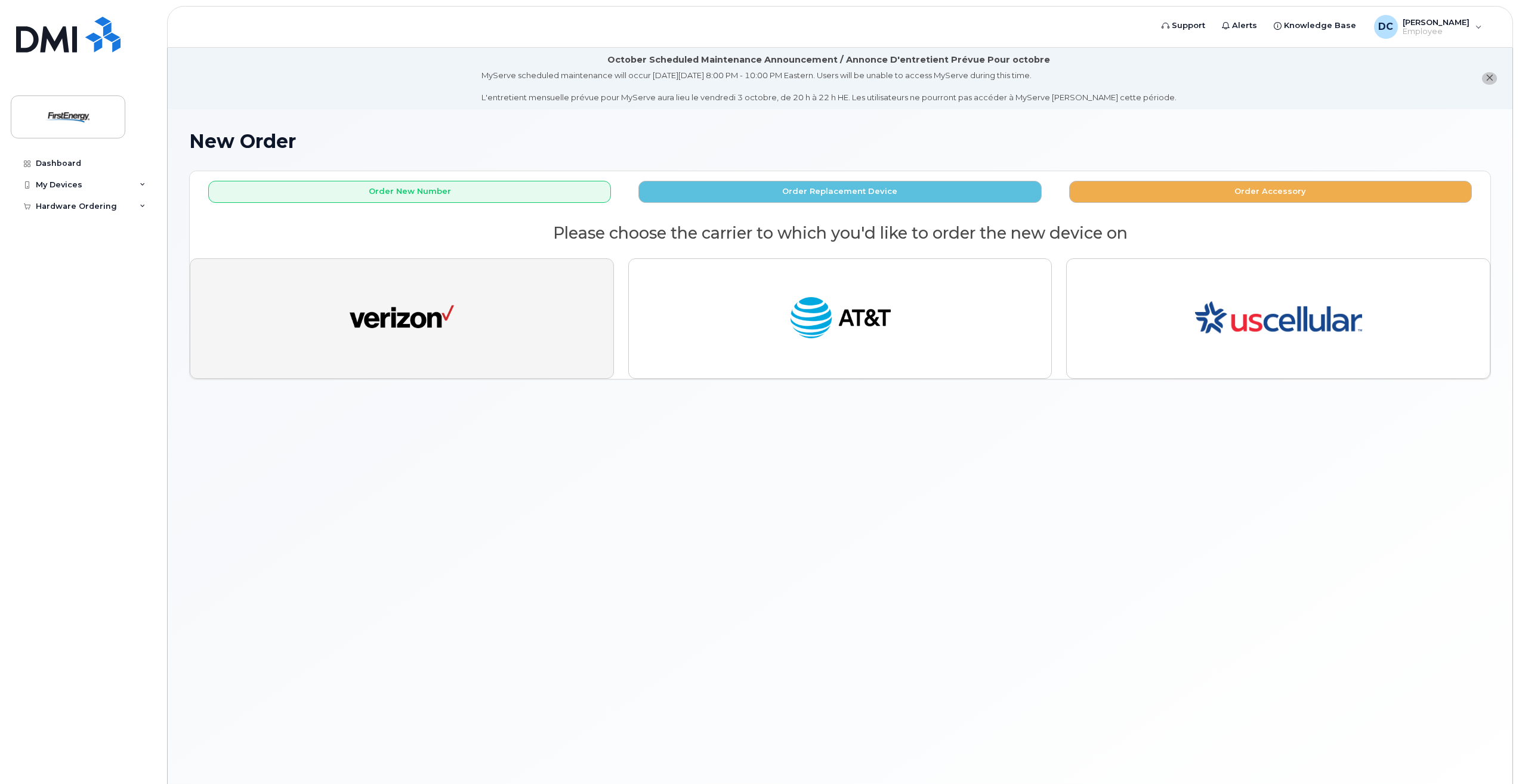
click at [398, 320] on img "button" at bounding box center [402, 318] width 104 height 54
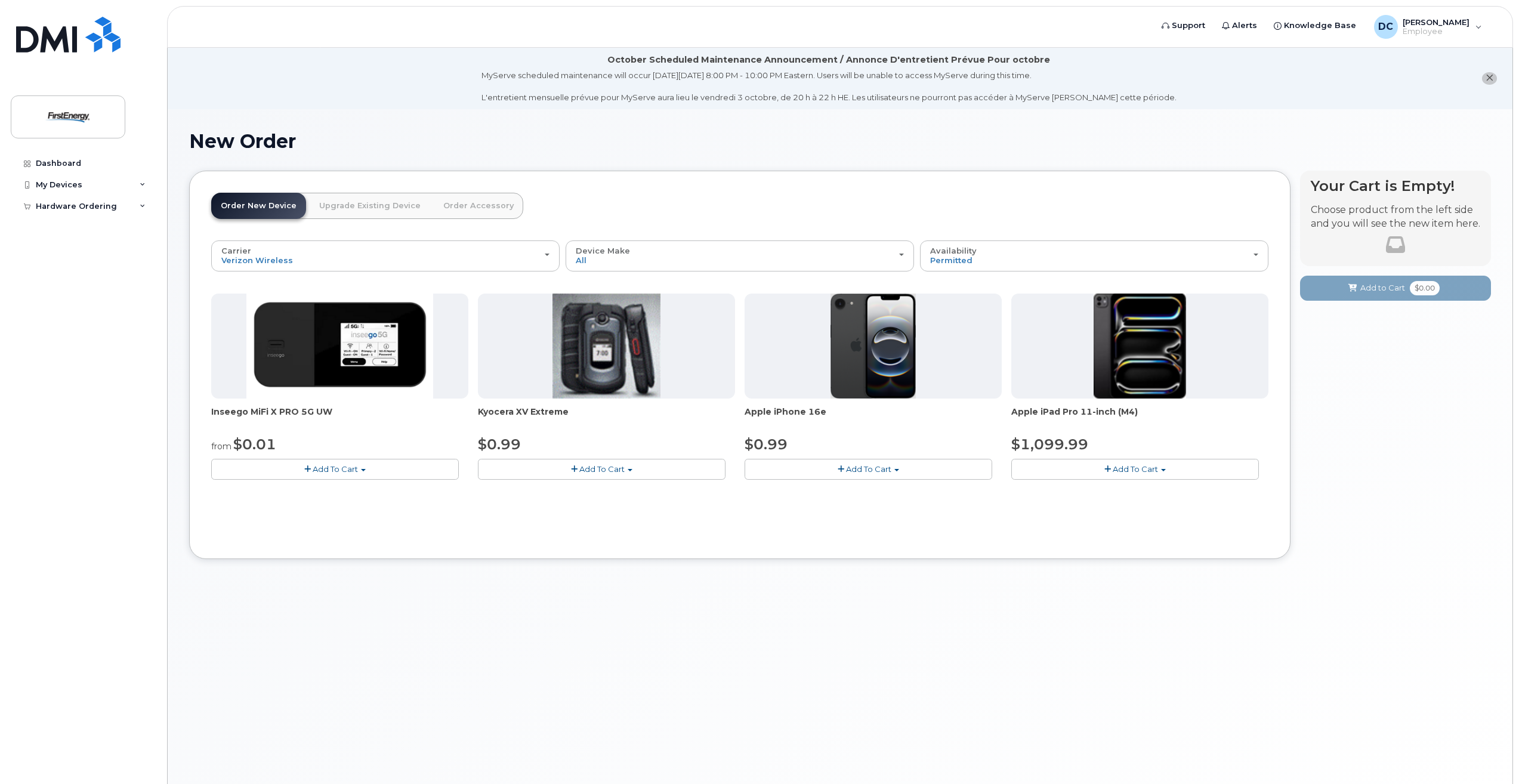
click at [869, 473] on span "Add To Cart" at bounding box center [869, 469] width 45 height 10
click at [812, 494] on link "$0.99 - 2 Year Activation" at bounding box center [807, 490] width 120 height 15
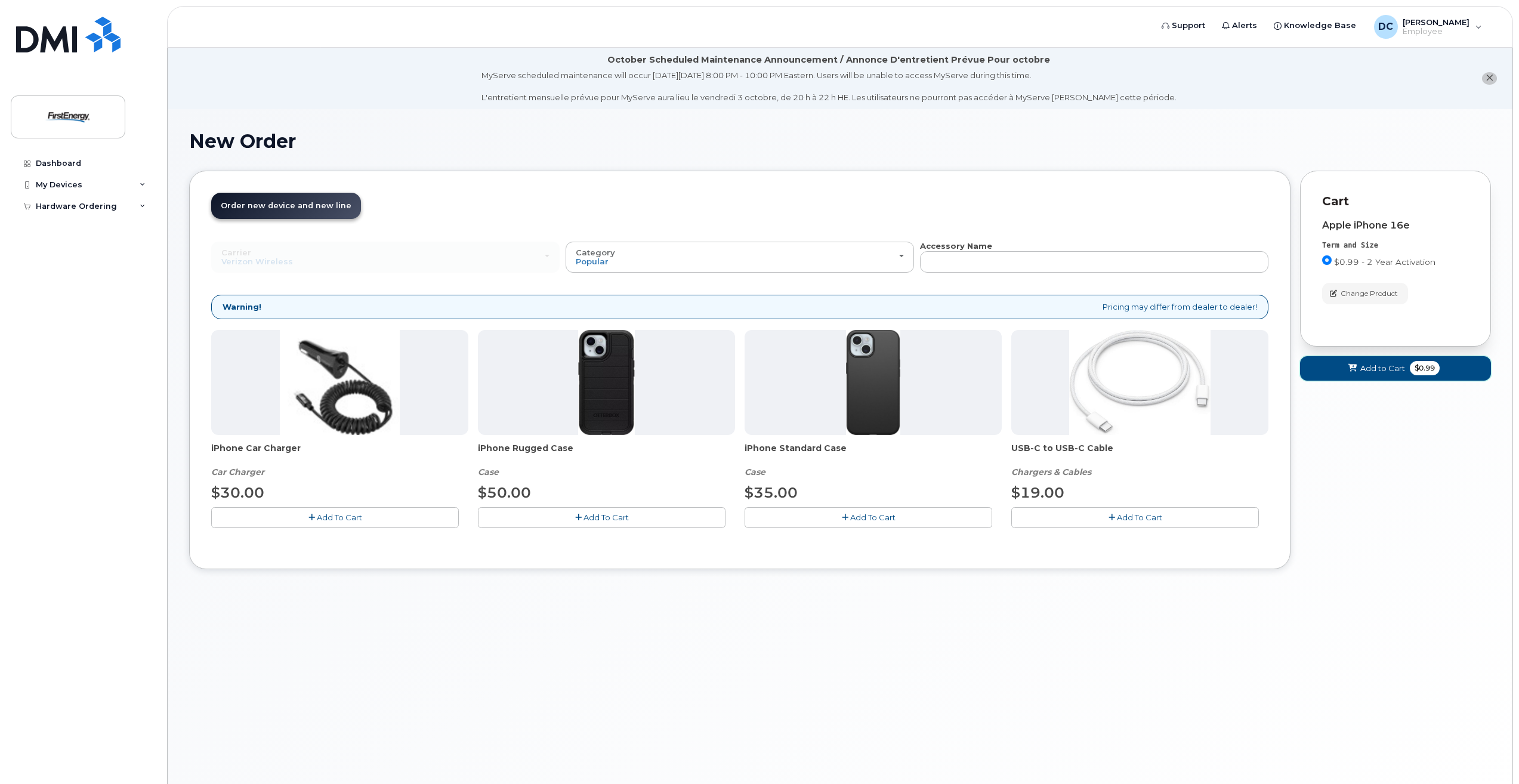
click at [1367, 370] on span "Add to Cart" at bounding box center [1383, 368] width 45 height 12
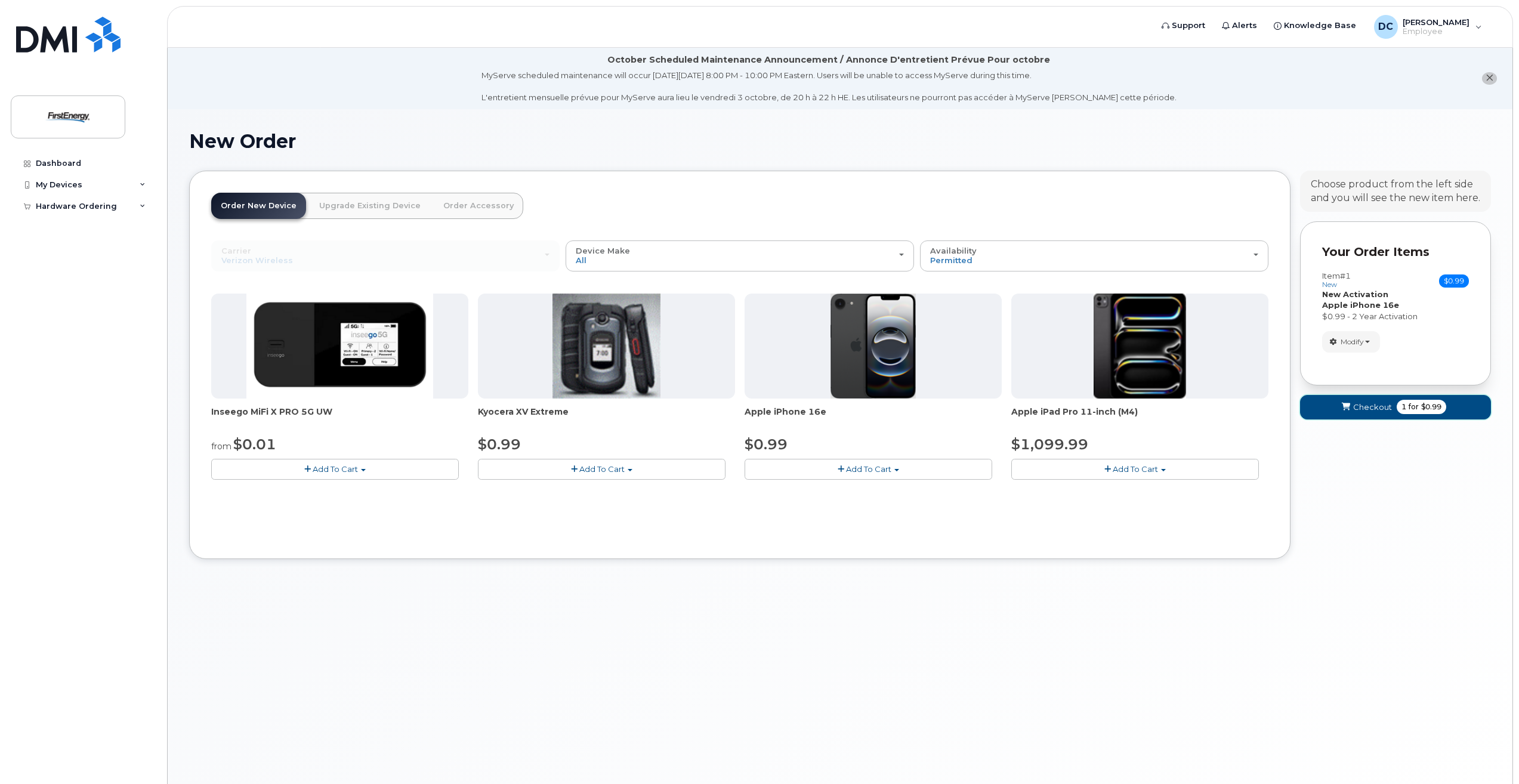
click at [1373, 400] on button "Checkout 1 for $0.99" at bounding box center [1395, 407] width 191 height 24
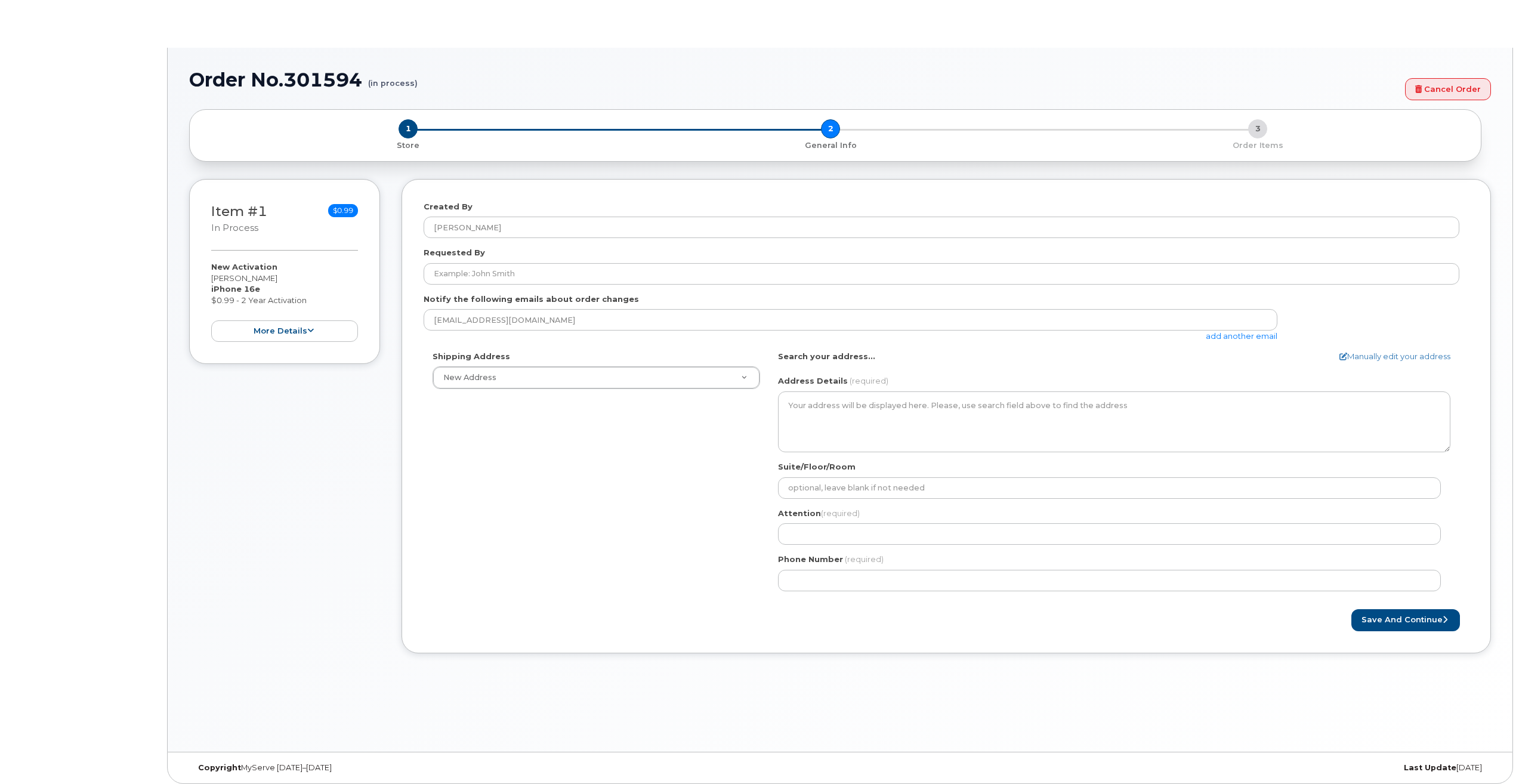
select select
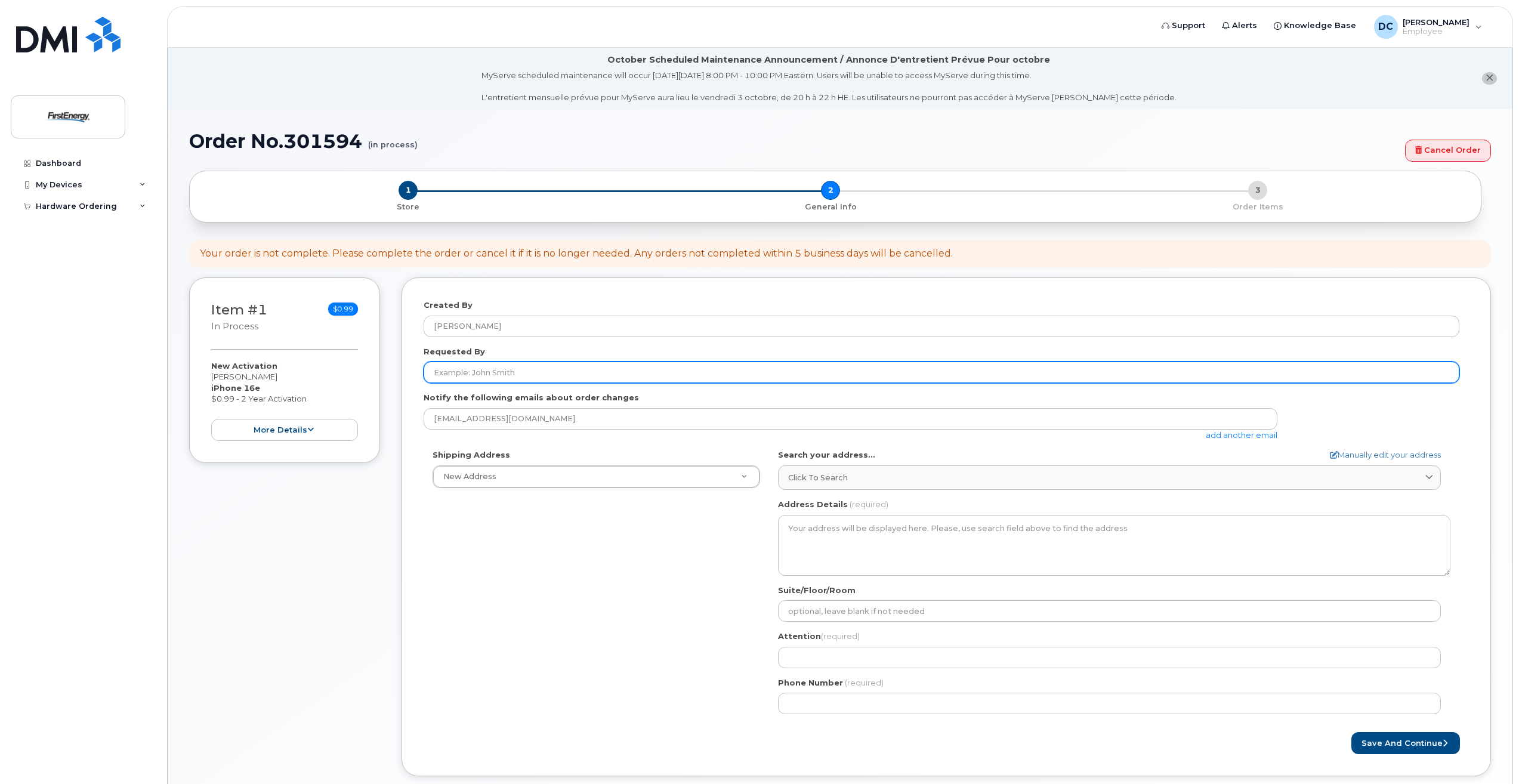
click at [460, 312] on div "Created By Dobson, Christina D" at bounding box center [946, 318] width 1045 height 38
click at [508, 368] on input "Requested By" at bounding box center [941, 372] width 1035 height 22
type input "a"
type input "Payton Gress"
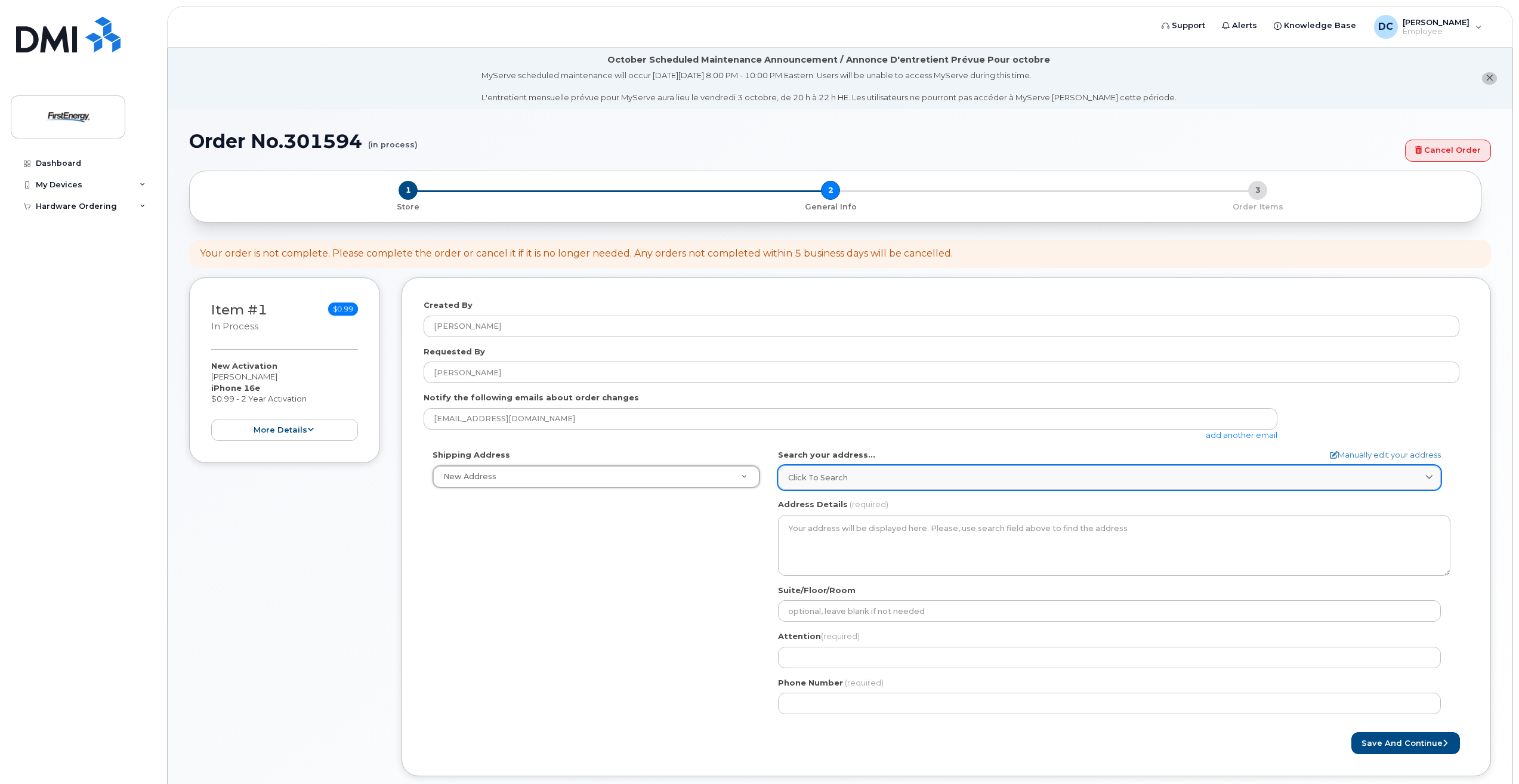
click at [830, 474] on span "Click to search" at bounding box center [817, 478] width 59 height 12
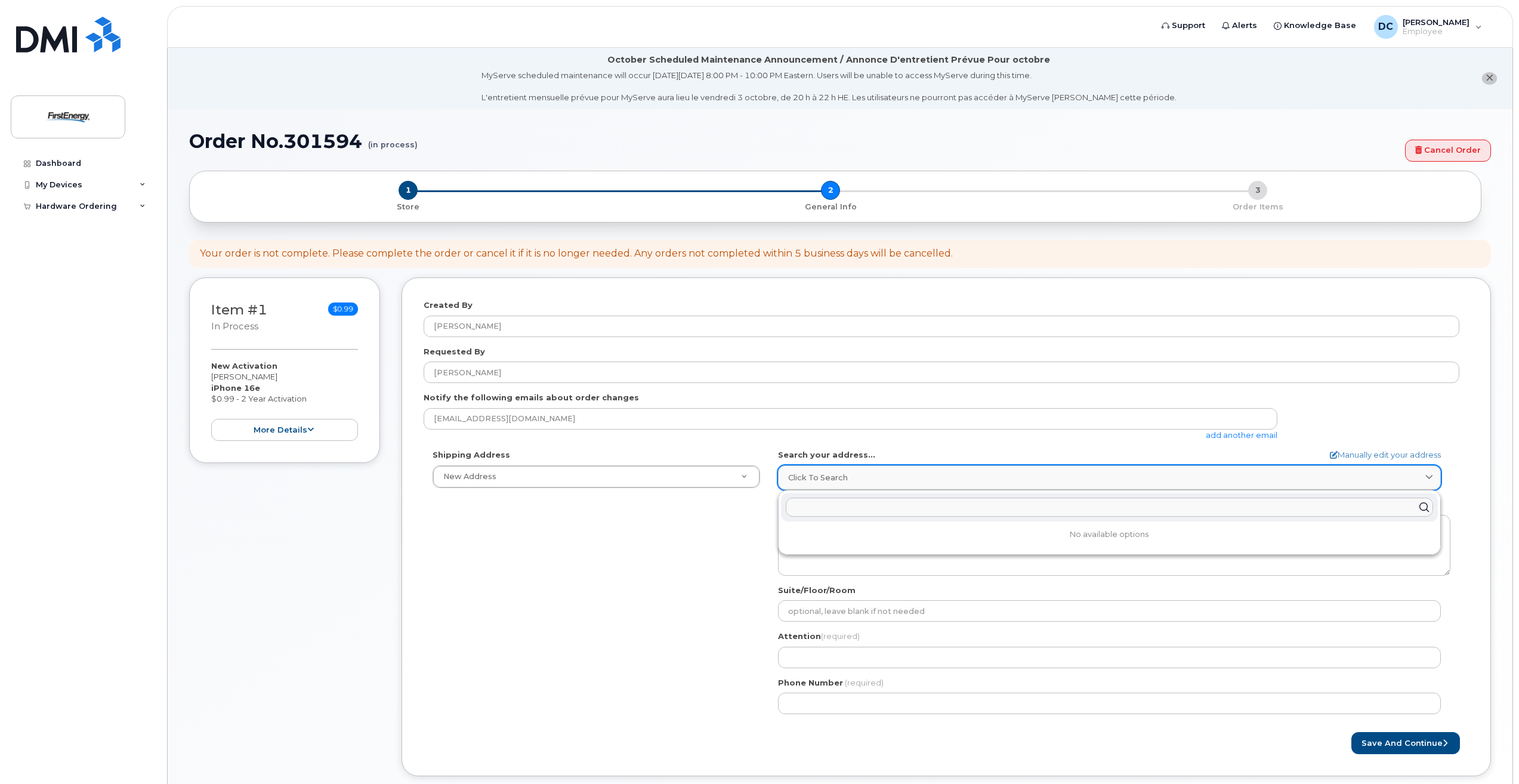
paste input "94 E Moser Rd Thurmont MD 21788"
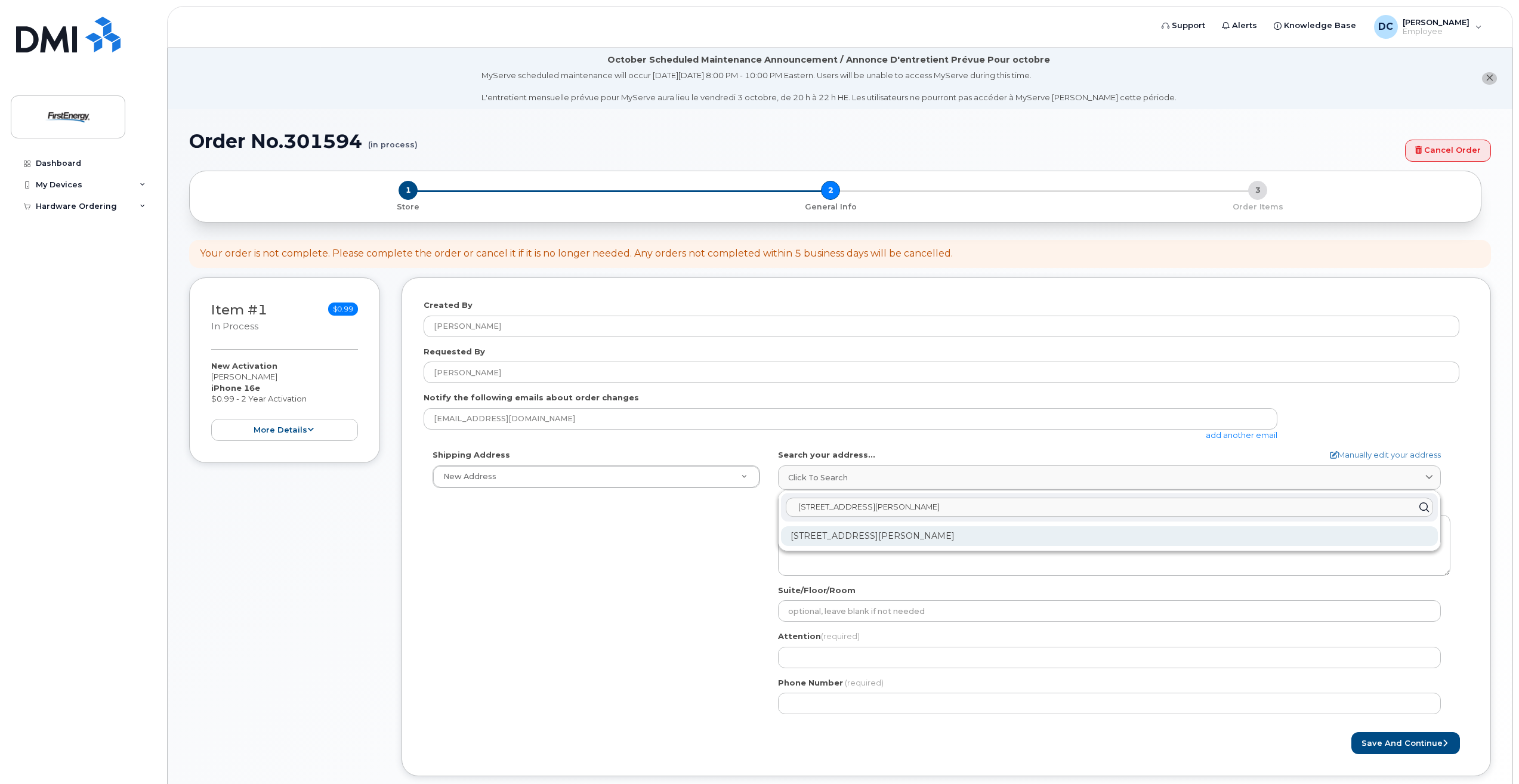
type input "94 E Moser Rd Thurmont MD 21788"
click at [850, 528] on div "94 E Moser Rd Thurmont MD 21788-1807" at bounding box center [1109, 536] width 657 height 20
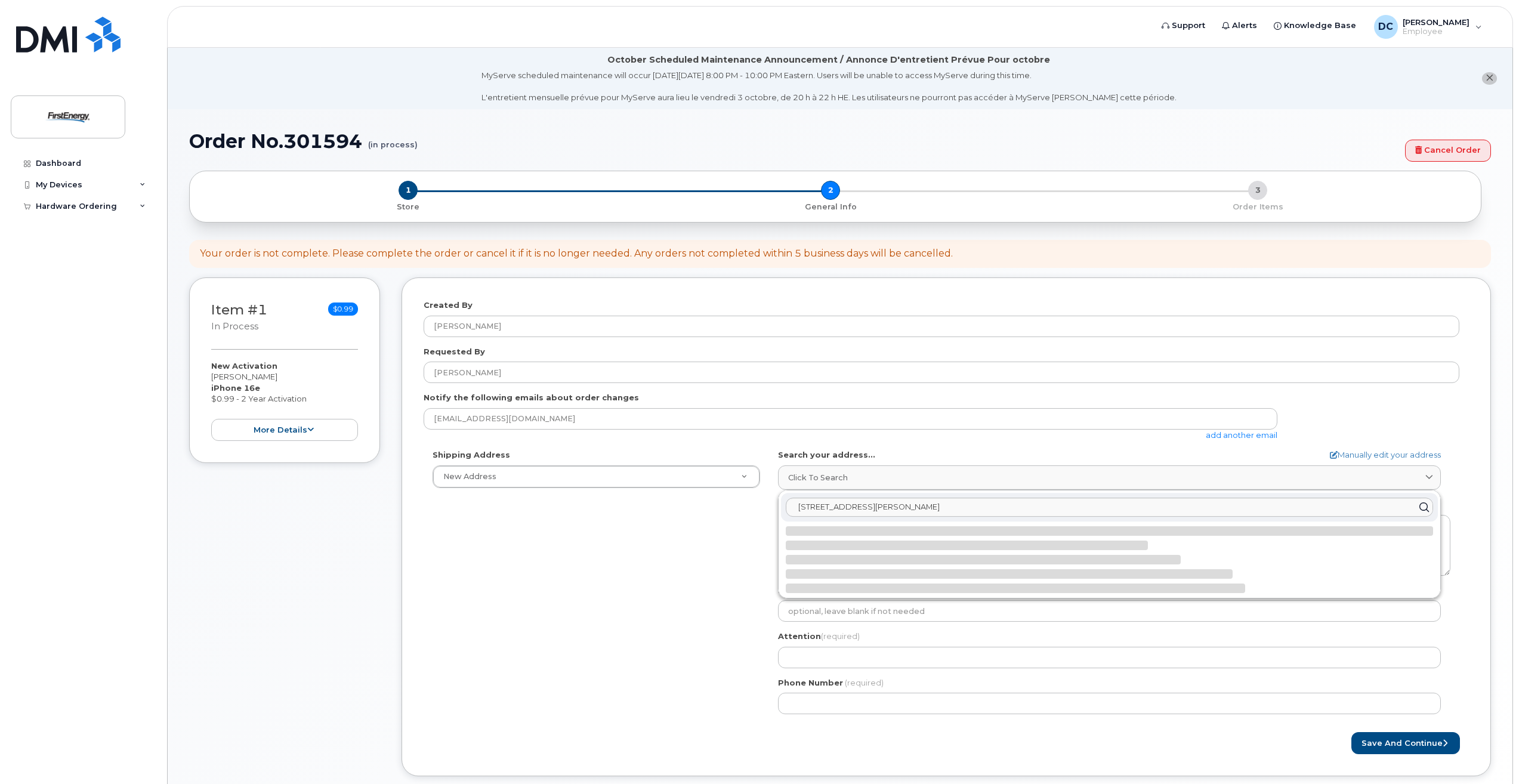
select select
type textarea "94 E Moser Rd THURMONT MD 21788-1807 UNITED STATES"
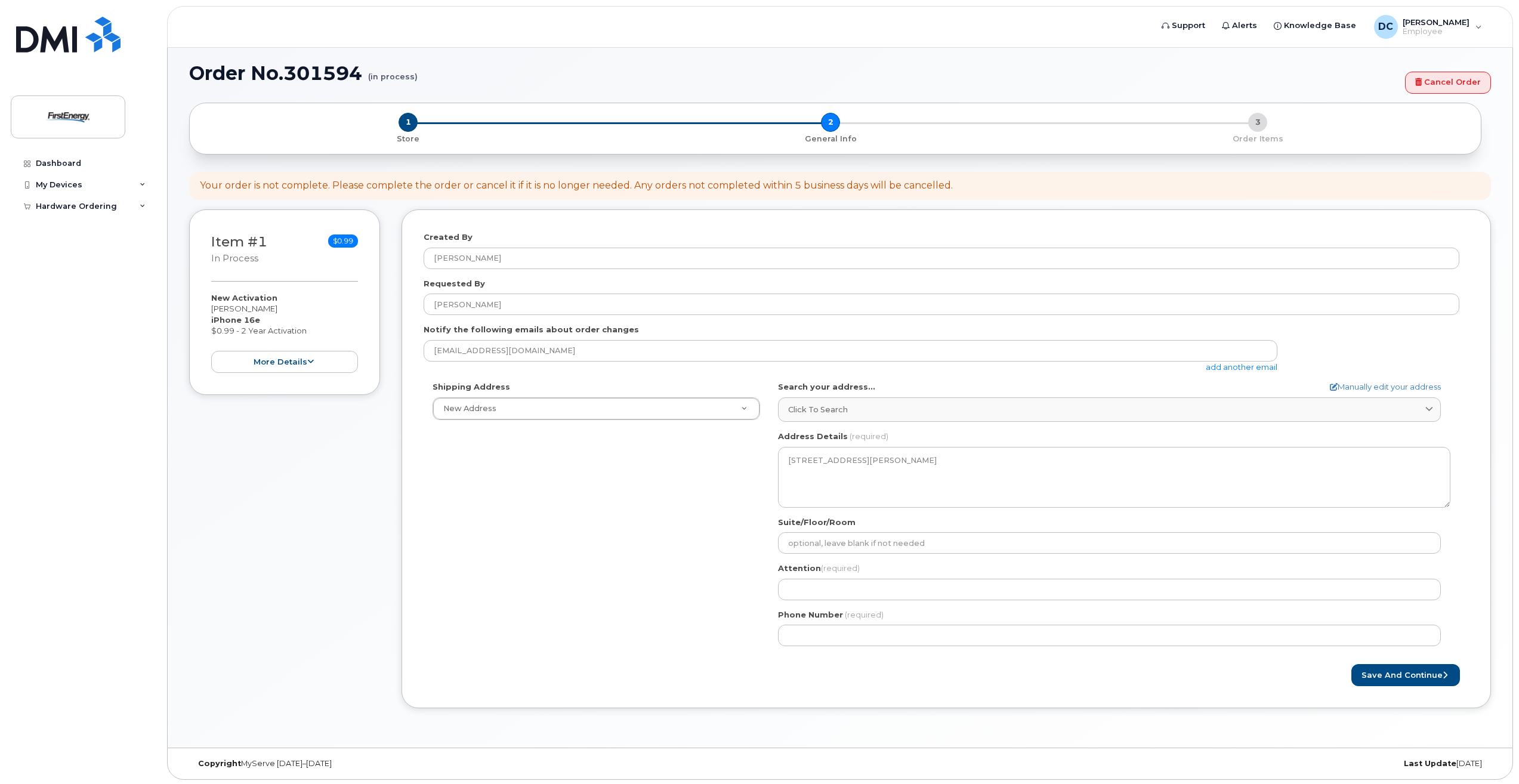
scroll to position [70, 0]
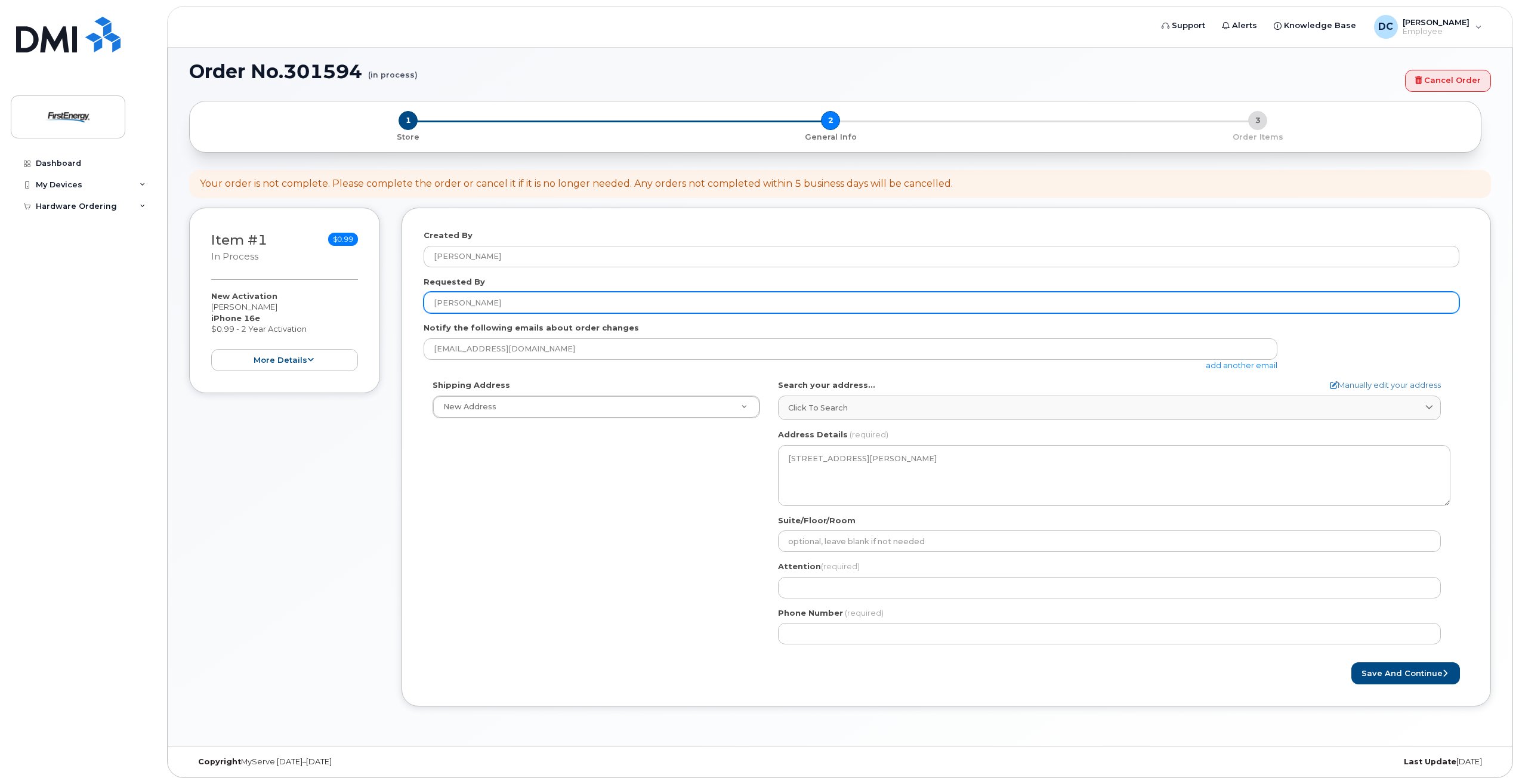
drag, startPoint x: 505, startPoint y: 306, endPoint x: 365, endPoint y: 311, distance: 140.1
click at [365, 311] on div "Item #1 in process $0.99 New Activation Christina D Dobson iPhone 16e $0.99 - 2…" at bounding box center [840, 466] width 1302 height 517
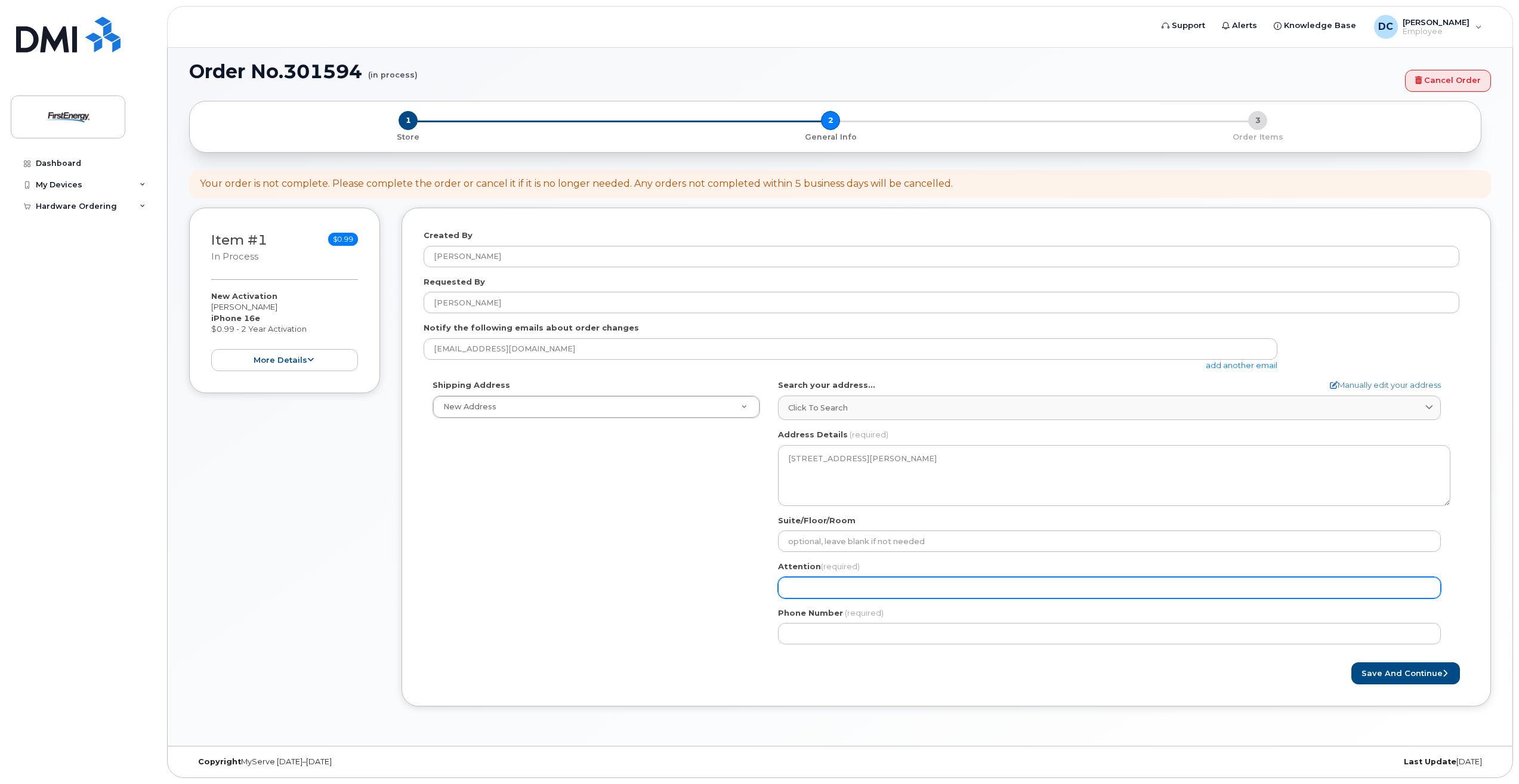
click at [810, 593] on input "Attention (required)" at bounding box center [1109, 588] width 663 height 22
paste input "[PERSON_NAME]"
select select
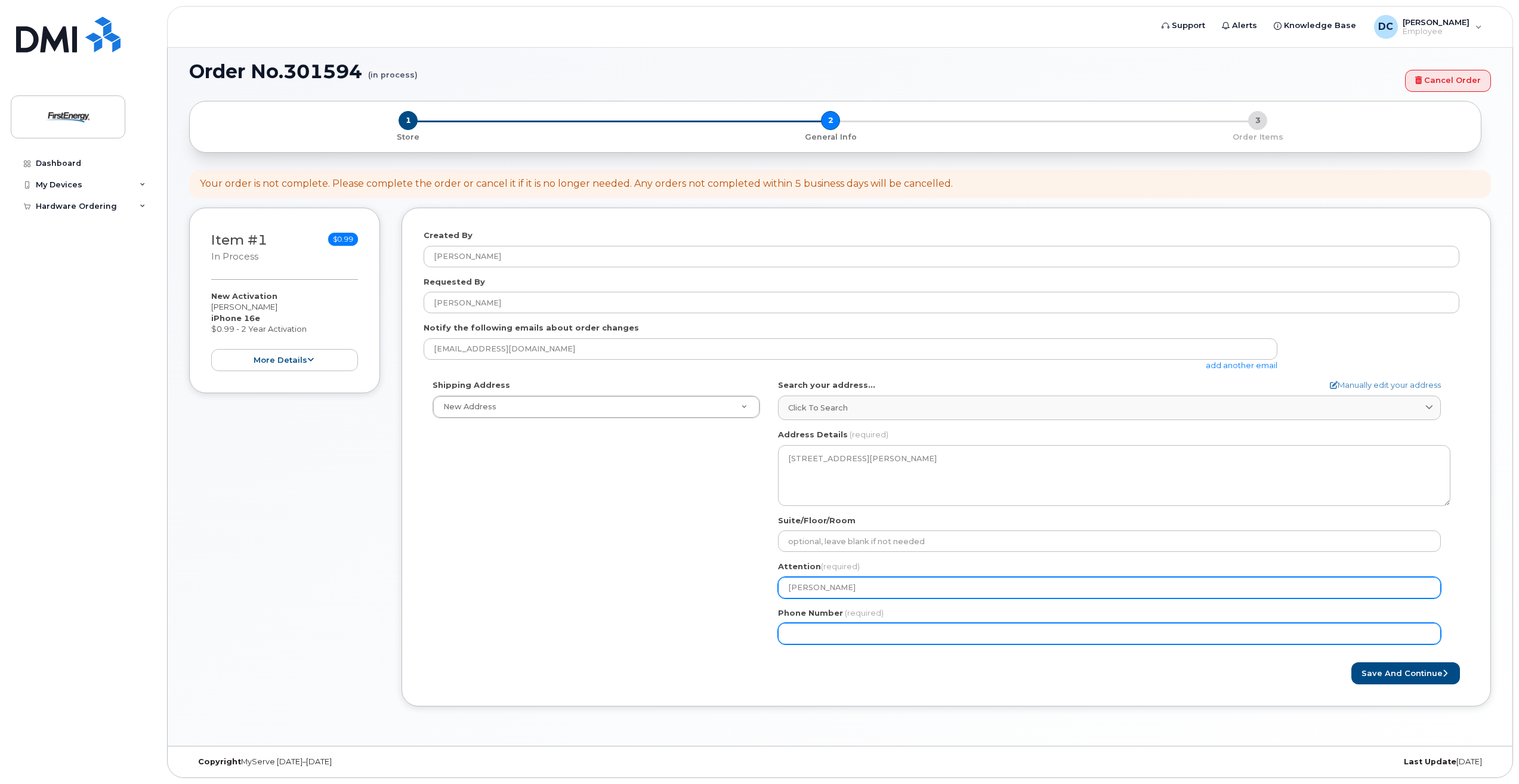
type input "[PERSON_NAME]"
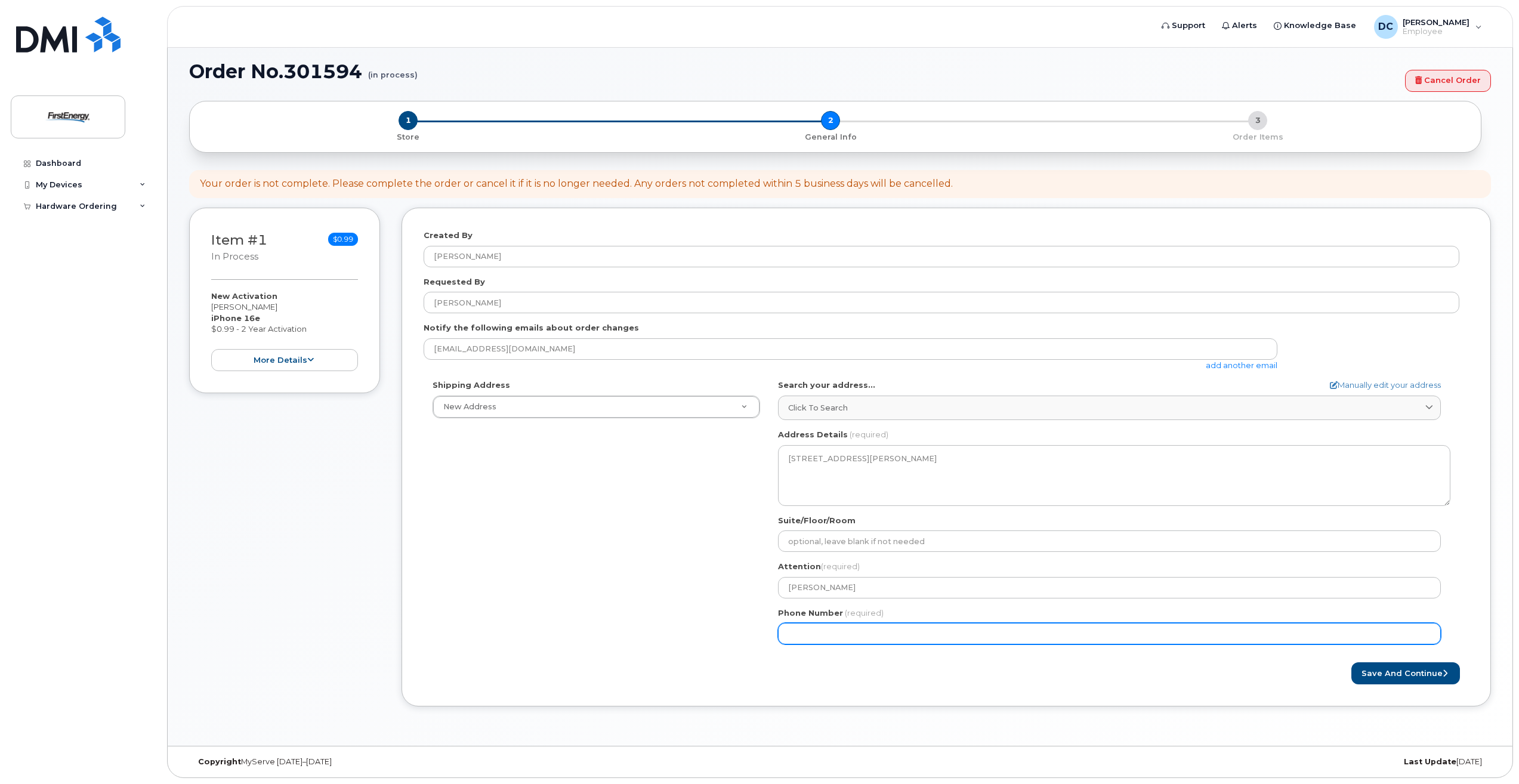
click at [796, 628] on input "Phone Number" at bounding box center [1109, 634] width 663 height 22
type input "301582524"
select select
type input "3015825249"
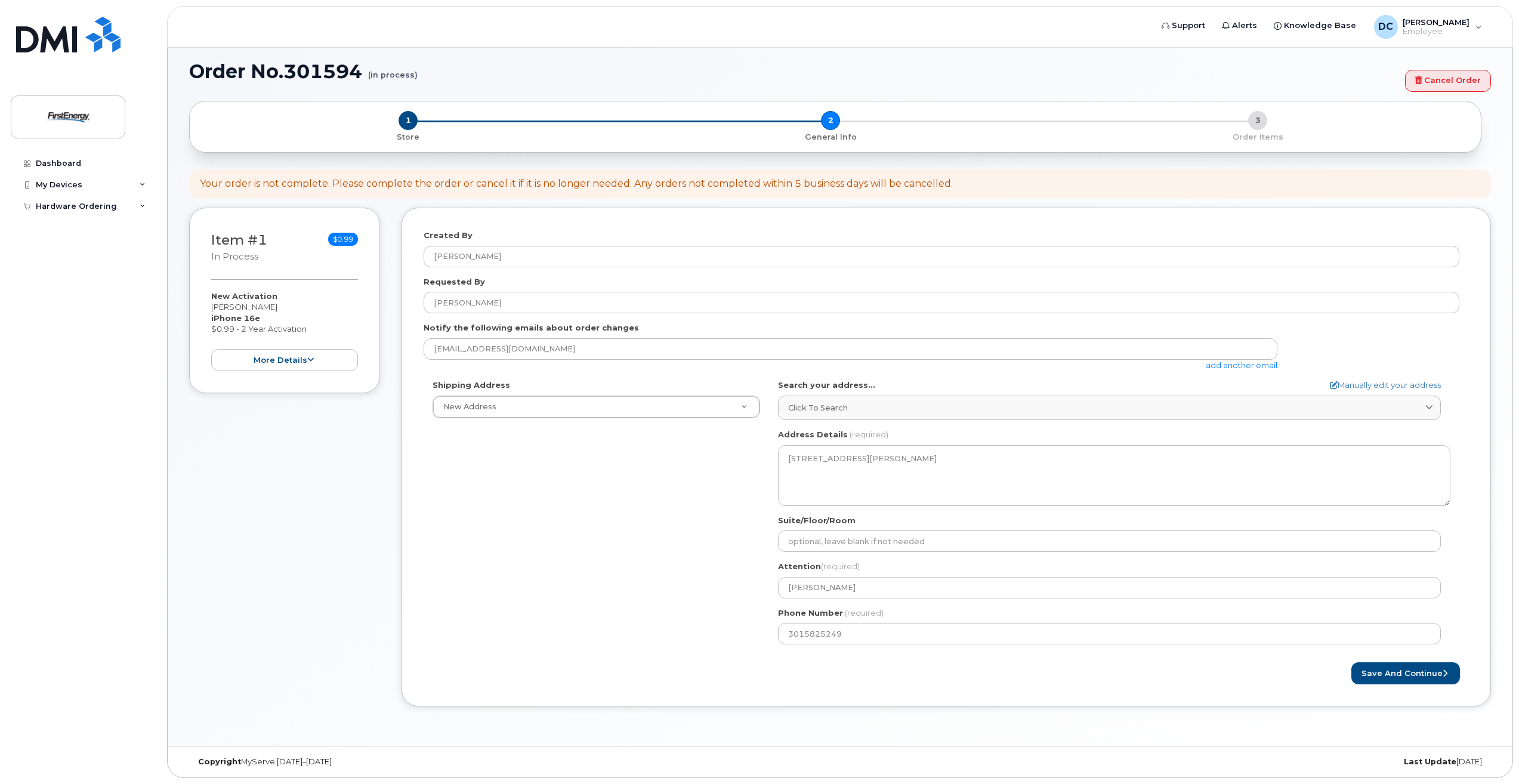
click at [639, 609] on div "Shipping Address New Address New Address 2901 Back Acre Cir MD Thurmont Search …" at bounding box center [941, 516] width 1035 height 274
click at [1380, 668] on button "Save and Continue" at bounding box center [1406, 673] width 109 height 22
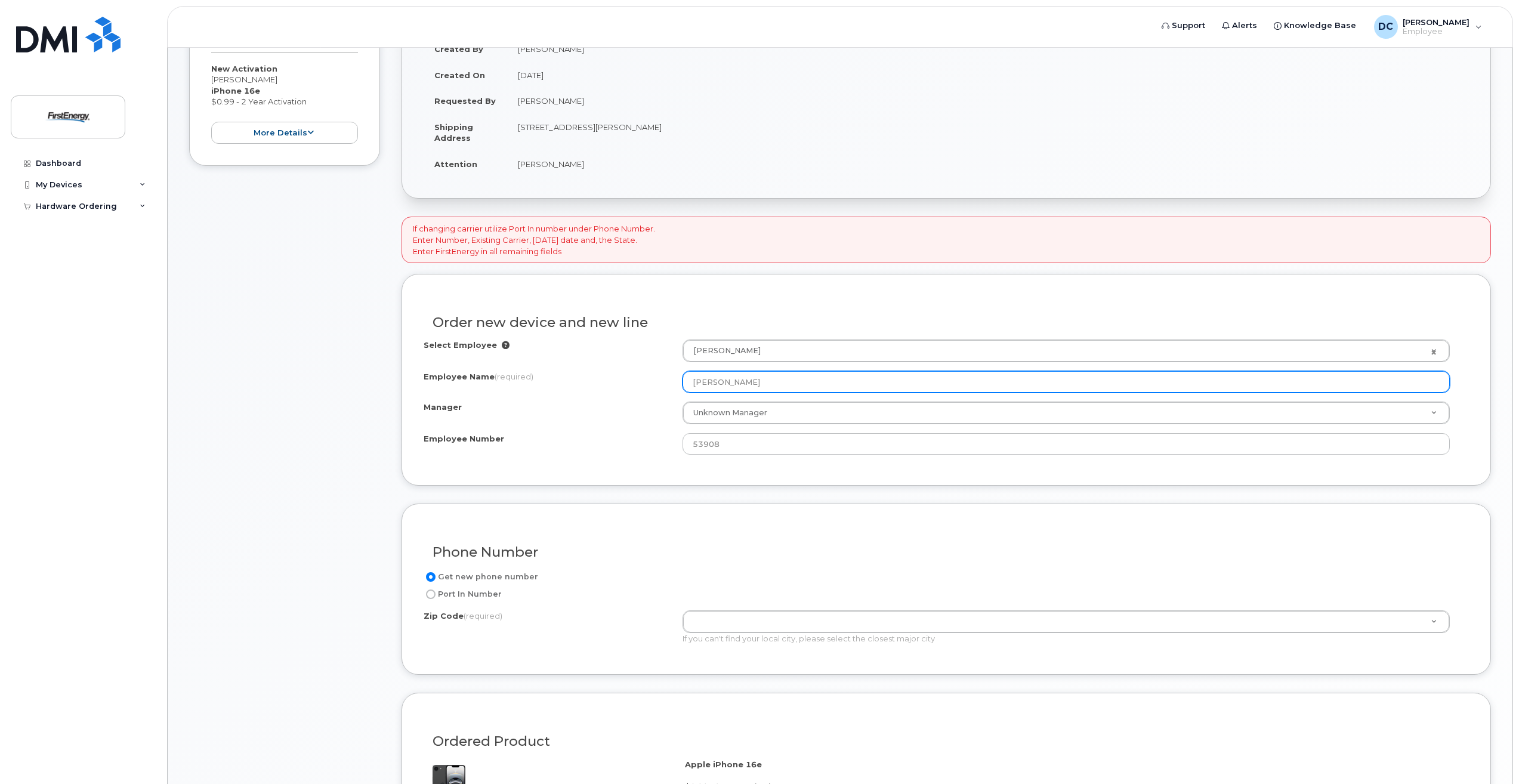
scroll to position [298, 0]
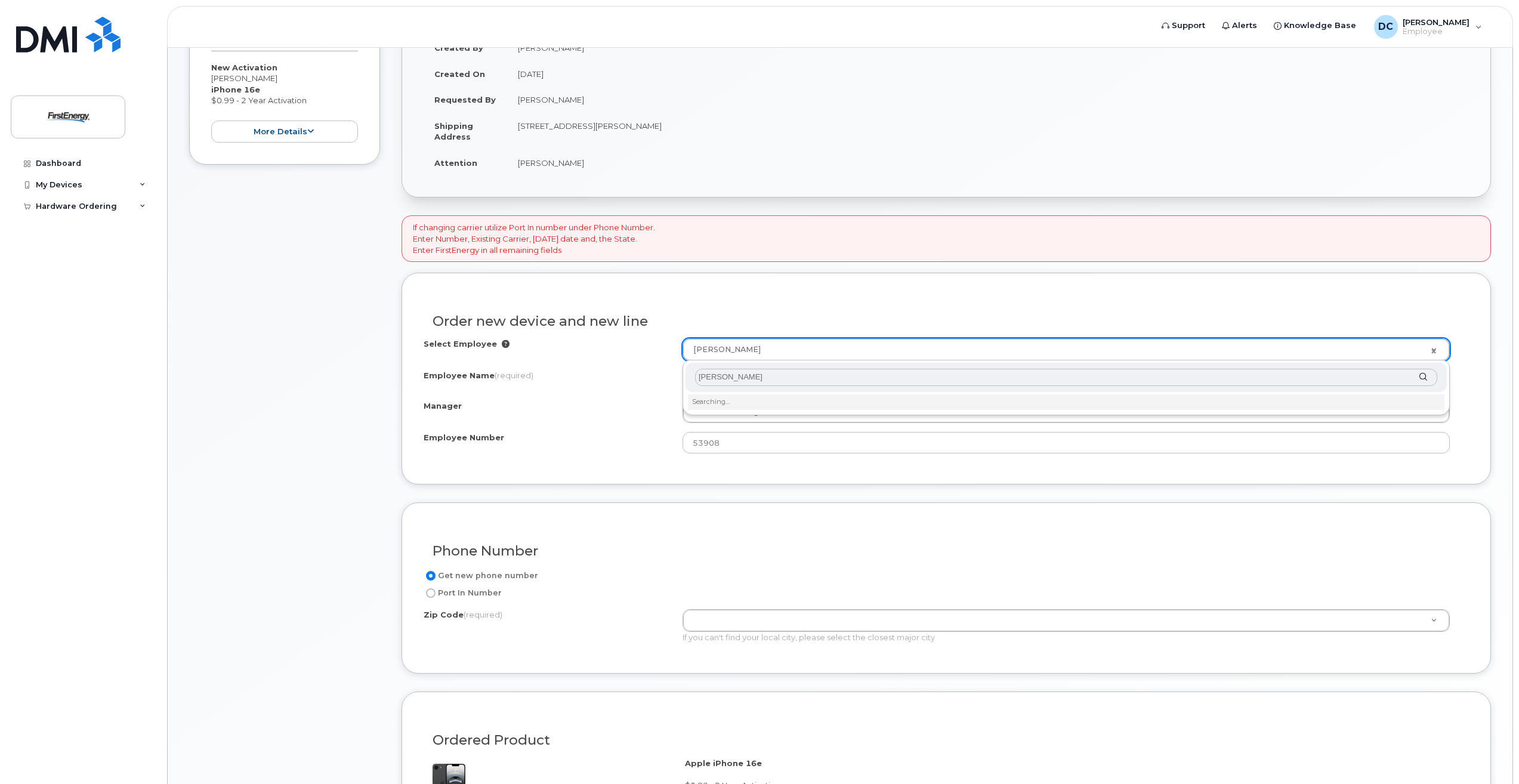
type input "Payton Gress"
click at [771, 383] on input "text" at bounding box center [1066, 377] width 742 height 17
type input "1022058"
type input "2998430"
type input "[PERSON_NAME]"
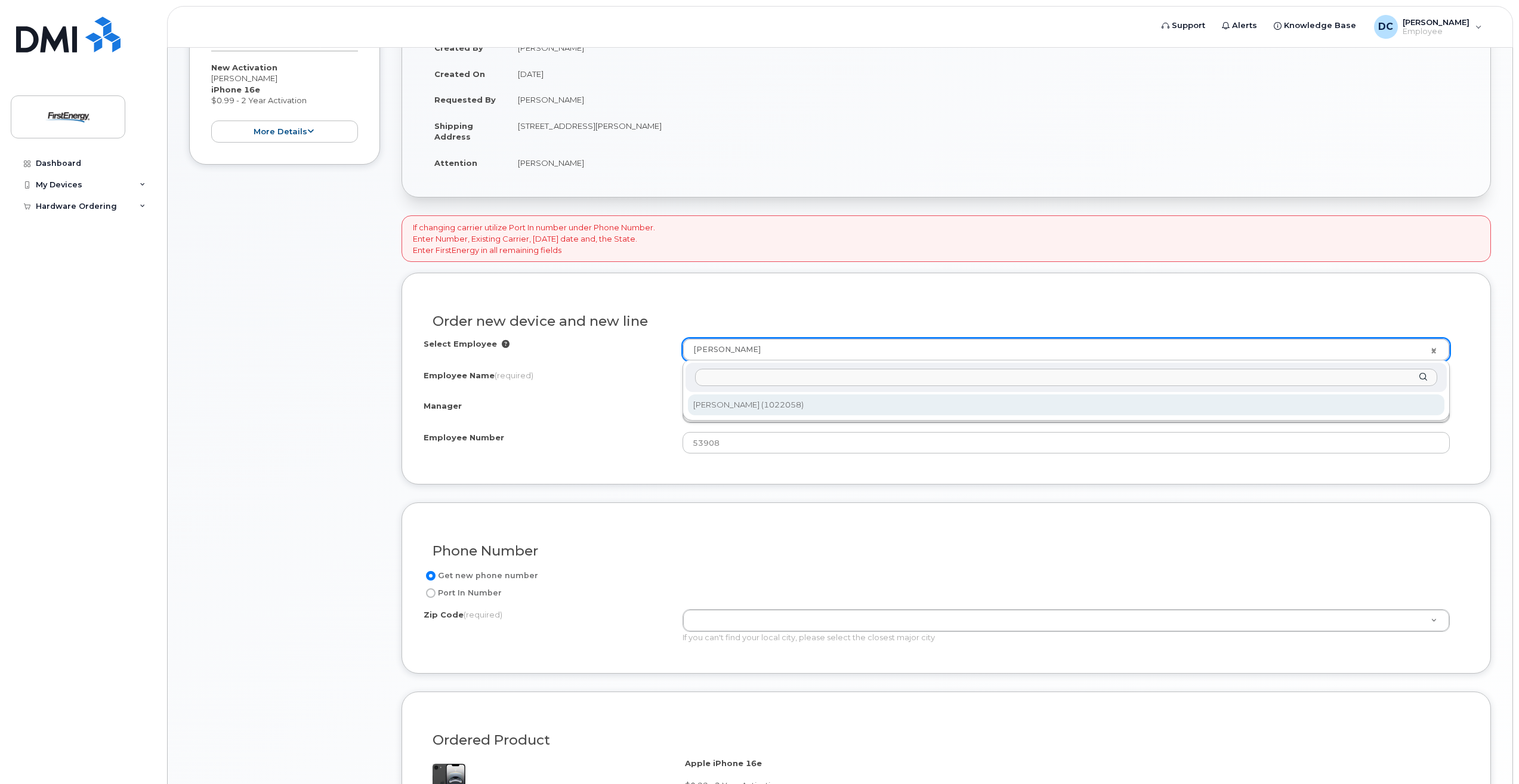
type input "1022058"
type input "94 East Moser Road"
select select "2080307"
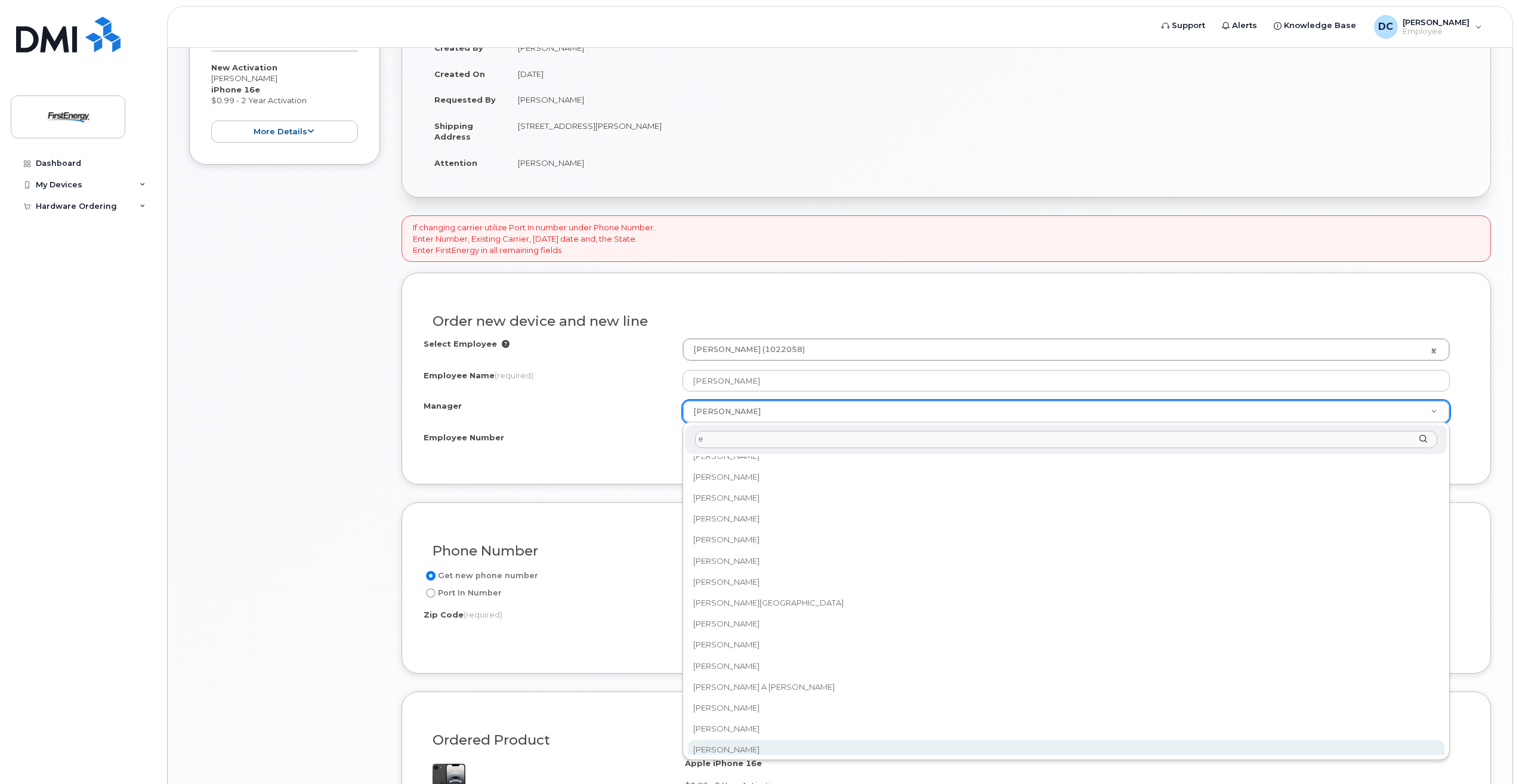
scroll to position [0, 0]
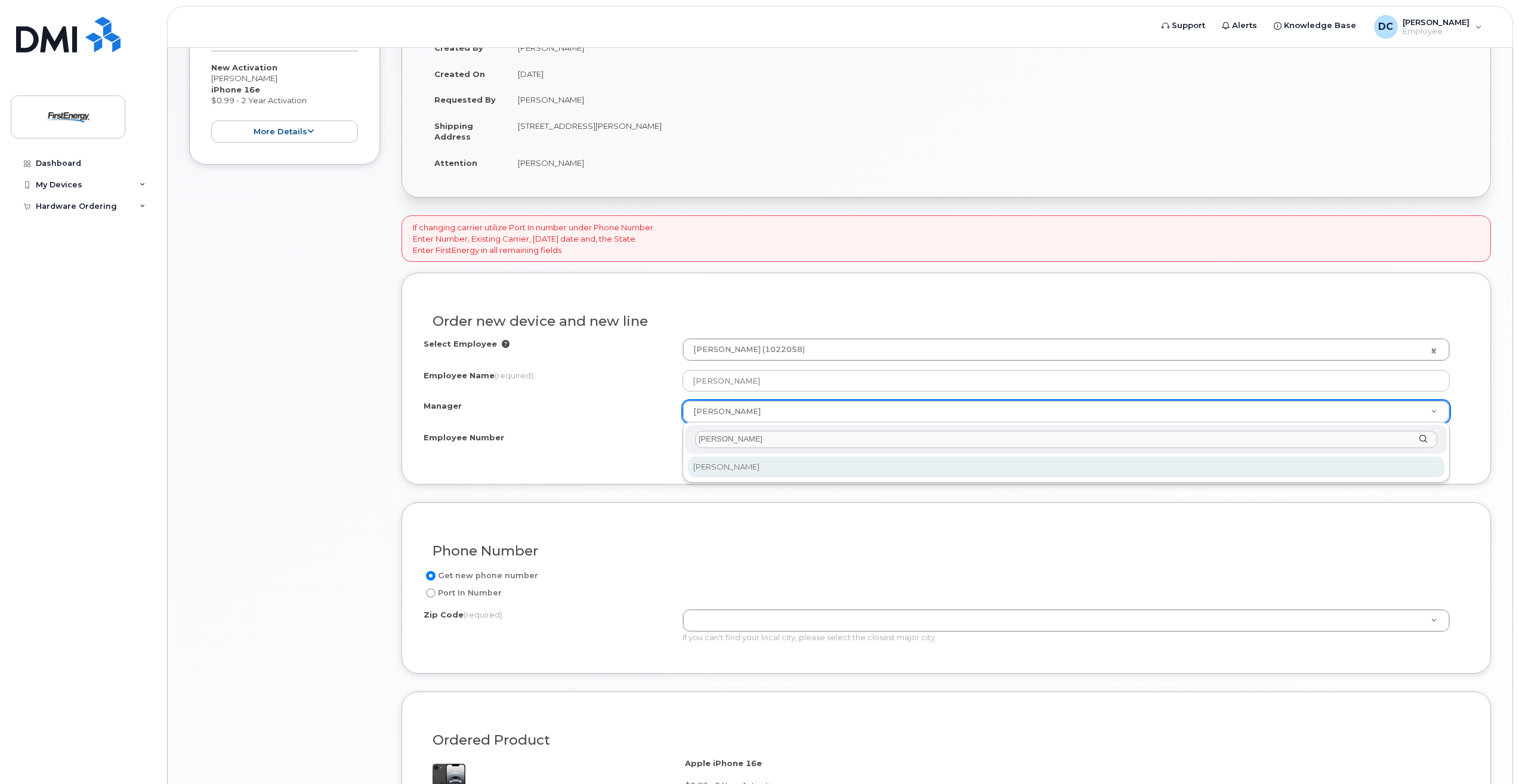
type input "emert"
select select "2081045"
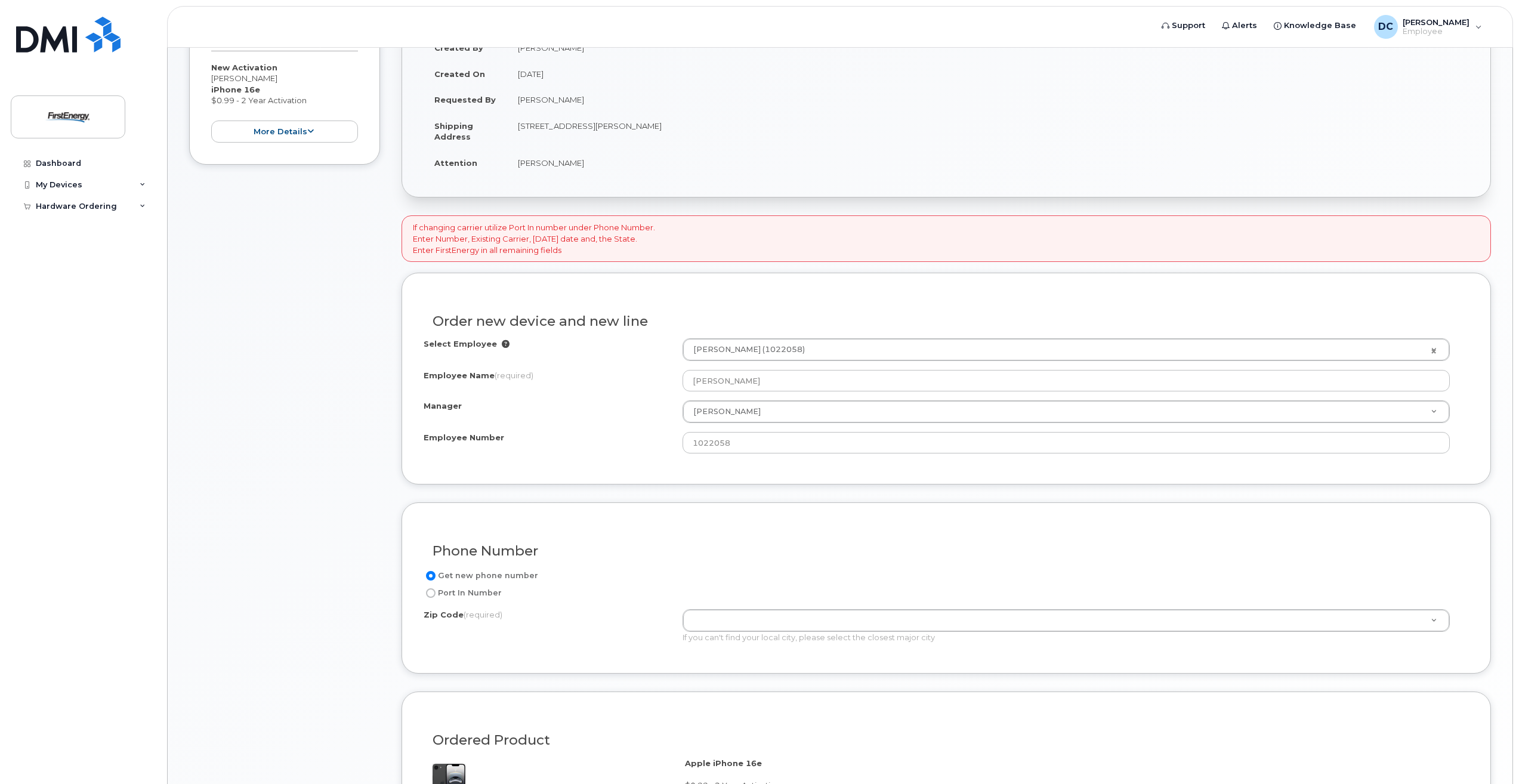
click at [525, 442] on div "Employee Number" at bounding box center [553, 439] width 259 height 16
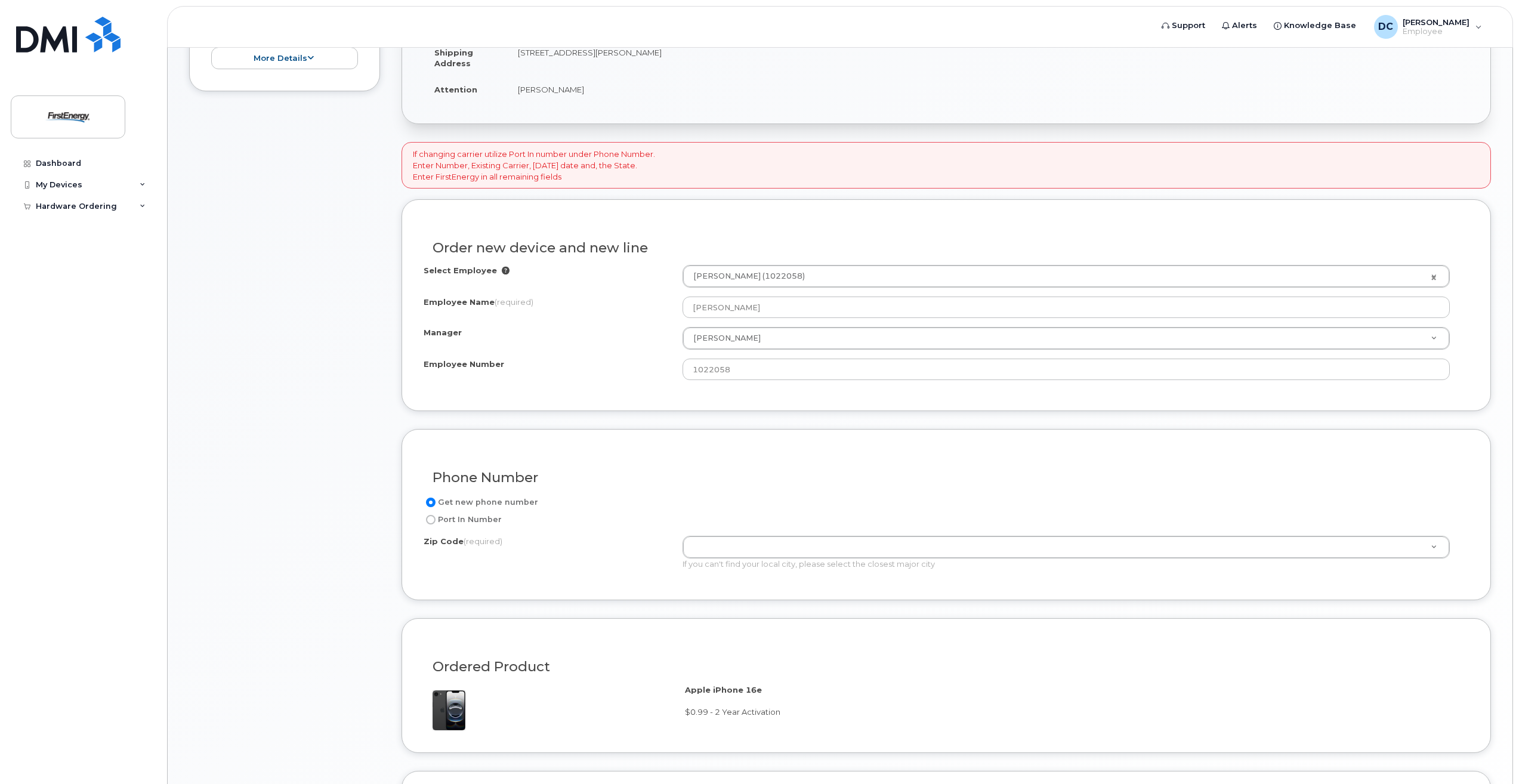
scroll to position [477, 0]
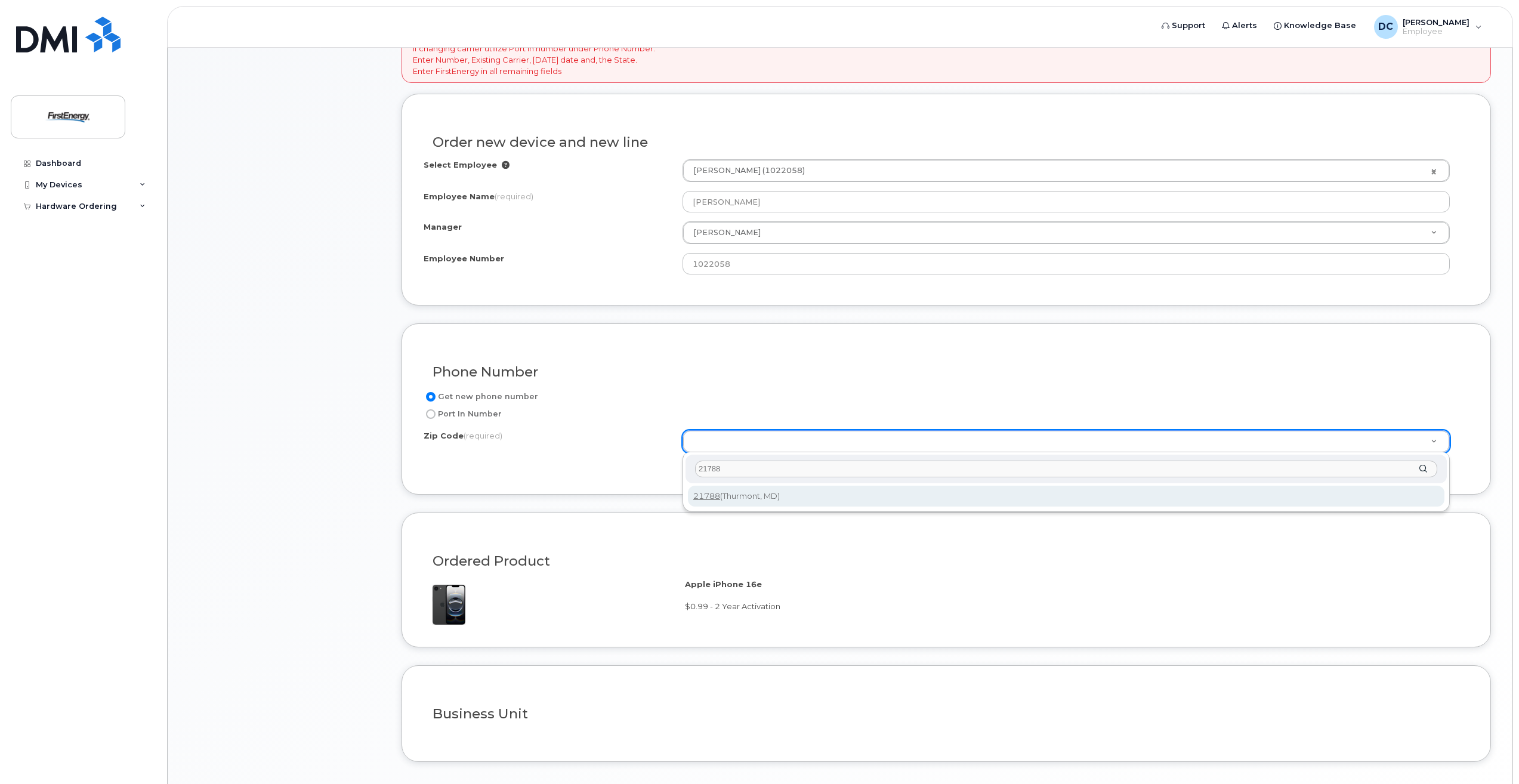
type input "21788"
type input "21788 (Thurmont, MD)"
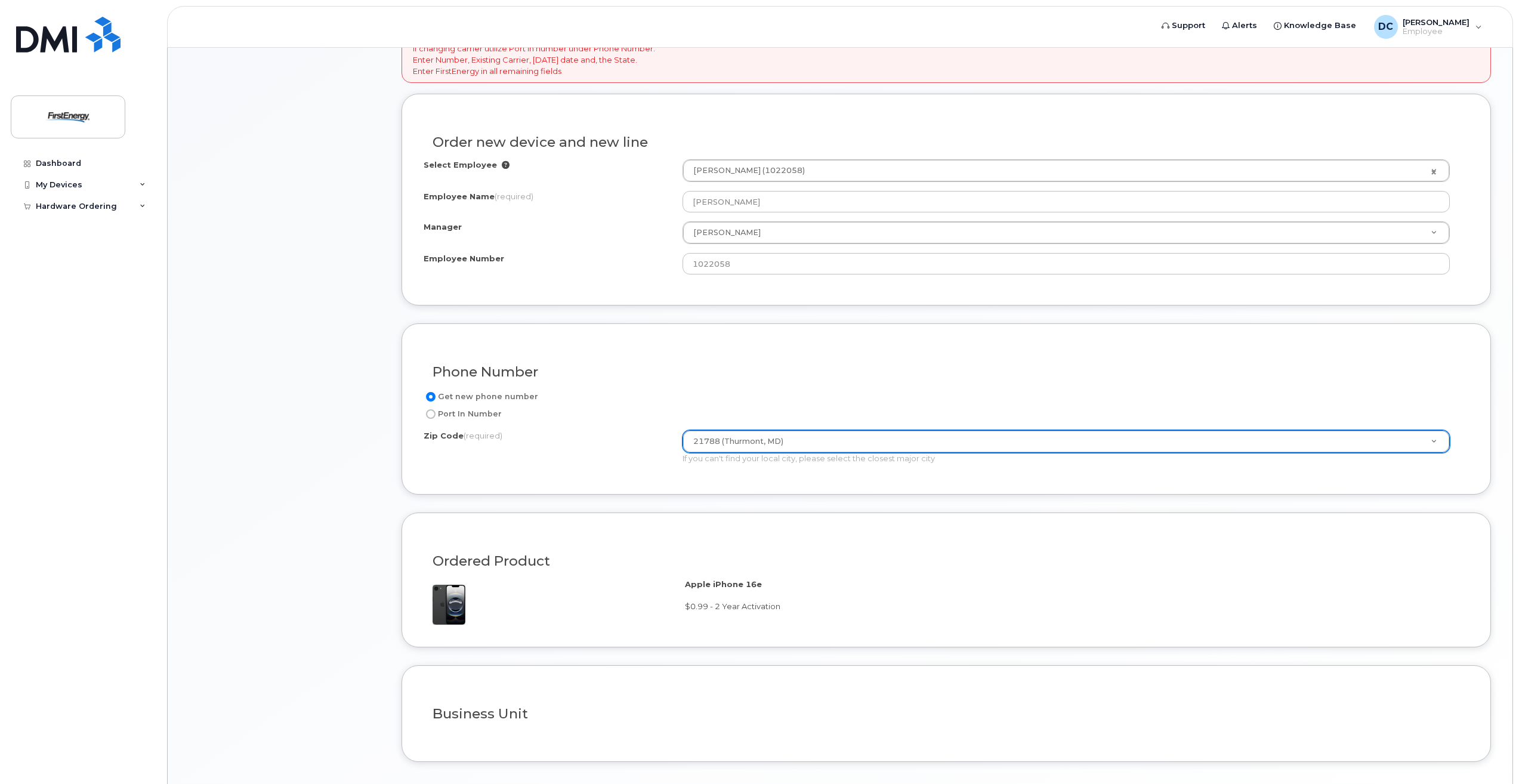
click at [555, 474] on div "Phone Number Get new phone number Port In Number Zip Code (required) 21788 (Thu…" at bounding box center [946, 409] width 1089 height 171
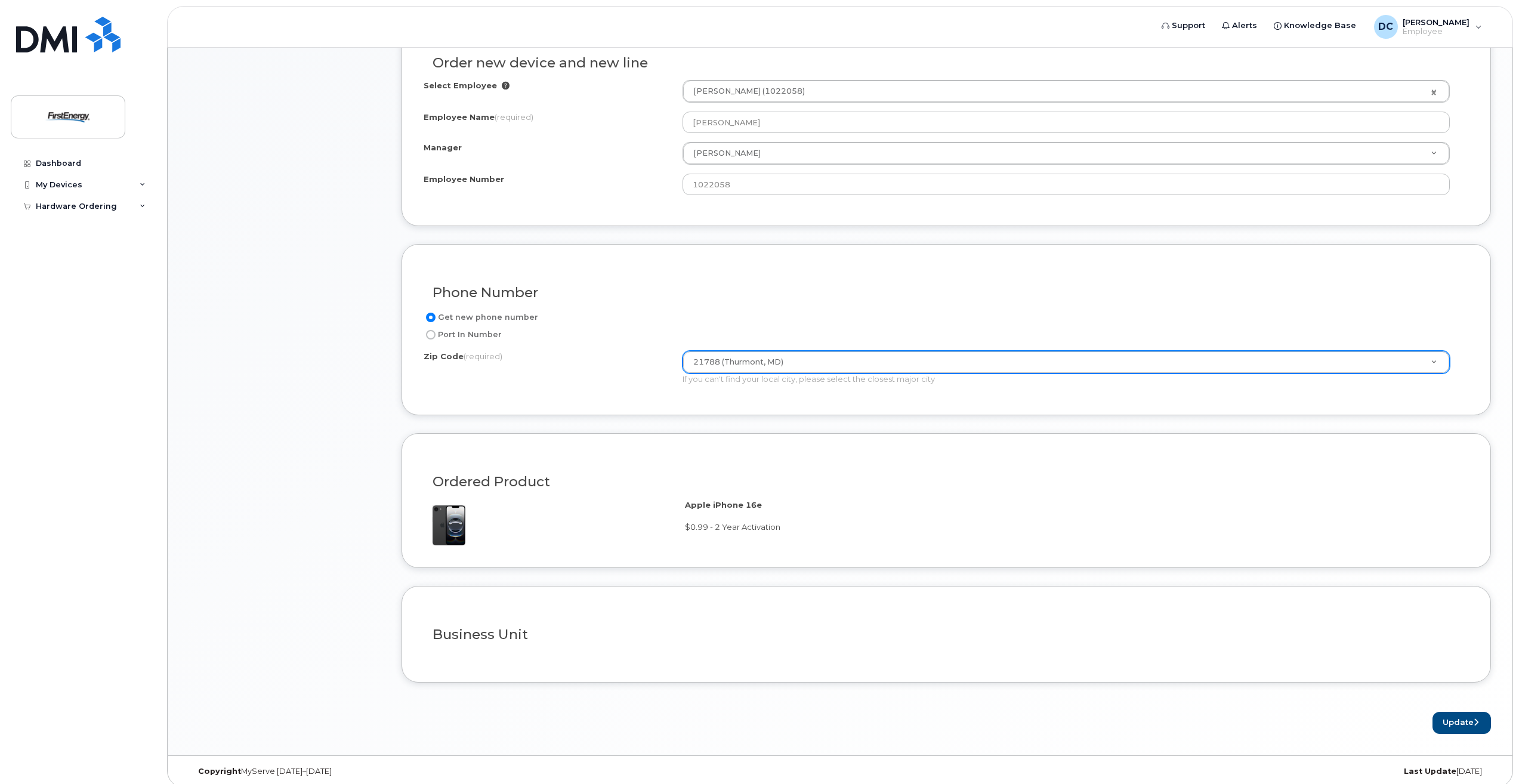
scroll to position [566, 0]
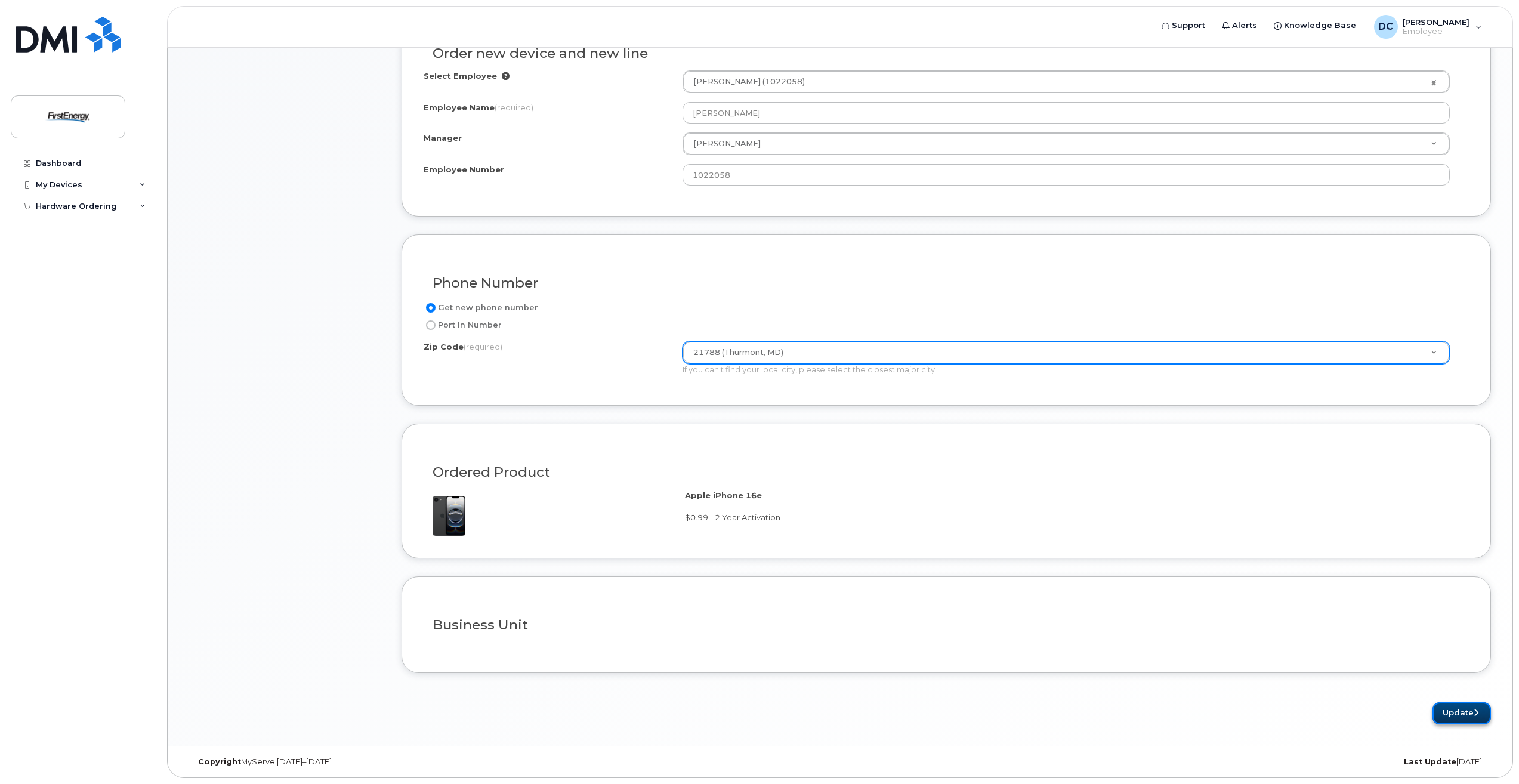
click at [1447, 713] on button "Update" at bounding box center [1461, 713] width 58 height 22
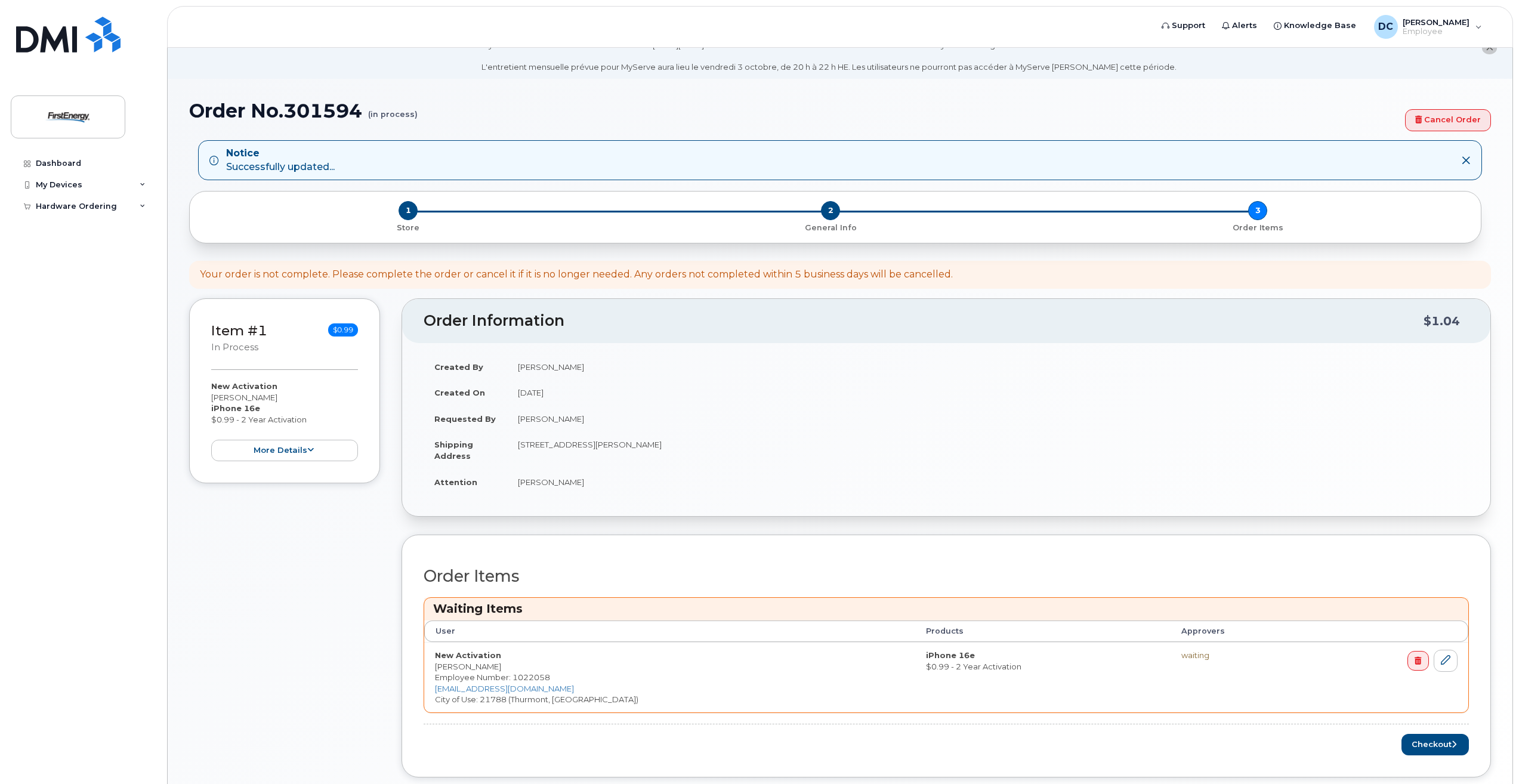
scroll to position [102, 0]
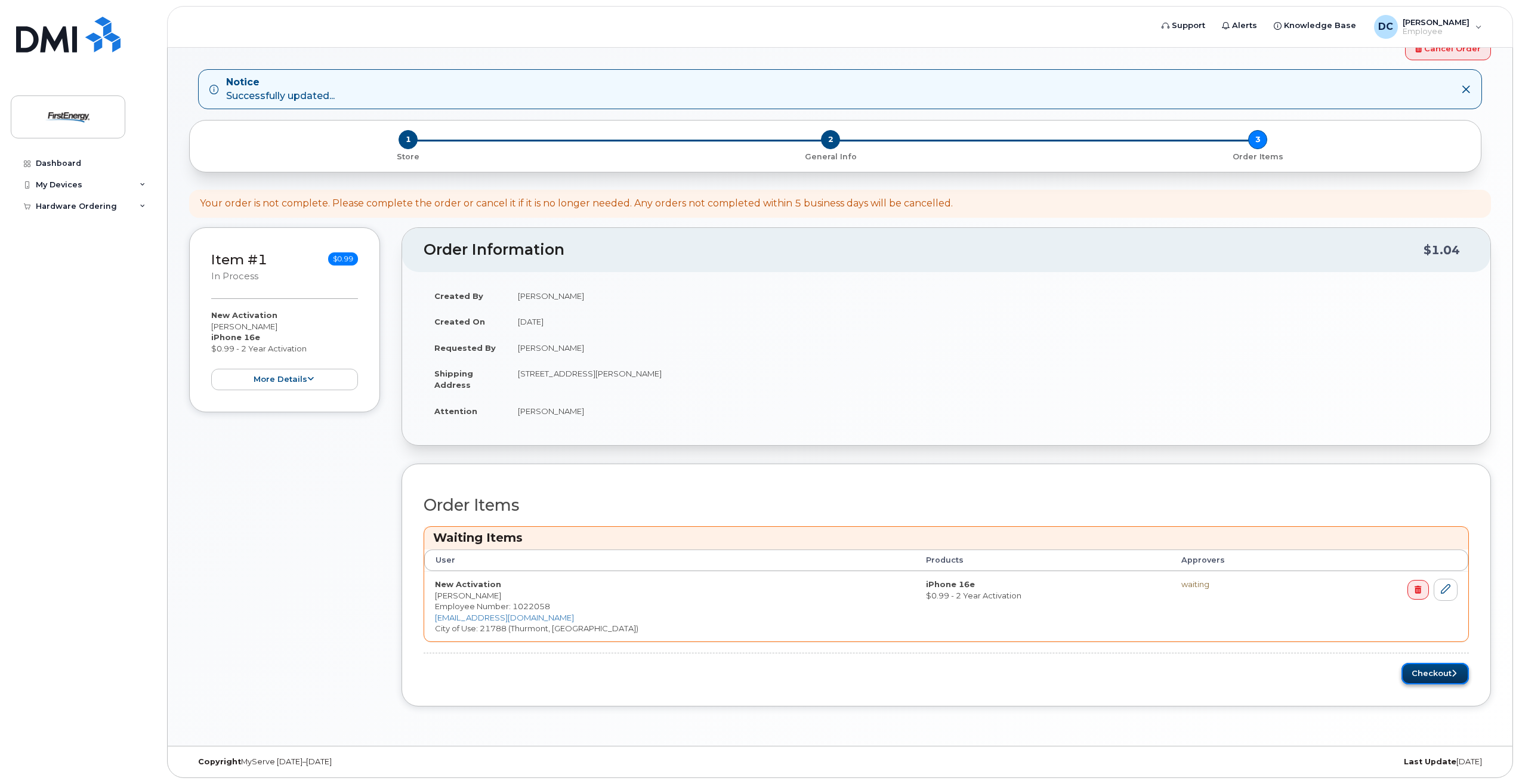
click at [1429, 676] on button "Checkout" at bounding box center [1435, 673] width 67 height 22
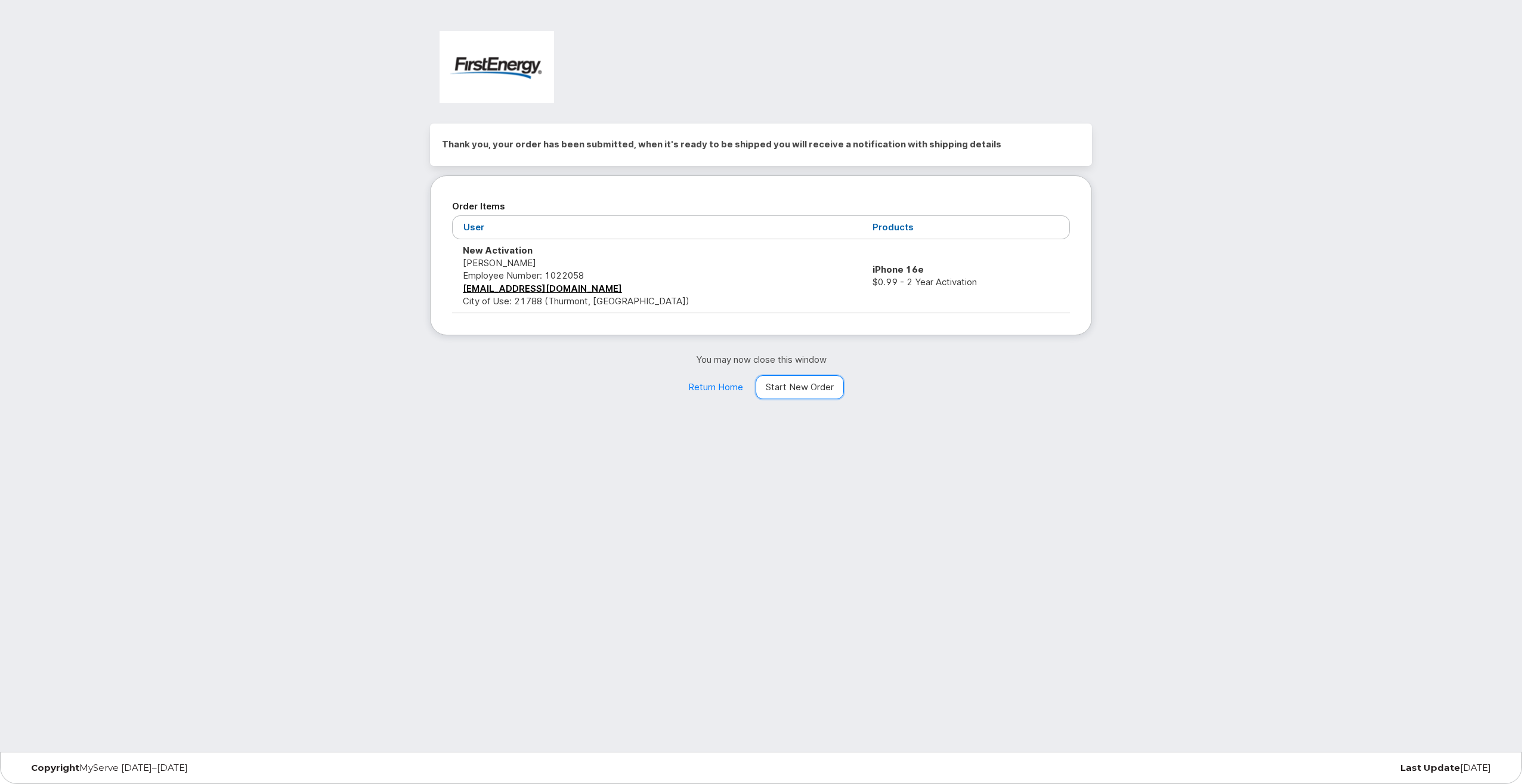
drag, startPoint x: 814, startPoint y: 388, endPoint x: 806, endPoint y: 388, distance: 8.0
click at [814, 388] on link "Start New Order" at bounding box center [800, 387] width 88 height 24
